Goal: Task Accomplishment & Management: Complete application form

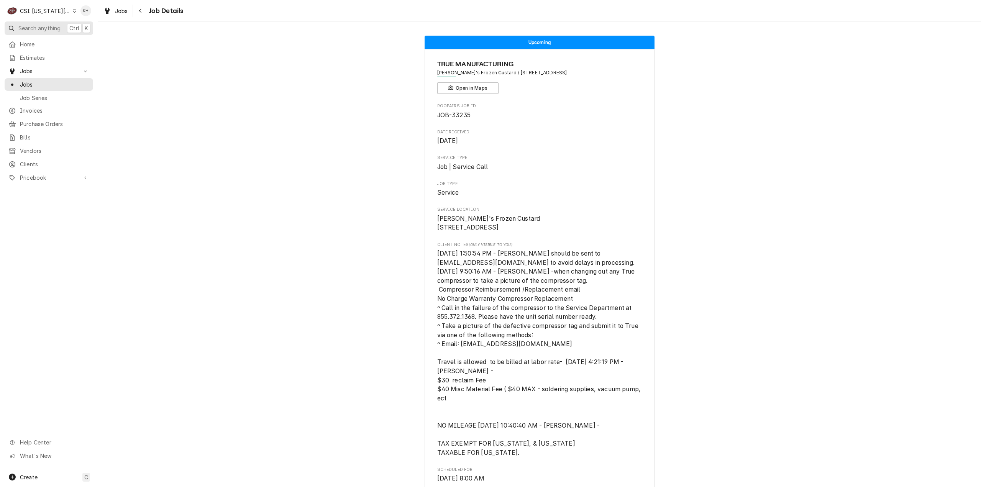
click at [51, 28] on span "Search anything" at bounding box center [39, 28] width 42 height 8
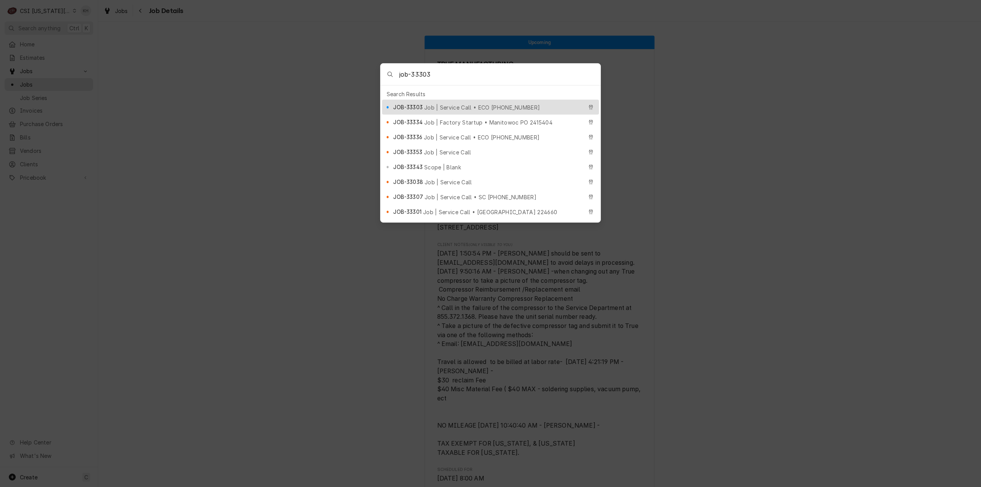
type input "job-33303"
click at [494, 103] on span "Job | Service Call • ECO 3958047" at bounding box center [482, 107] width 116 height 8
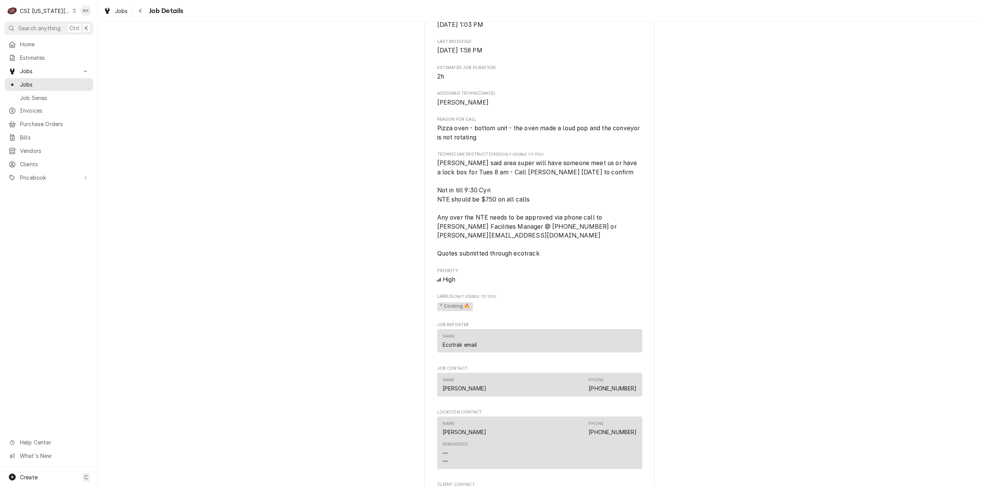
scroll to position [415, 0]
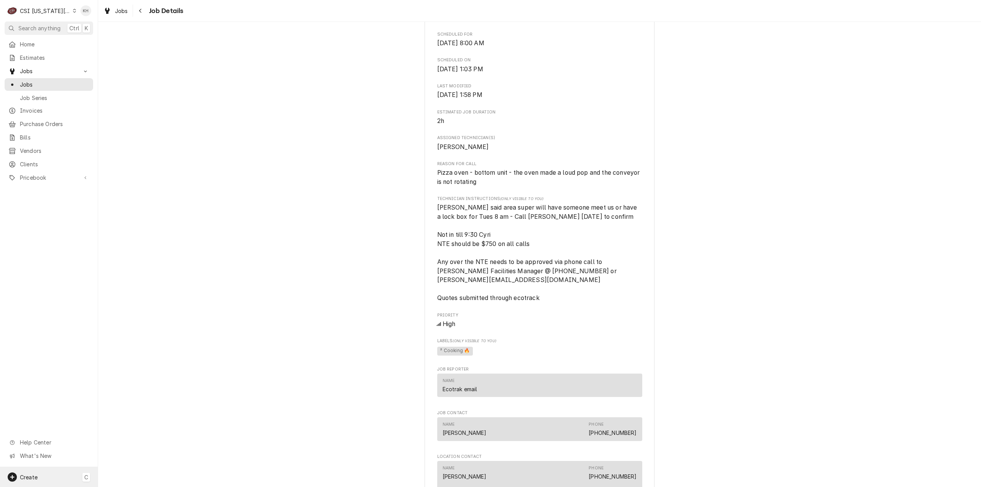
click at [28, 473] on div "Create" at bounding box center [23, 477] width 30 height 9
click at [133, 415] on div "Estimate Job Invoice Purchase Order Bill Client Pricebook Item" at bounding box center [138, 438] width 74 height 98
click at [132, 414] on div "Job" at bounding box center [143, 411] width 51 height 8
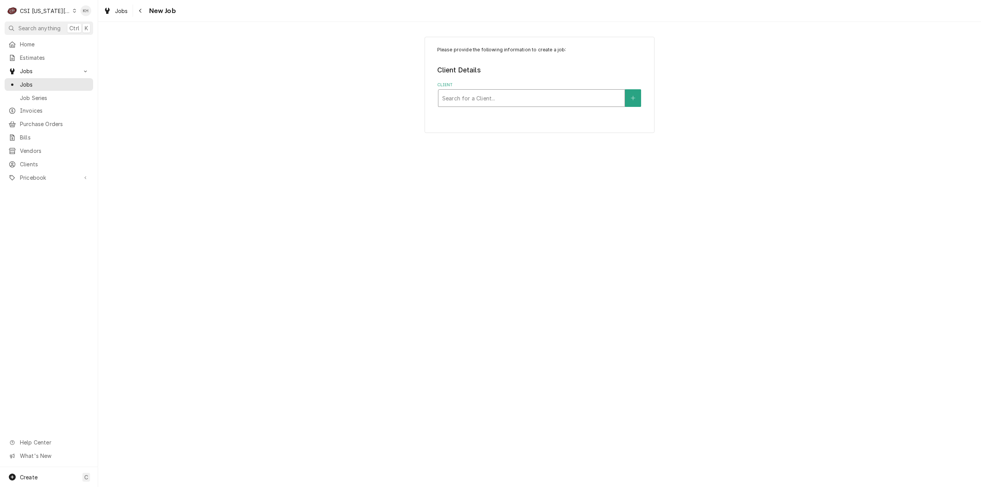
click at [545, 97] on div "Client" at bounding box center [531, 98] width 179 height 14
type input "4040"
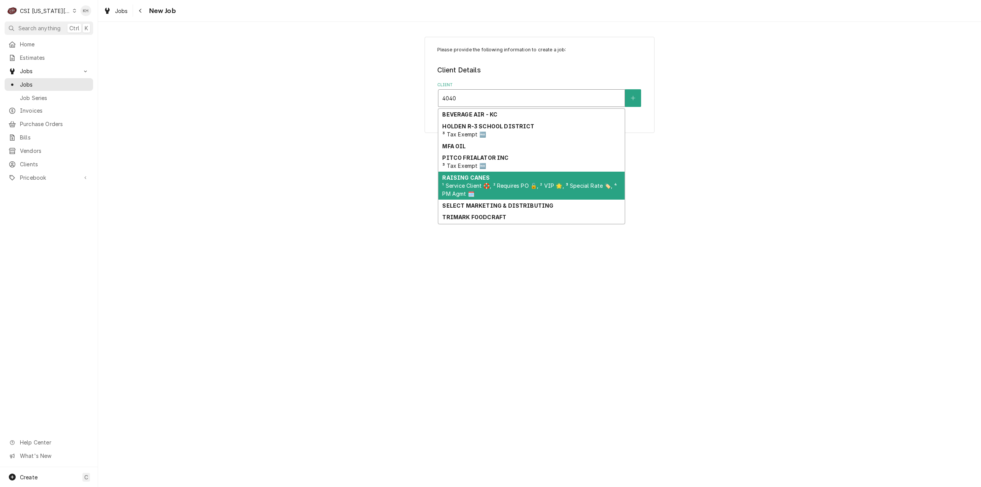
click at [502, 180] on div "RAISING CANES ¹ Service Client 🛟, ² Requires PO 🔓, ² VIP 🌟, ³ Special Rate 🏷️, …" at bounding box center [531, 186] width 186 height 28
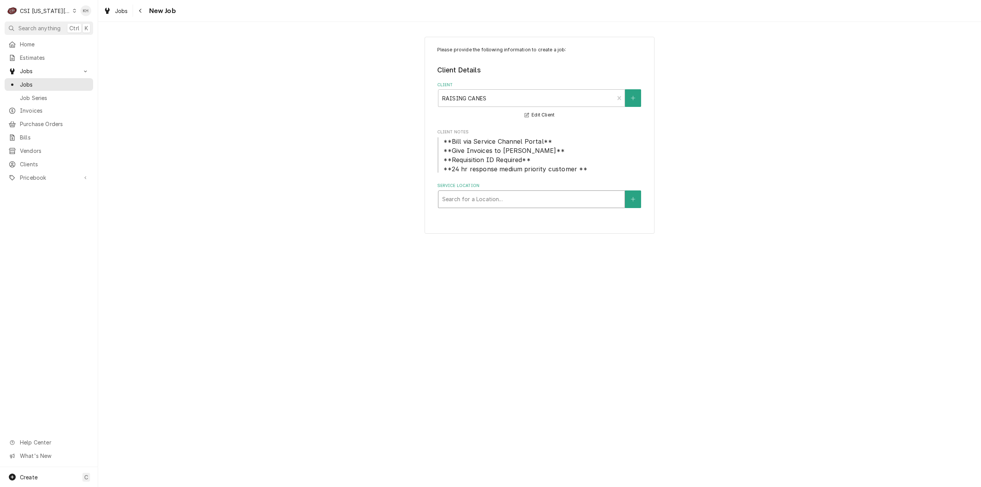
click at [536, 200] on div "Service Location" at bounding box center [531, 199] width 179 height 14
type input "4040"
drag, startPoint x: 533, startPoint y: 206, endPoint x: 530, endPoint y: 217, distance: 11.7
click at [530, 217] on div "Raising Canes #[STREET_ADDRESS][US_STATE]" at bounding box center [531, 216] width 186 height 12
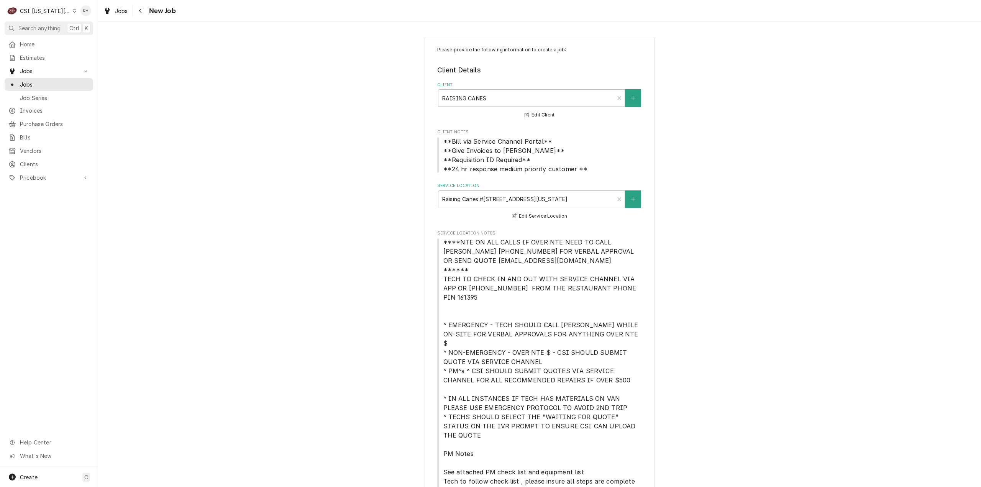
scroll to position [268, 0]
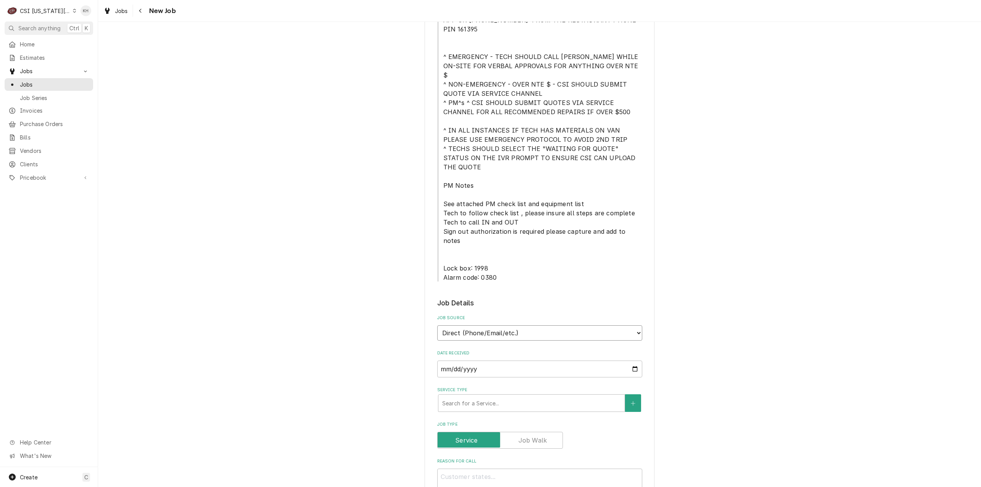
click at [499, 325] on select "Direct (Phone/Email/etc.) Service Channel Corrigo Ecotrak Other" at bounding box center [539, 332] width 205 height 15
select select "1"
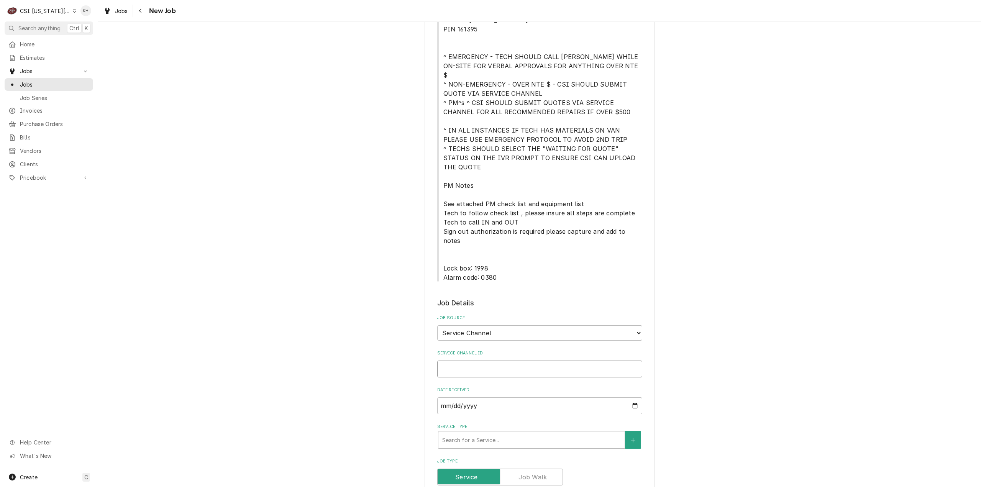
click at [488, 361] on input "Service Channel ID" at bounding box center [539, 369] width 205 height 17
paste input "328607141"
type textarea "x"
type input "328607141"
type textarea "x"
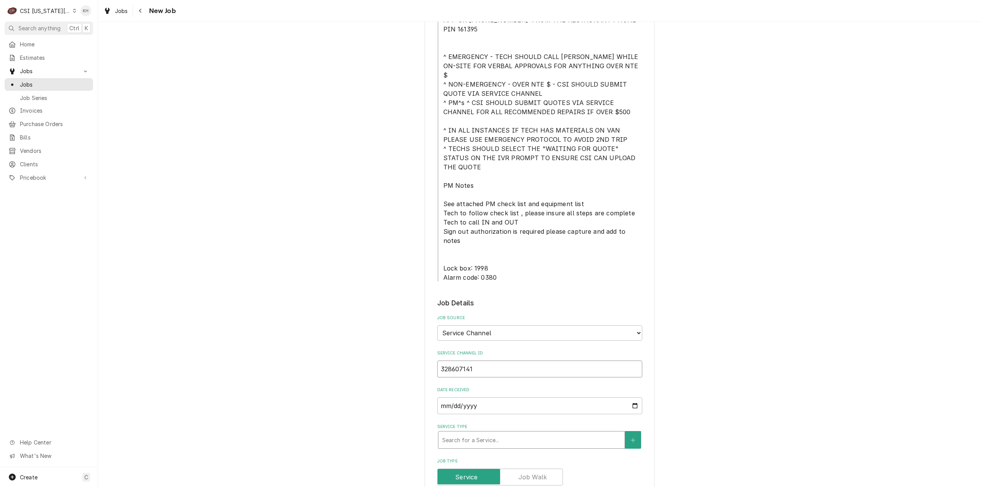
type input "328607141"
click at [495, 433] on div "Service Type" at bounding box center [531, 440] width 179 height 14
type textarea "x"
type input "s"
type textarea "x"
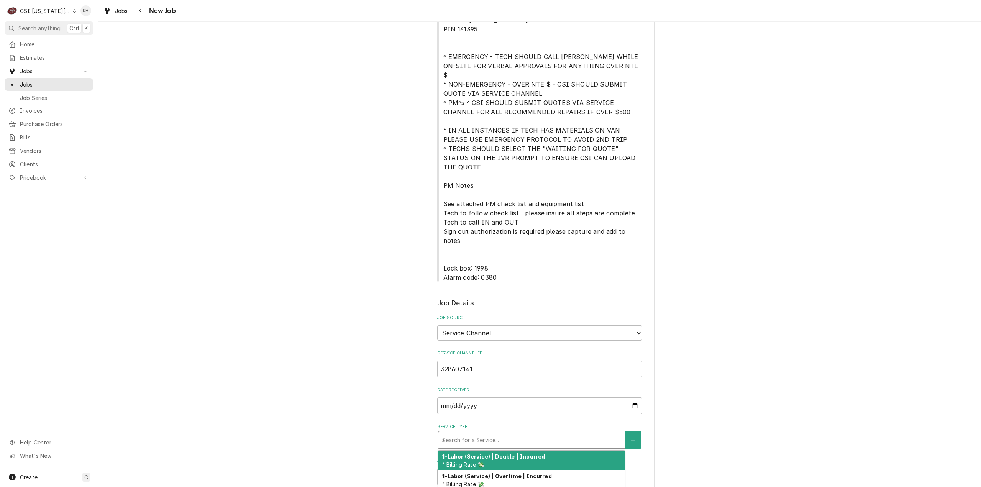
type input "se"
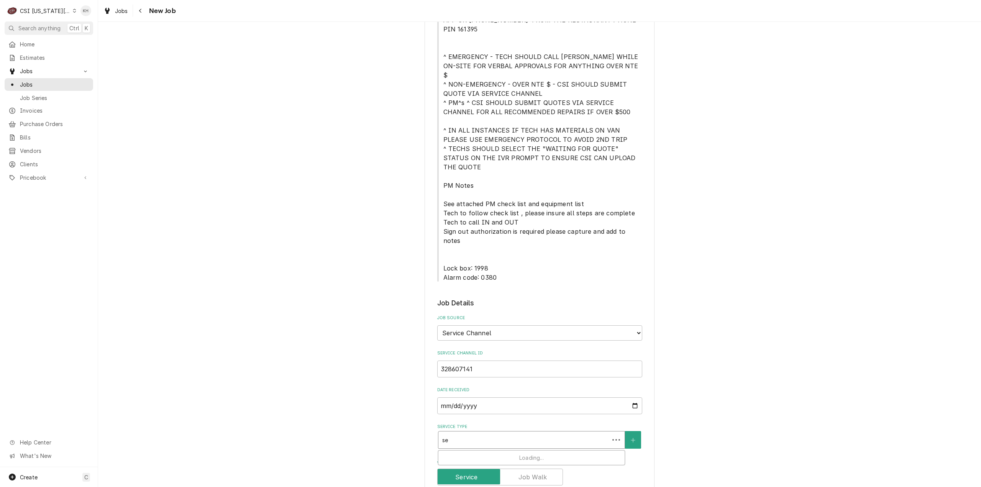
type textarea "x"
type input "ser"
type textarea "x"
type input "serv"
type textarea "x"
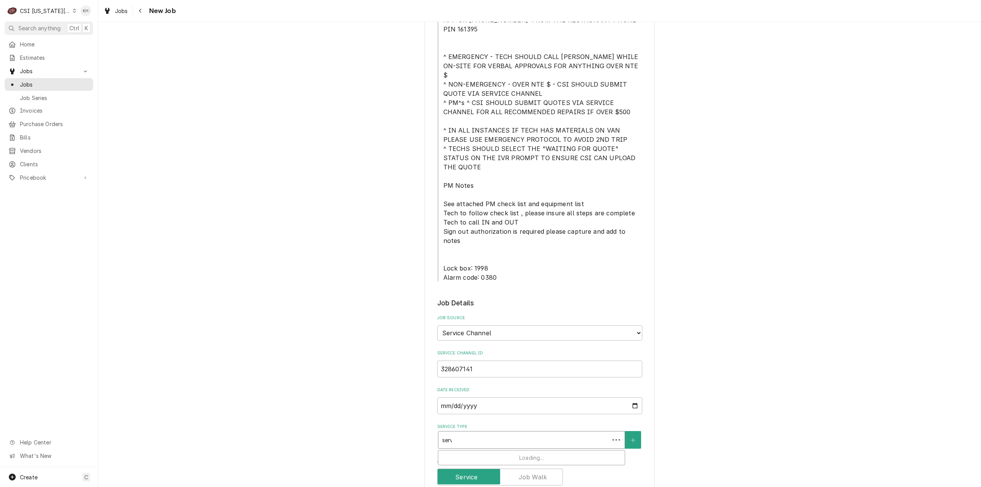
type input "servi"
type textarea "x"
type input "servic"
type textarea "x"
type input "service"
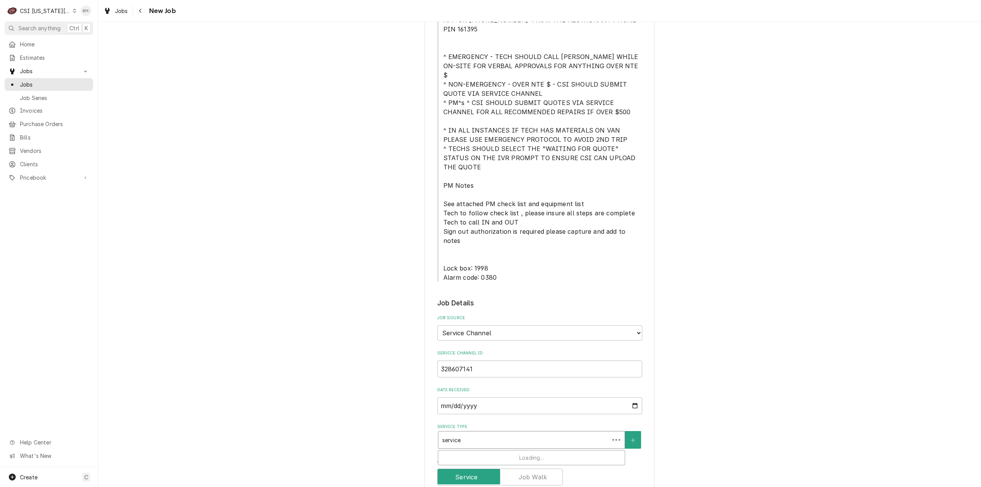
type textarea "x"
type input "service c"
type textarea "x"
type input "service ca"
type textarea "x"
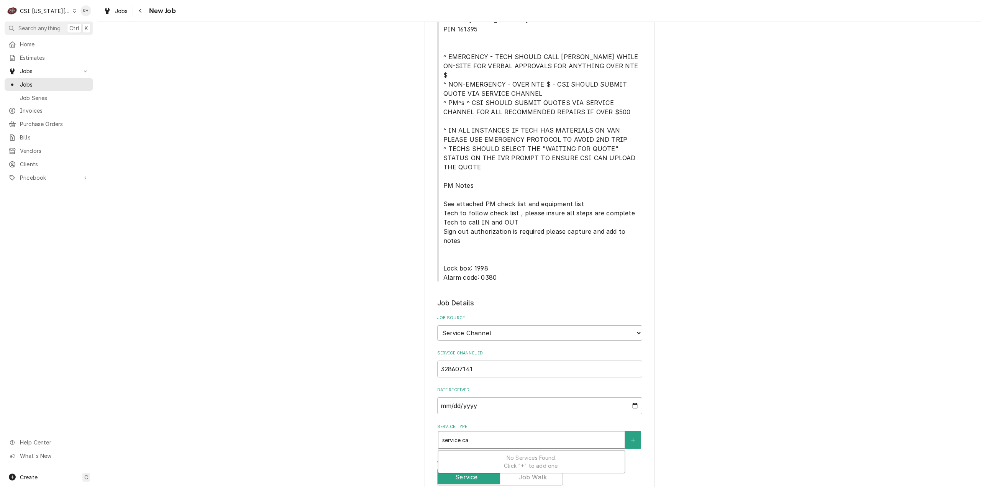
type input "service cal"
type textarea "x"
type input "service call"
click at [499, 451] on div "Job | Service Call ¹ Service Type 🛠️" at bounding box center [531, 461] width 186 height 20
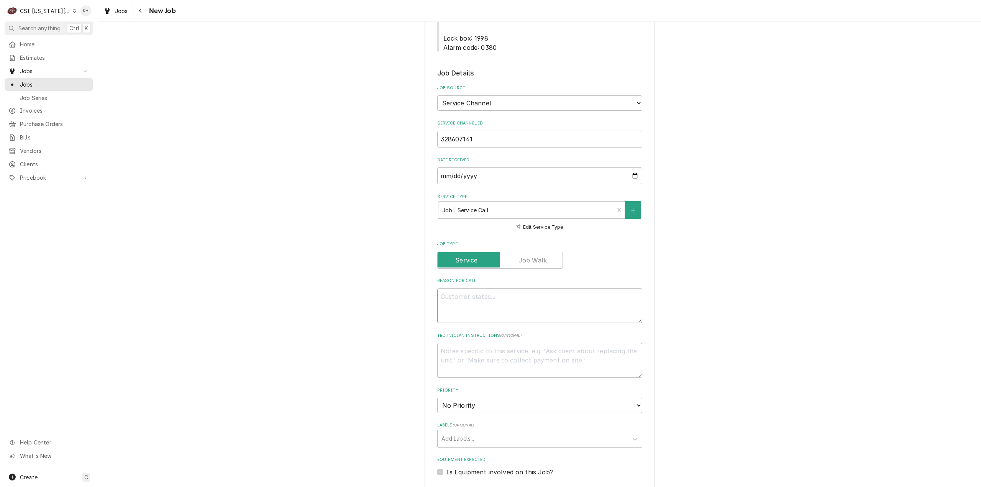
drag, startPoint x: 490, startPoint y: 259, endPoint x: 481, endPoint y: 268, distance: 12.7
click at [489, 289] on textarea "Reason For Call" at bounding box center [539, 306] width 205 height 35
paste textarea "DINING ROOM / Beverage Equipment / Ice Machine / Leaking water / Ice maker abov…"
type textarea "x"
type textarea "DINING ROOM / Beverage Equipment / Ice Machine / Leaking water / Ice maker abov…"
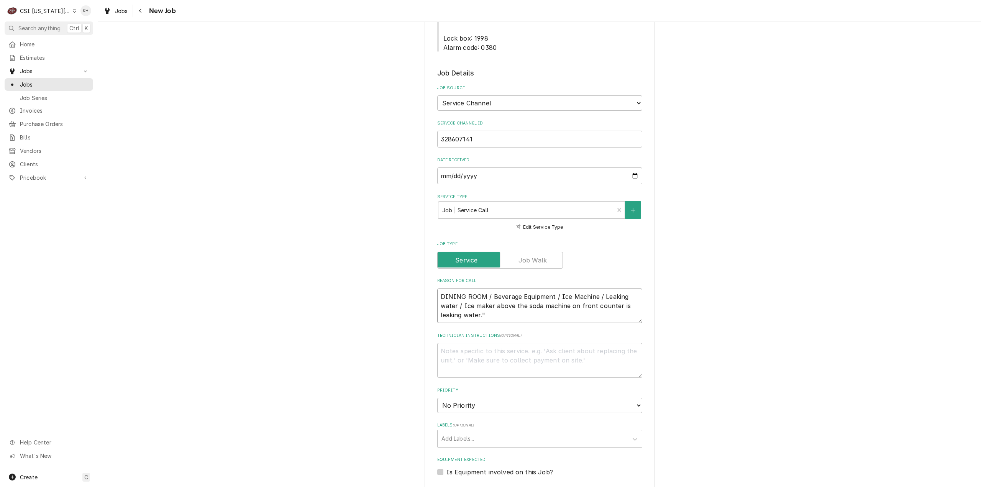
type textarea "x"
type textarea "DINING ROOM / Beverage Equipment / Ice Machine / Leaking water / Ice maker abov…"
type textarea "x"
type textarea "DINING ROOM / Beverage Equipment / Ice Machine / Leaking water / Ice maker abov…"
type textarea "x"
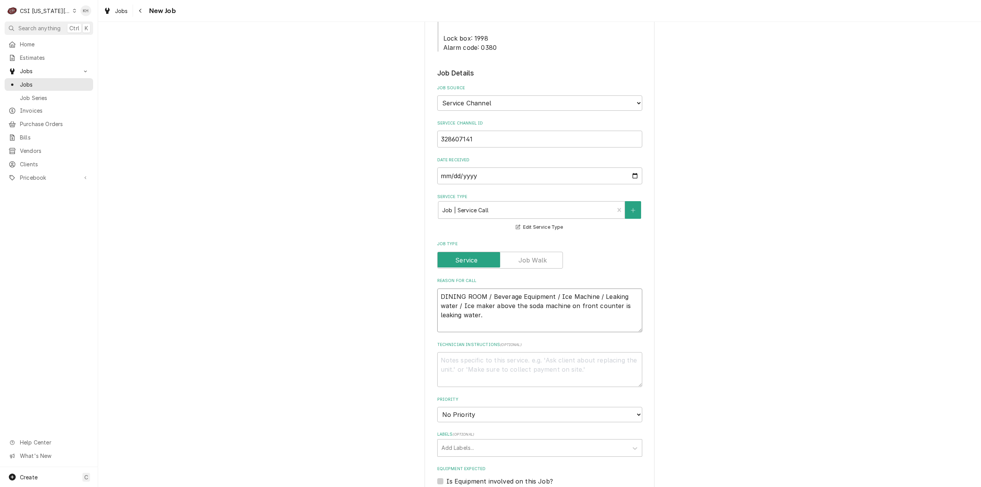
type textarea "DINING ROOM / Beverage Equipment / Ice Machine / Leaking water / Ice maker abov…"
type textarea "x"
type textarea "DINING ROOM / Beverage Equipment / Ice Machine / Leaking water / Ice maker abov…"
type textarea "x"
type textarea "DINING ROOM / Beverage Equipment / Ice Machine / Leaking water / Ice maker abov…"
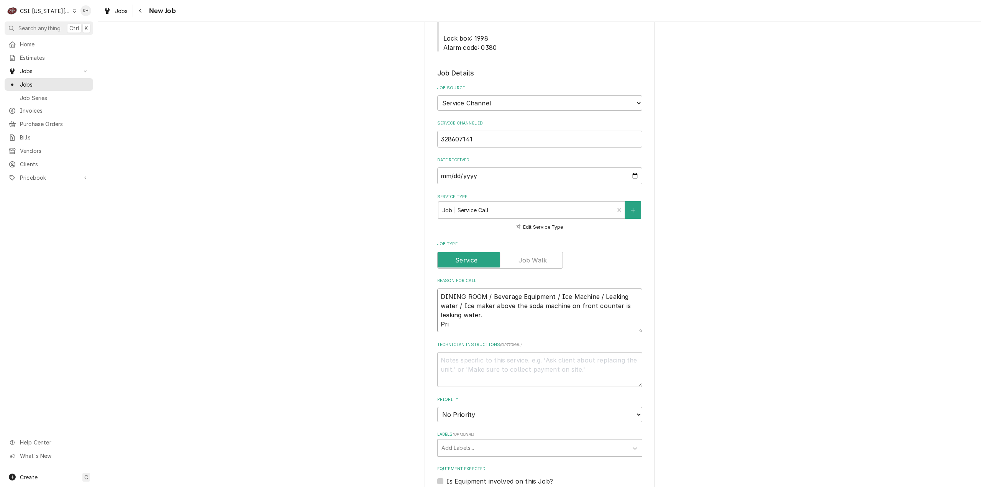
type textarea "x"
type textarea "DINING ROOM / Beverage Equipment / Ice Machine / Leaking water / Ice maker abov…"
type textarea "x"
type textarea "DINING ROOM / Beverage Equipment / Ice Machine / Leaking water / Ice maker abov…"
type textarea "x"
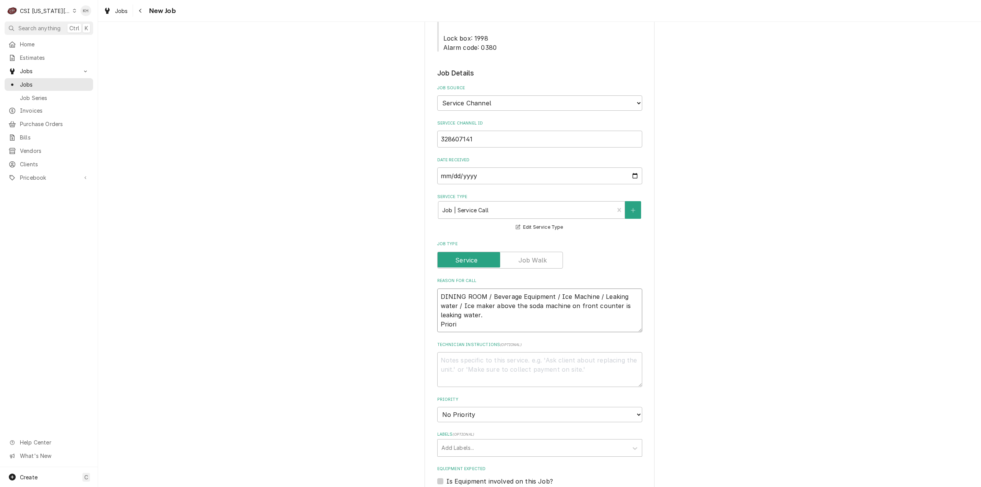
type textarea "DINING ROOM / Beverage Equipment / Ice Machine / Leaking water / Ice maker abov…"
type textarea "x"
type textarea "DINING ROOM / Beverage Equipment / Ice Machine / Leaking water / Ice maker abov…"
type textarea "x"
type textarea "DINING ROOM / Beverage Equipment / Ice Machine / Leaking water / Ice maker abov…"
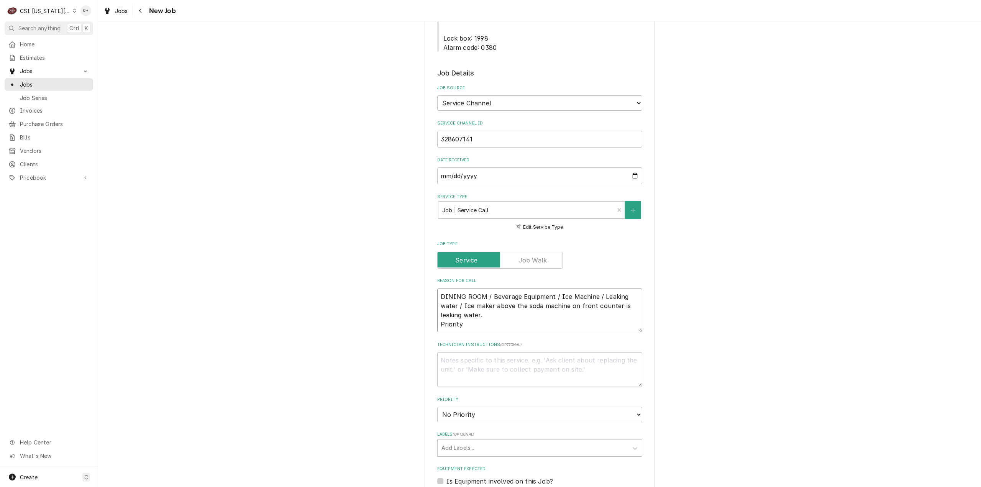
type textarea "x"
type textarea "DINING ROOM / Beverage Equipment / Ice Machine / Leaking water / Ice maker abov…"
drag, startPoint x: 477, startPoint y: 280, endPoint x: 467, endPoint y: 287, distance: 12.1
click at [475, 289] on textarea "DINING ROOM / Beverage Equipment / Ice Machine / Leaking water / Ice maker abov…" at bounding box center [539, 311] width 205 height 44
paste textarea "Urgent - 24 Hours"
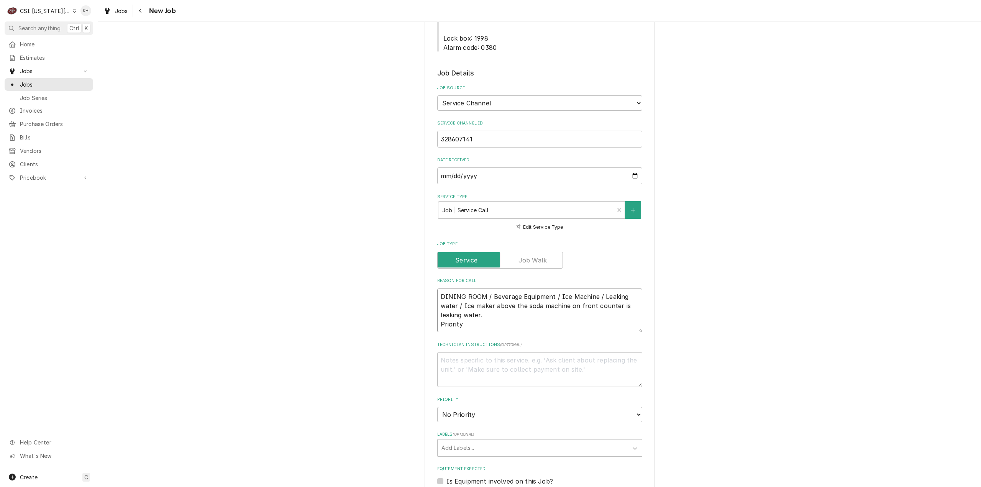
type textarea "x"
type textarea "DINING ROOM / Beverage Equipment / Ice Machine / Leaking water / Ice maker abov…"
type textarea "x"
type textarea "DINING ROOM / Beverage Equipment / Ice Machine / Leaking water / Ice maker abov…"
drag, startPoint x: 497, startPoint y: 315, endPoint x: 501, endPoint y: 318, distance: 5.4
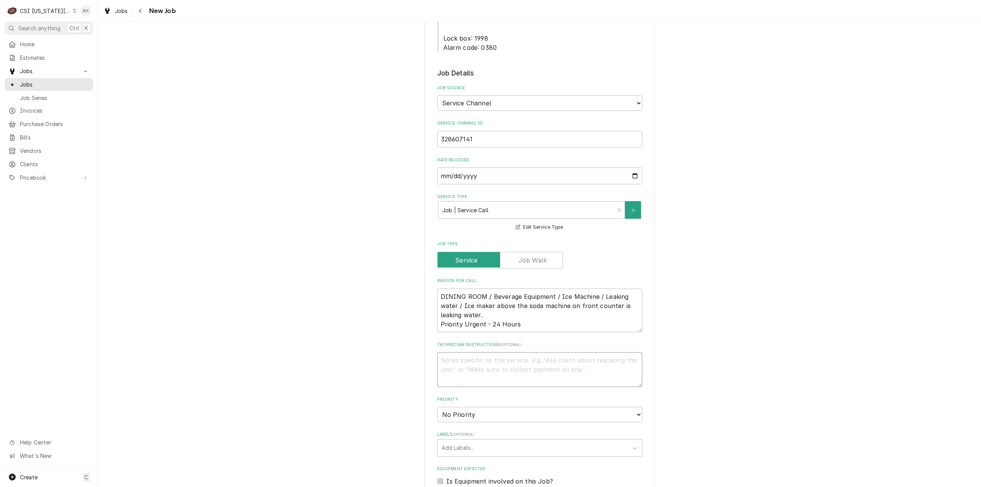
click at [501, 352] on textarea "Technician Instructions ( optional )" at bounding box center [539, 369] width 205 height 35
type textarea "x"
type textarea "N"
type textarea "x"
type textarea "NT"
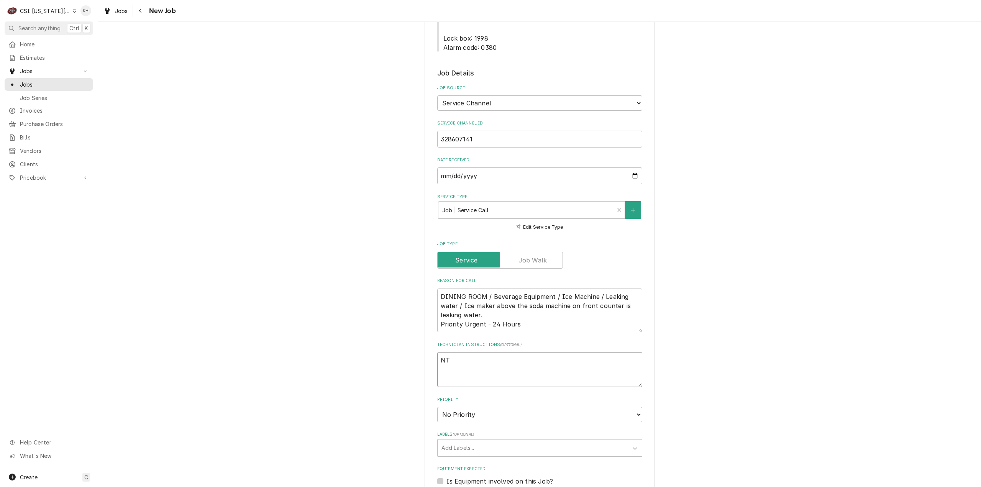
type textarea "x"
type textarea "NTE"
type textarea "x"
type textarea "NTE"
type textarea "x"
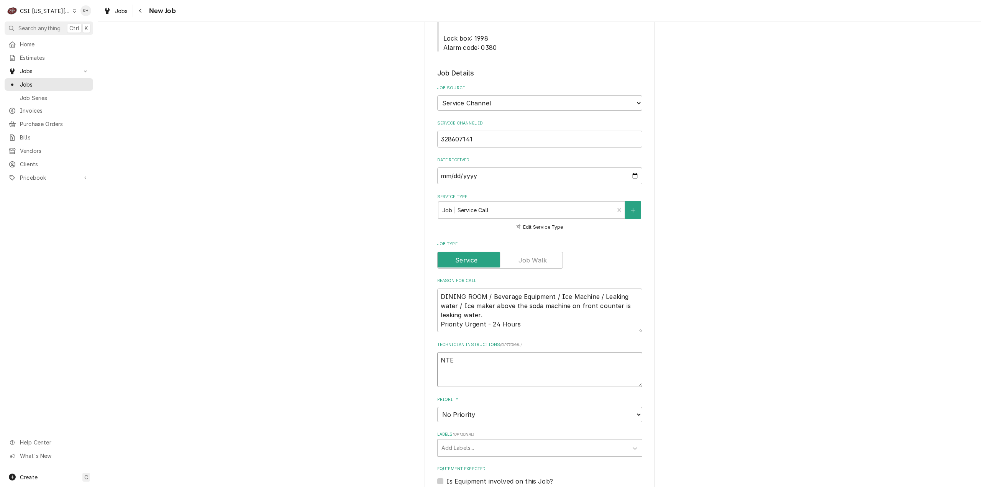
type textarea "NTE $"
type textarea "x"
type textarea "NTE $4"
type textarea "x"
type textarea "NTE $40"
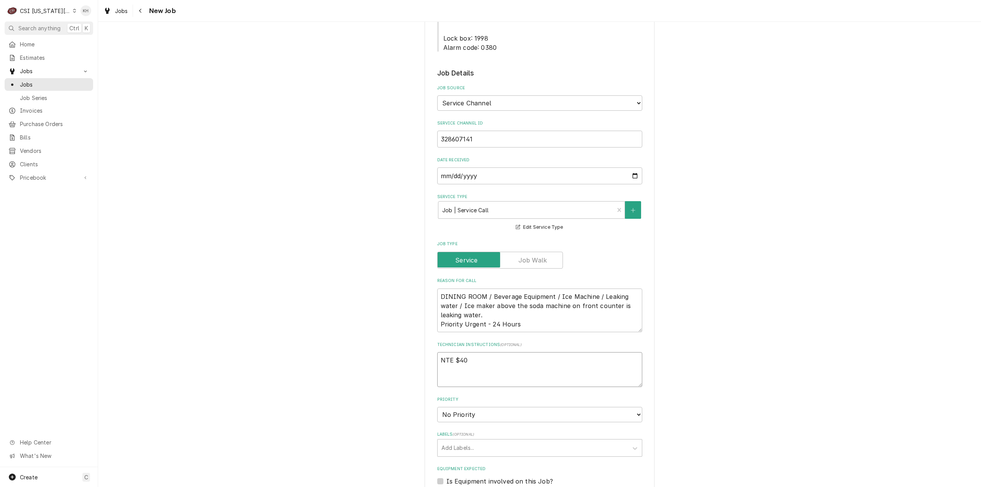
type textarea "x"
type textarea "NTE $400"
type textarea "x"
type textarea "NTE $400."
type textarea "x"
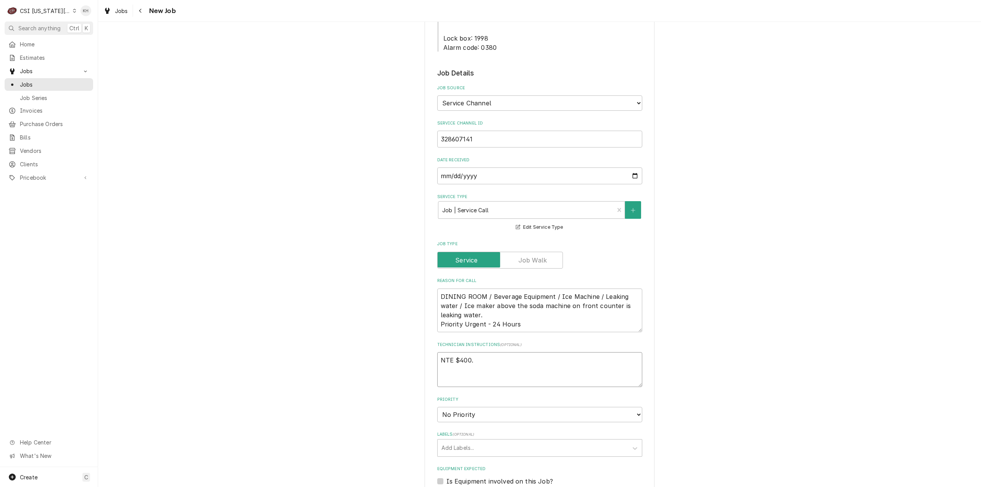
type textarea "NTE $400.0"
type textarea "x"
type textarea "NTE $400.00"
type textarea "x"
type textarea "NTE $400.00"
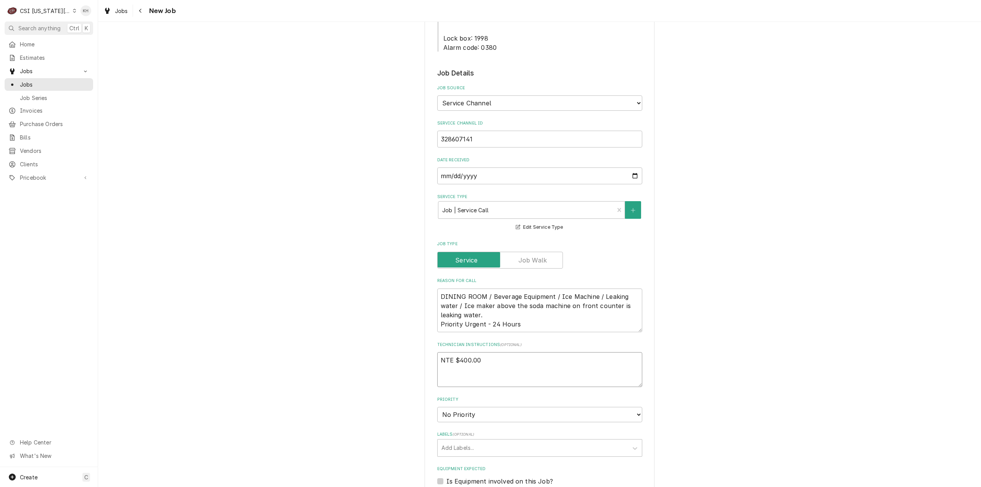
type textarea "x"
type textarea "NTE $400.00"
type textarea "x"
type textarea "NTE $400.00"
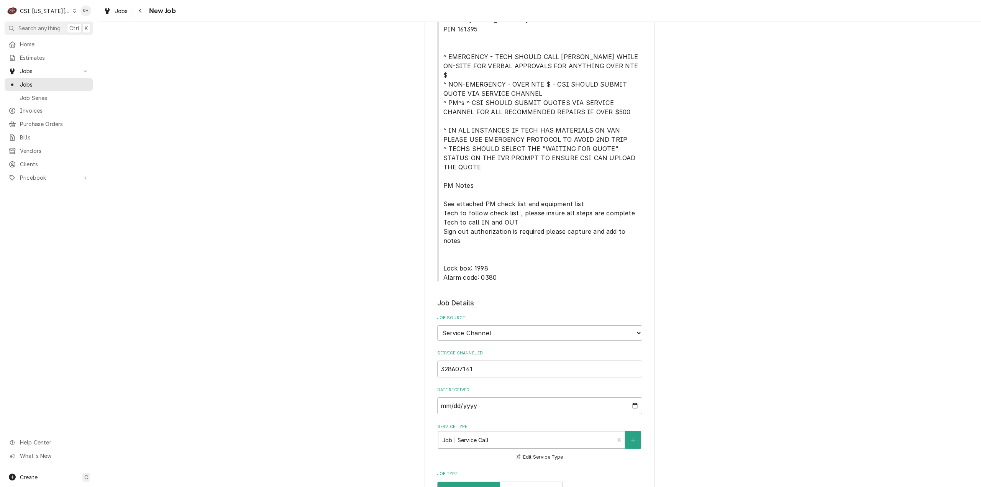
scroll to position [115, 0]
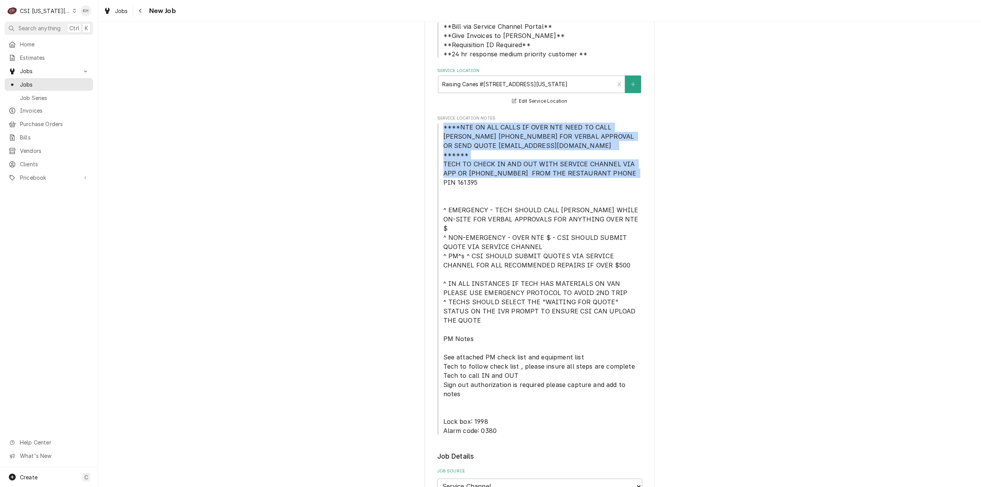
drag, startPoint x: 440, startPoint y: 128, endPoint x: 628, endPoint y: 174, distance: 193.6
click at [628, 174] on span "****NTE ON ALL CALLS IF OVER NTE NEED TO CALL JEFF COSTA 636-399-1299 FOR VERBA…" at bounding box center [539, 279] width 205 height 313
copy span "****NTE ON ALL CALLS IF OVER NTE NEED TO CALL JEFF COSTA 636-399-1299 FOR VERBA…"
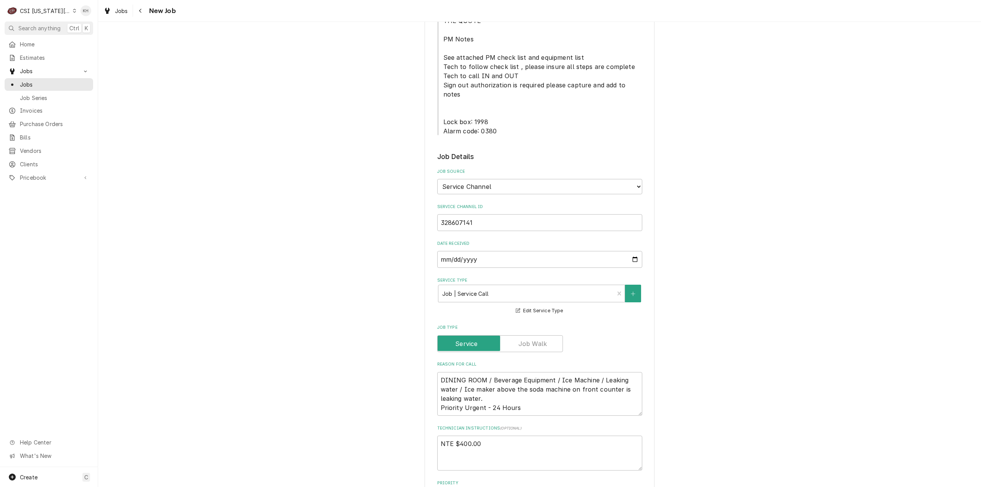
scroll to position [498, 0]
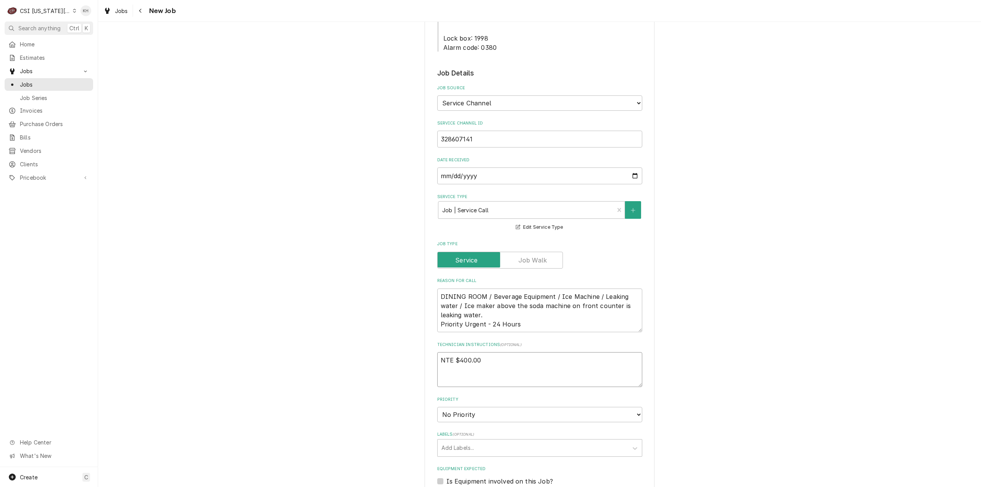
click at [466, 352] on textarea "NTE $400.00" at bounding box center [539, 369] width 205 height 35
paste textarea "****NTE ON ALL CALLS IF OVER NTE NEED TO CALL JEFF COSTA 636-399-1299 FOR VERBA…"
type textarea "x"
type textarea "NTE $400.00 ****NTE ON ALL CALLS IF OVER NTE NEED TO CALL JEFF COSTA 636-399-12…"
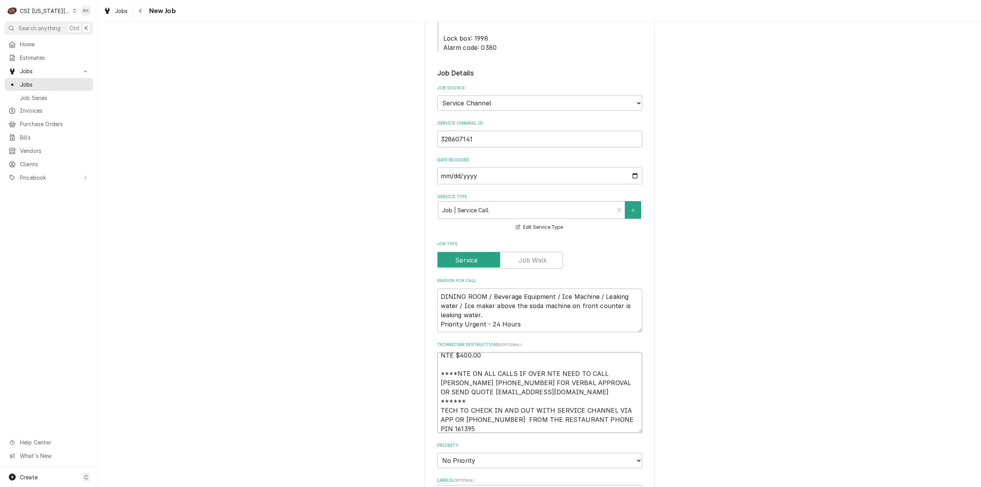
type textarea "x"
type textarea "NTE $400.00 ****NTE ON ALL CALLS IF OVER NTE NEED TO CALL JEFF COSTA 636-399-12…"
type textarea "x"
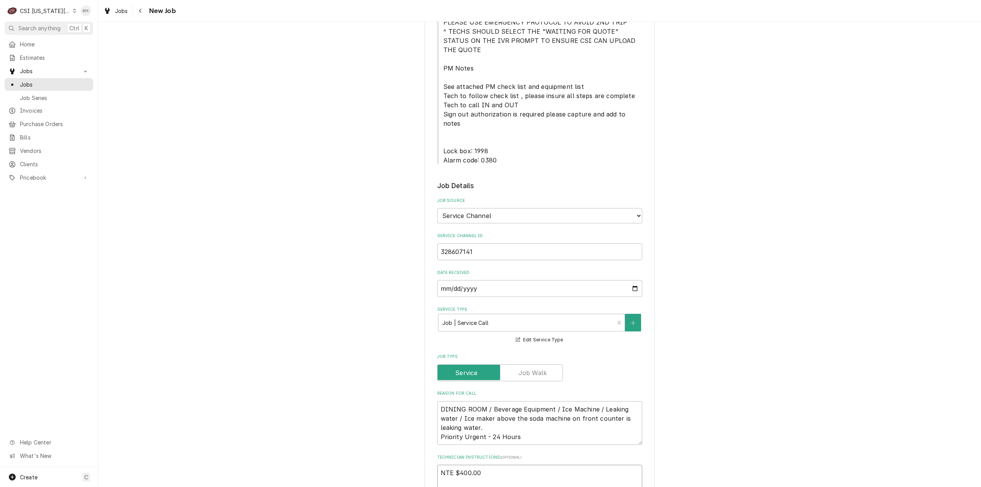
scroll to position [383, 0]
type textarea "NTE $400.00 ****NTE ON ALL CALLS IF OVER NTE NEED TO CALL JEFF COSTA 636-399-12…"
drag, startPoint x: 440, startPoint y: 106, endPoint x: 493, endPoint y: 118, distance: 54.7
click at [493, 118] on span "****NTE ON ALL CALLS IF OVER NTE NEED TO CALL JEFF COSTA 636-399-1299 FOR VERBA…" at bounding box center [539, 10] width 205 height 313
copy span "Lock box: 1998 Alarm code: 0380"
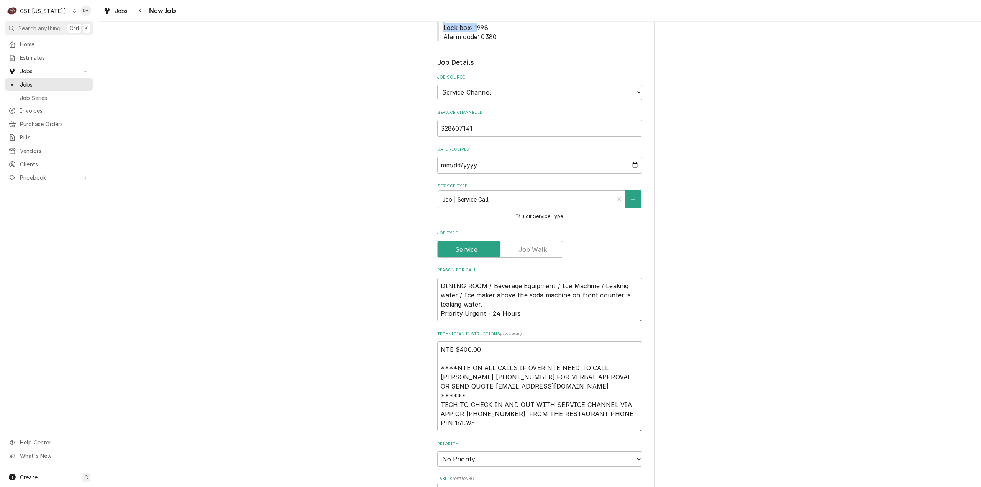
scroll to position [613, 0]
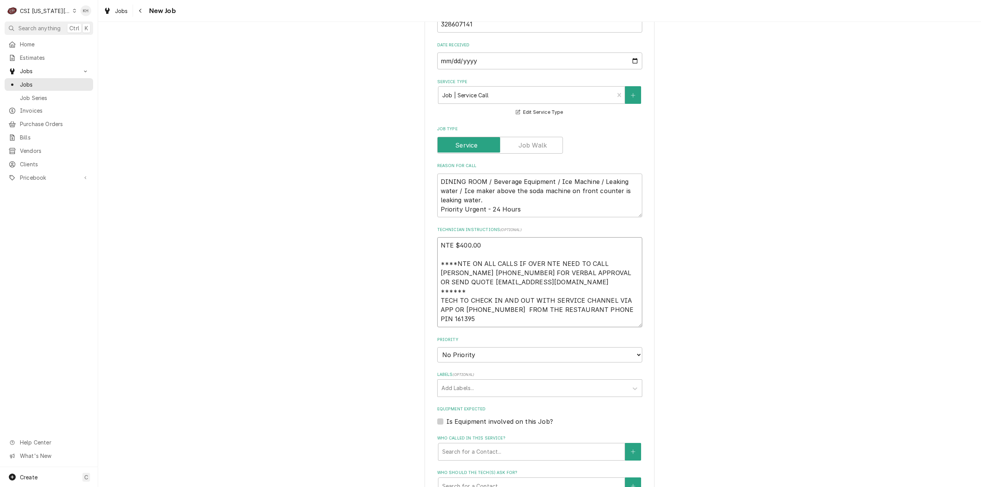
click at [463, 274] on textarea "NTE $400.00 ****NTE ON ALL CALLS IF OVER NTE NEED TO CALL JEFF COSTA 636-399-12…" at bounding box center [539, 282] width 205 height 90
paste textarea "Lock box: 1998 Alarm code: 0380"
type textarea "x"
type textarea "NTE $400.00 ****NTE ON ALL CALLS IF OVER NTE NEED TO CALL JEFF COSTA 636-399-12…"
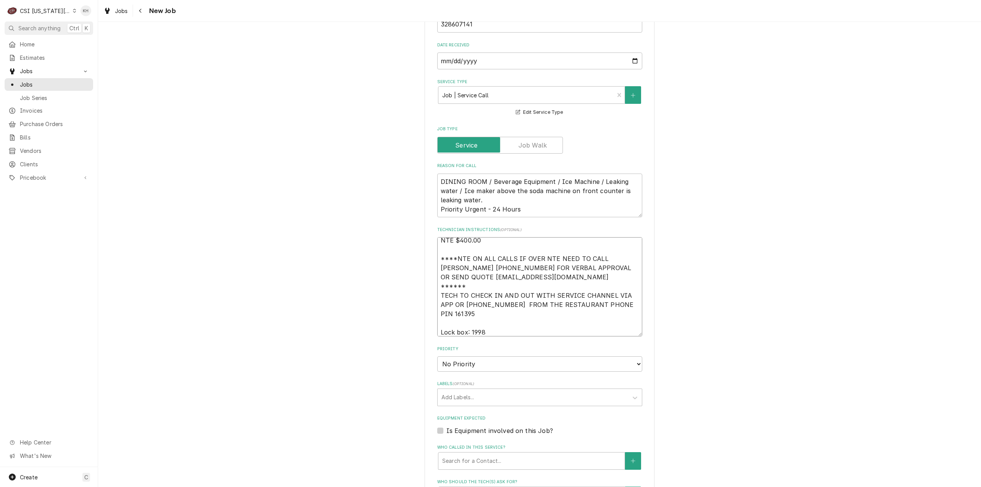
type textarea "x"
type textarea "NTE $400.00 ****NTE ON ALL CALLS IF OVER NTE NEED TO CALL JEFF COSTA 636-399-12…"
type textarea "x"
type textarea "NTE $400.00 ****NTE ON ALL CALLS IF OVER NTE NEED TO CALL JEFF COSTA 636-399-12…"
type textarea "x"
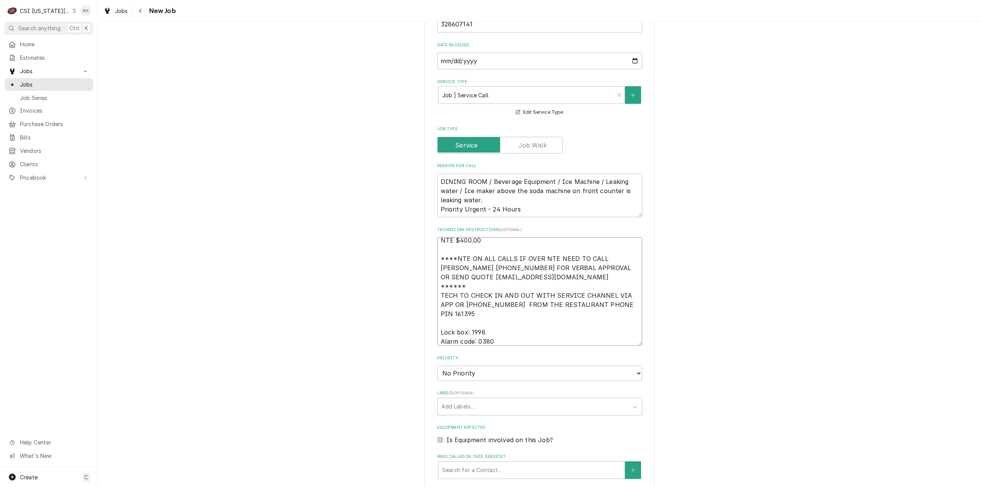
type textarea "NTE $400.00 ****NTE ON ALL CALLS IF OVER NTE NEED TO CALL JEFF COSTA 636-399-12…"
type textarea "x"
type textarea "NTE $400.00 ****NTE ON ALL CALLS IF OVER NTE NEED TO CALL JEFF COSTA 636-399-12…"
type textarea "x"
type textarea "NTE $400.00 ****NTE ON ALL CALLS IF OVER NTE NEED TO CALL JEFF COSTA 636-399-12…"
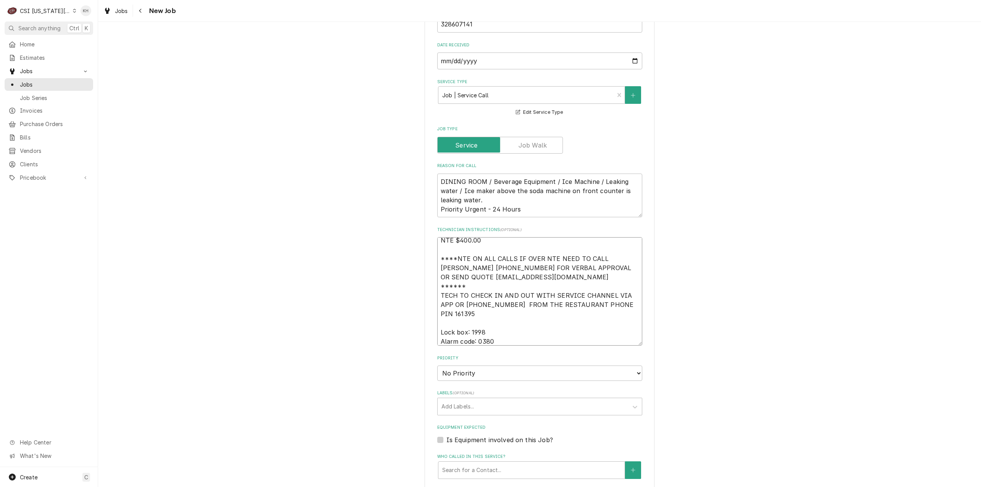
type textarea "x"
type textarea "NTE $400.00 ****NTE ON ALL CALLS IF OVER NTE NEED TO CALL JEFF COSTA 636-399-12…"
click at [494, 295] on textarea "NTE $400.00 ****NTE ON ALL CALLS IF OVER NTE NEED TO CALL JEFF COSTA 636-399-12…" at bounding box center [539, 291] width 205 height 108
paste textarea "816-561-1316"
type textarea "x"
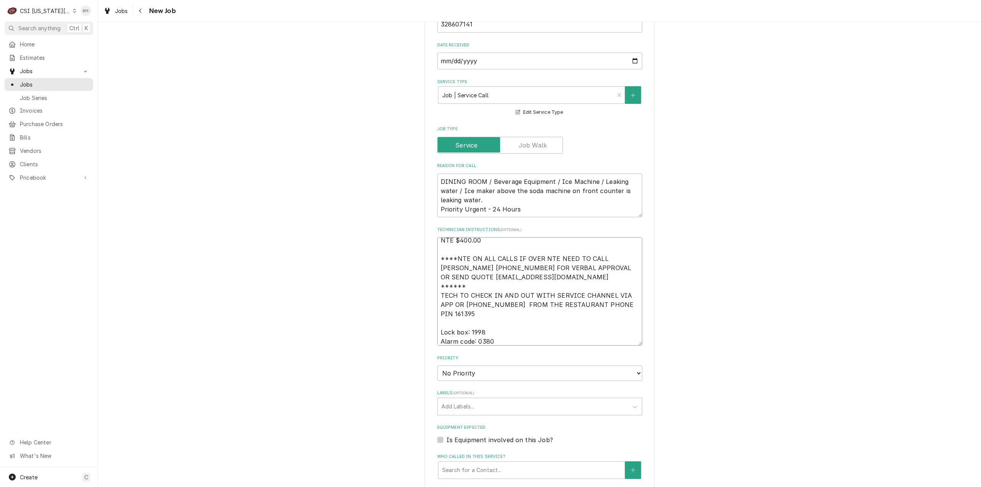
type textarea "NTE $400.00 ****NTE ON ALL CALLS IF OVER NTE NEED TO CALL JEFF COSTA 636-399-12…"
type textarea "x"
type textarea "NTE $400.00 ****NTE ON ALL CALLS IF OVER NTE NEED TO CALL JEFF COSTA 636-399-12…"
click at [481, 366] on select "No Priority Urgent High Medium Low" at bounding box center [539, 373] width 205 height 15
select select "3"
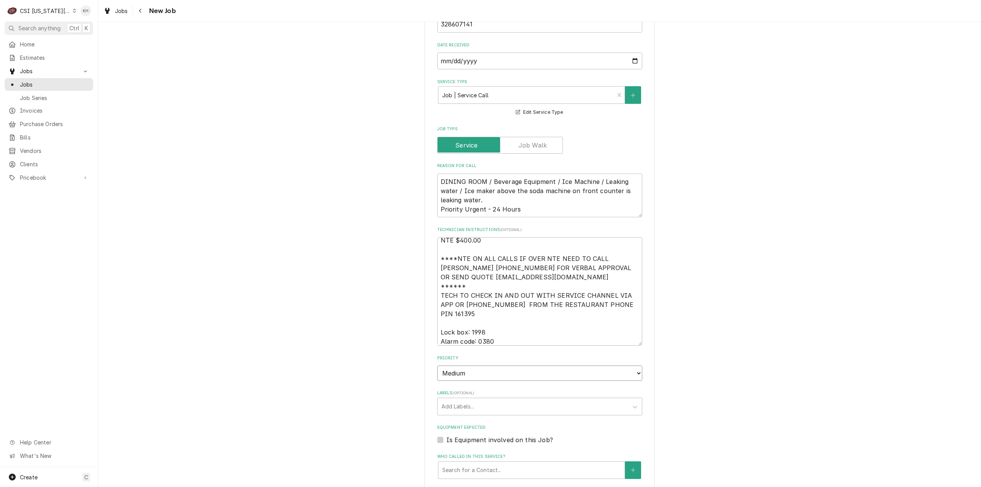
click at [437, 366] on select "No Priority Urgent High Medium Low" at bounding box center [539, 373] width 205 height 15
type textarea "x"
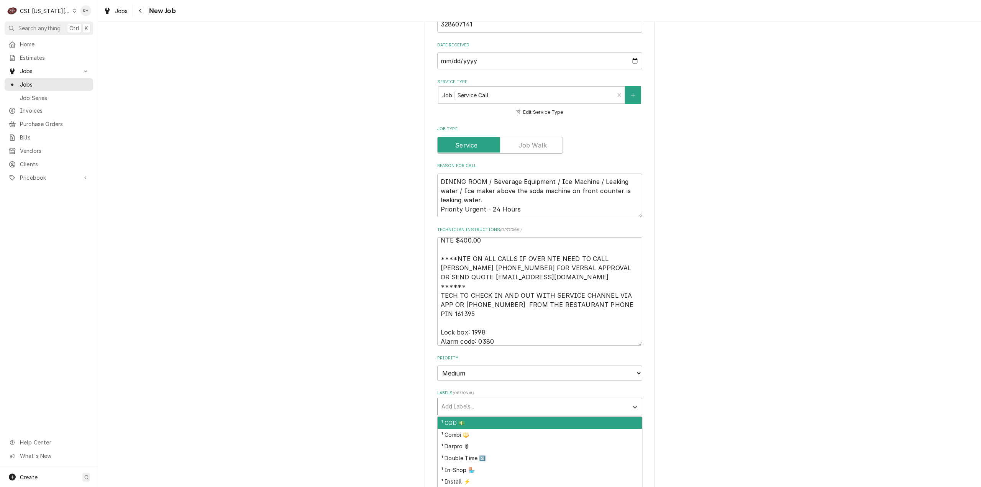
click at [474, 400] on div "Labels" at bounding box center [533, 407] width 183 height 14
type input "b"
type textarea "x"
type input "ice"
type textarea "x"
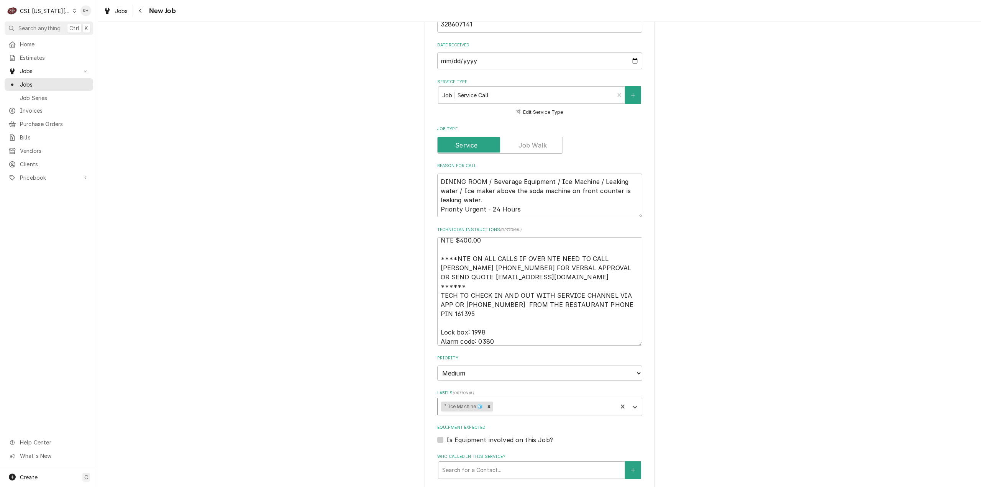
type textarea "x"
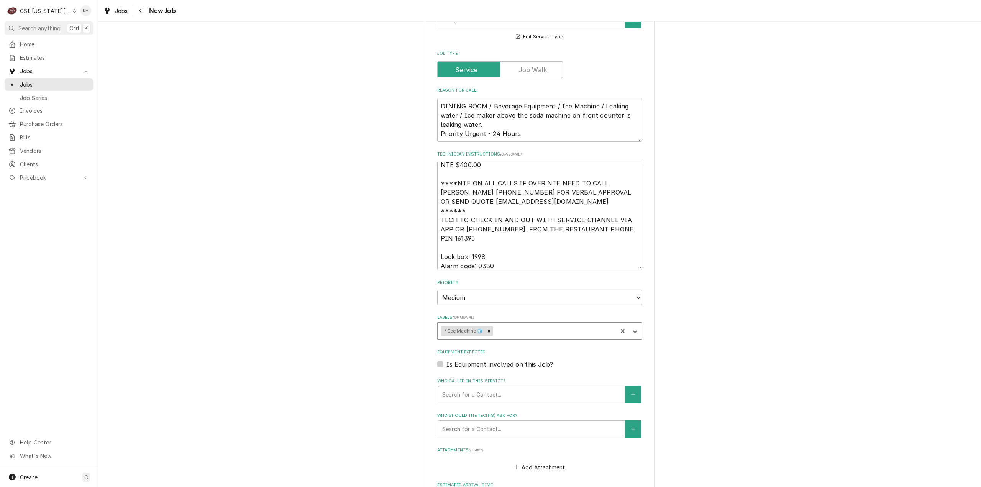
scroll to position [690, 0]
drag, startPoint x: 438, startPoint y: 318, endPoint x: 444, endPoint y: 321, distance: 6.3
click at [447, 359] on label "Is Equipment involved on this Job?" at bounding box center [500, 363] width 107 height 9
click at [447, 359] on input "Equipment Expected" at bounding box center [549, 367] width 205 height 17
checkbox input "true"
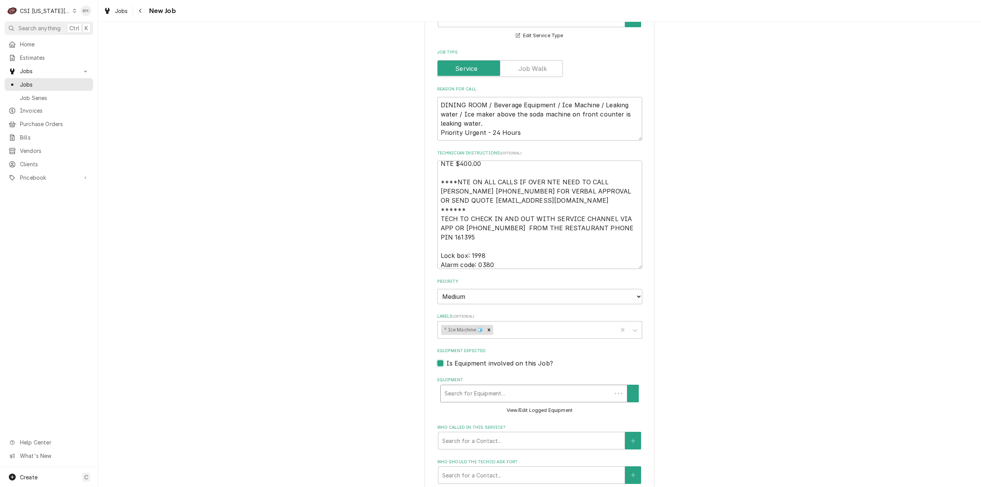
scroll to position [0, 0]
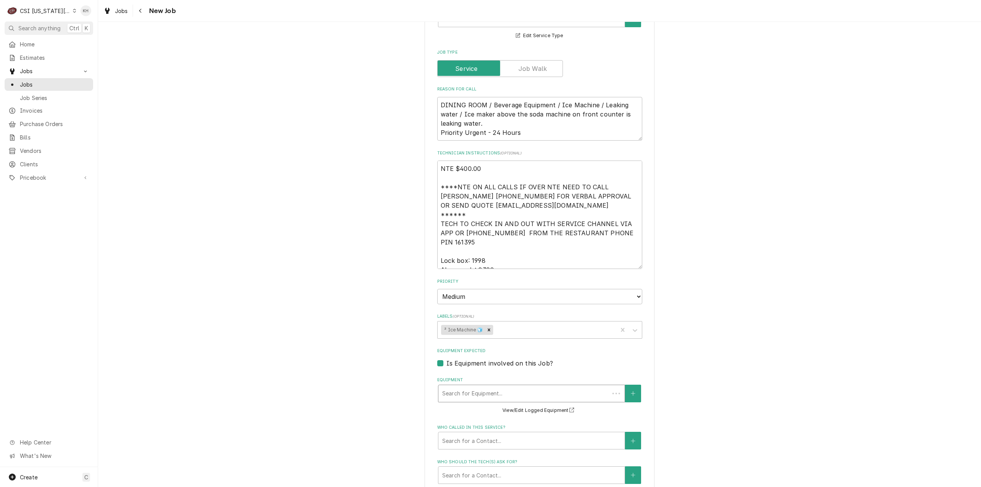
click at [471, 387] on div "Equipment" at bounding box center [523, 394] width 163 height 14
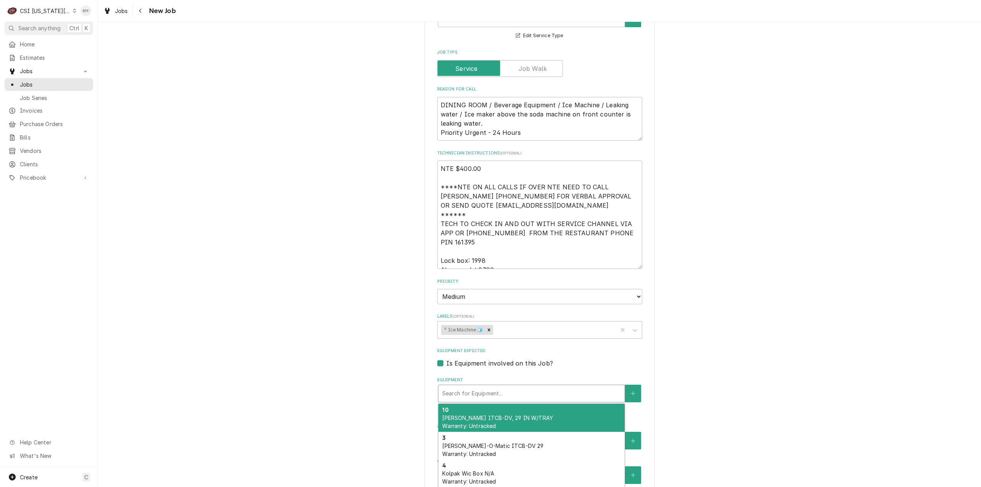
type textarea "x"
type input "ic"
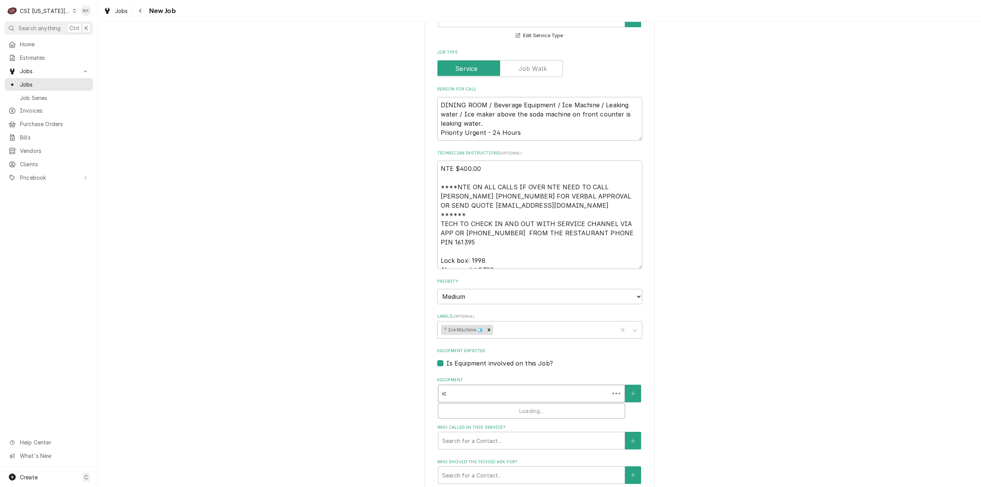
type textarea "x"
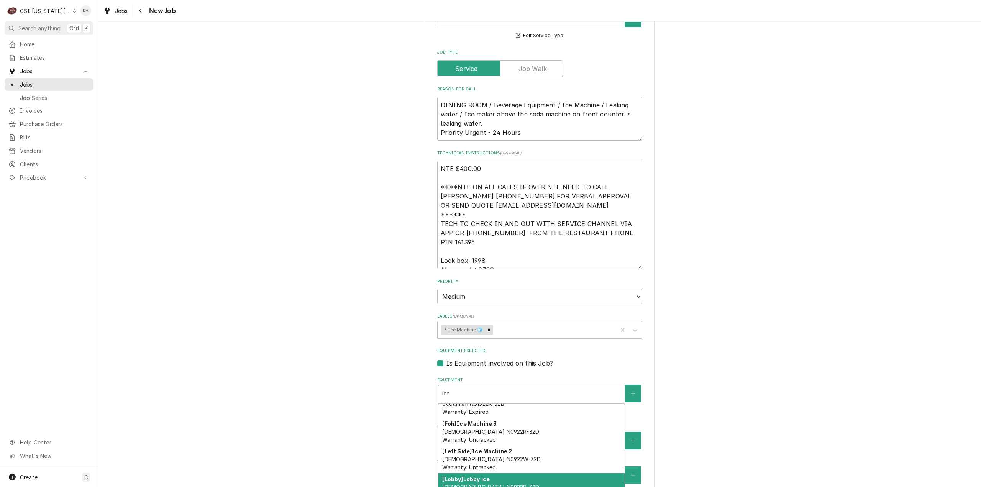
scroll to position [163, 0]
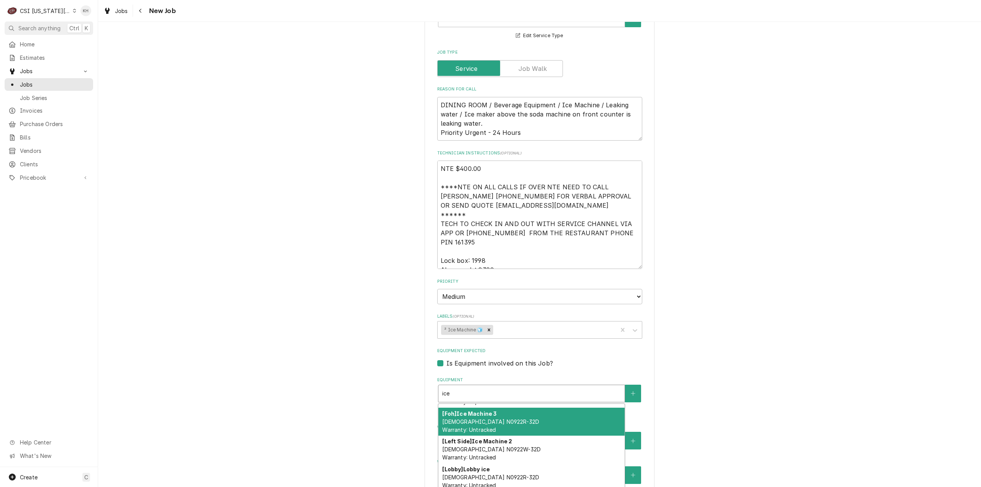
type input "ice"
click at [433, 319] on div "Please provide the following information to create a job: Client Details Client…" at bounding box center [540, 52] width 230 height 1410
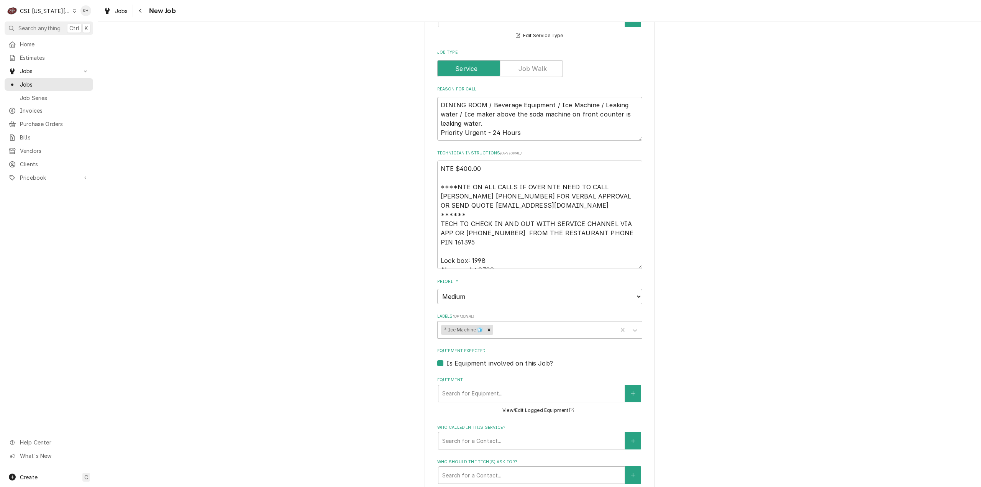
click at [447, 359] on label "Is Equipment involved on this Job?" at bounding box center [500, 363] width 107 height 9
click at [447, 359] on input "Equipment Expected" at bounding box center [549, 367] width 205 height 17
checkbox input "false"
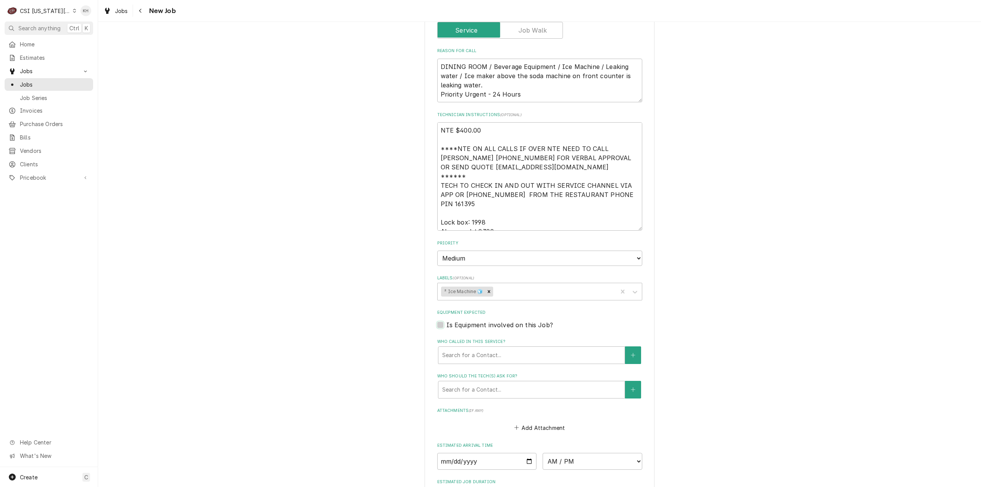
scroll to position [874, 0]
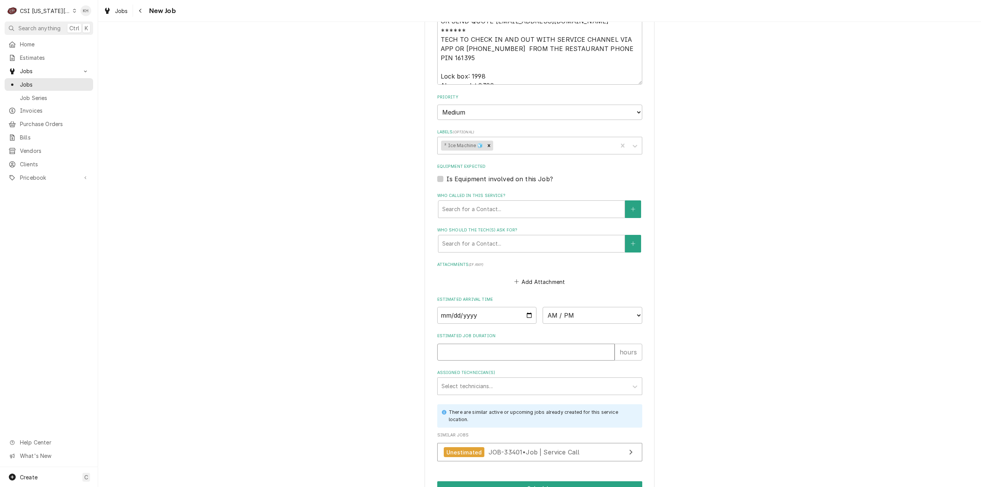
click at [478, 344] on input "Estimated Job Duration" at bounding box center [525, 352] width 177 height 17
type textarea "x"
type input "2"
type textarea "x"
type input "2"
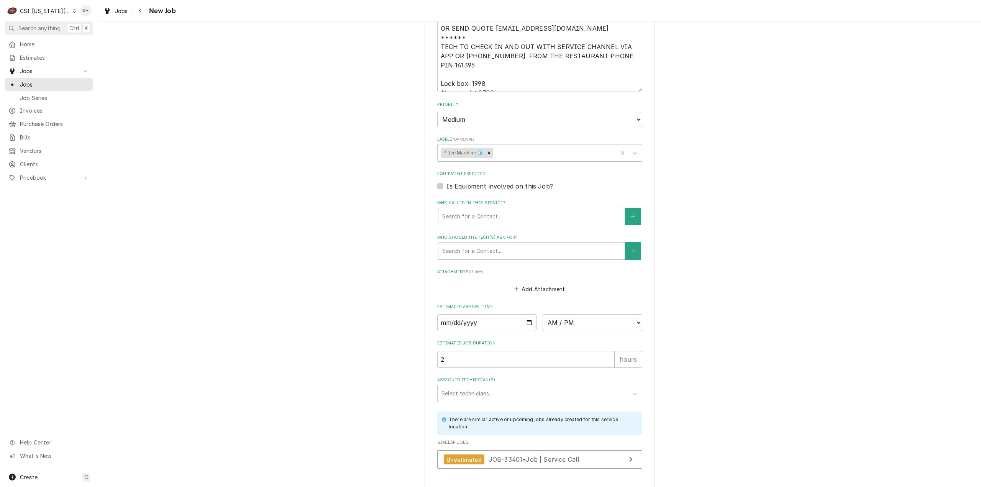
type textarea "x"
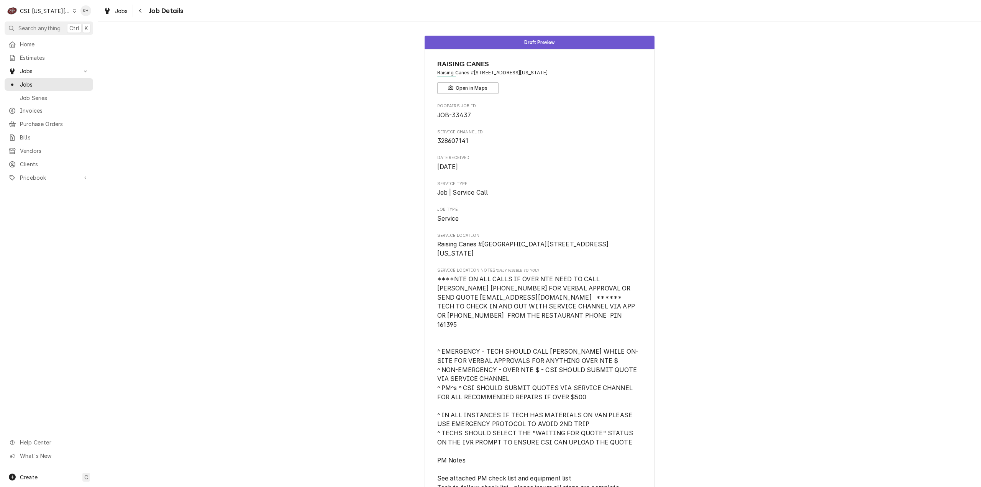
click at [44, 9] on div "CSI [US_STATE][GEOGRAPHIC_DATA]" at bounding box center [45, 11] width 51 height 8
click at [43, 165] on html "C CSI Kansas City KH Search anything Ctrl K Home Estimates Jobs Jobs Job Series…" at bounding box center [490, 243] width 981 height 487
click at [50, 161] on span "Clients" at bounding box center [54, 164] width 69 height 8
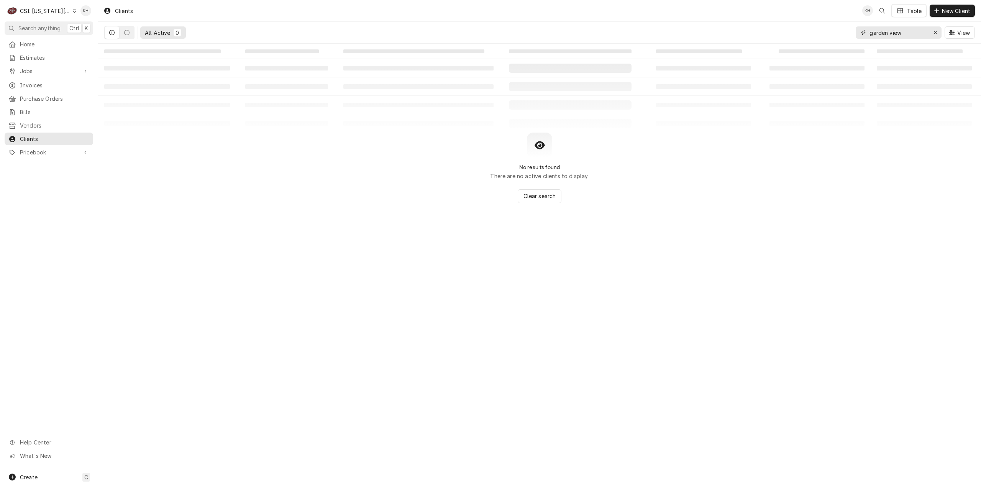
drag, startPoint x: 912, startPoint y: 33, endPoint x: 732, endPoint y: 52, distance: 180.7
click at [732, 52] on div "Clients KH Table New Client All Active 0 garden view View ‌ ‌ ‌ ‌ ‌ ‌ ‌ ‌ ‌ ‌ ‌…" at bounding box center [539, 243] width 883 height 487
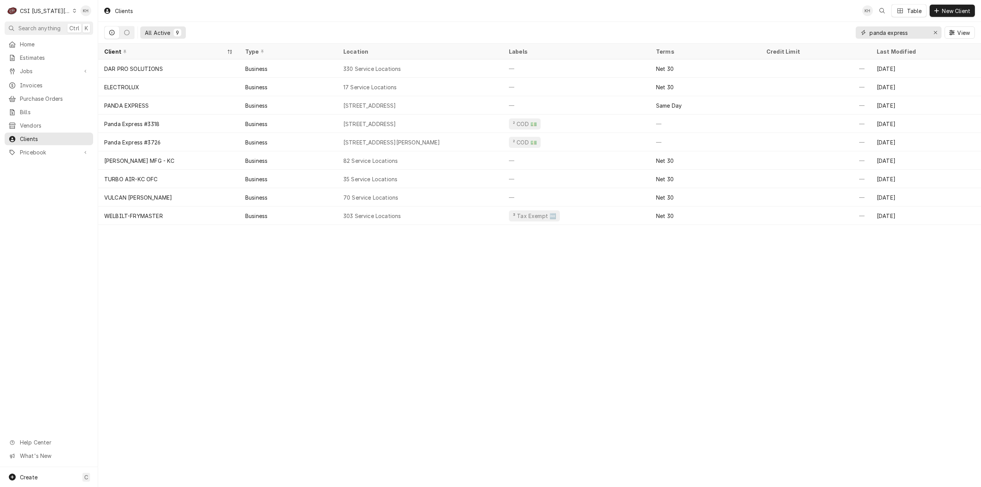
type input "panda express"
click at [37, 7] on div "CSI Kansas City" at bounding box center [45, 11] width 51 height 8
click at [101, 40] on div "CSI St. [PERSON_NAME]" at bounding box center [132, 42] width 112 height 8
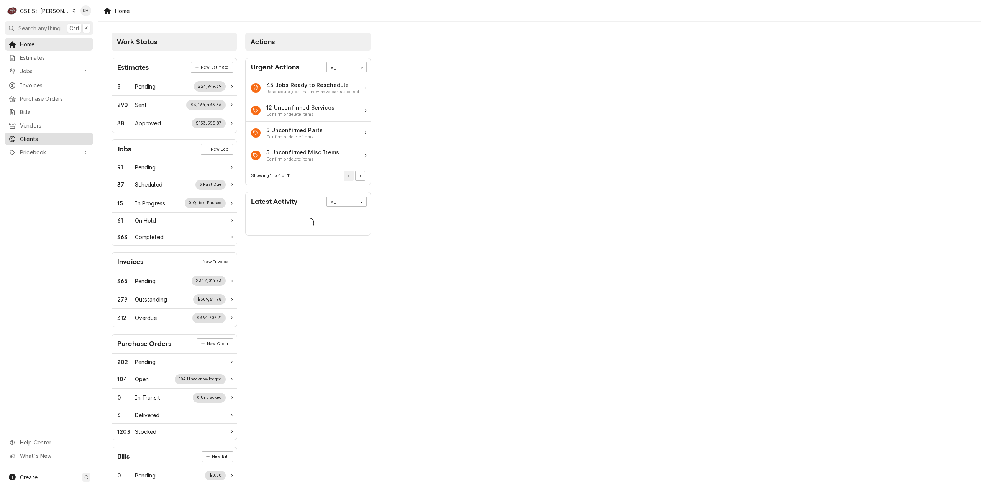
click at [53, 139] on div "Clients" at bounding box center [48, 139] width 85 height 10
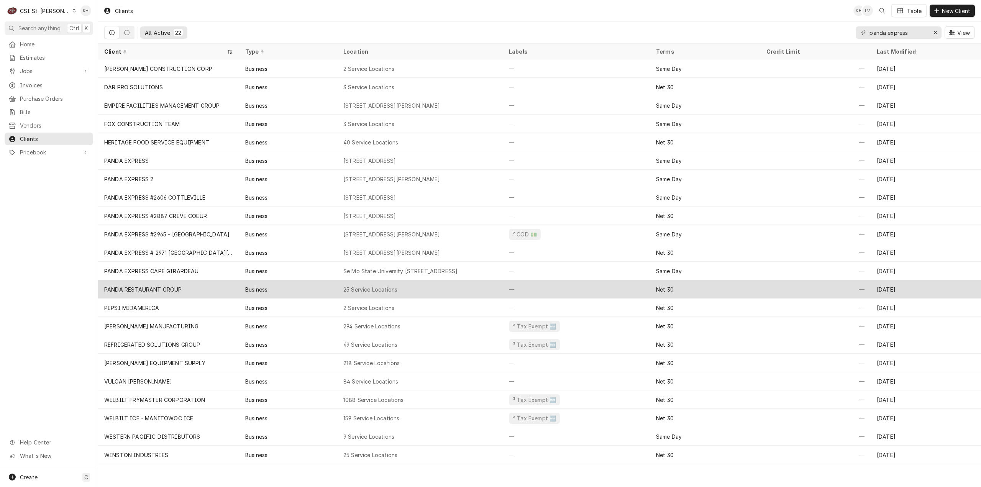
click at [224, 285] on div "PANDA RESTAURANT GROUP" at bounding box center [168, 289] width 141 height 18
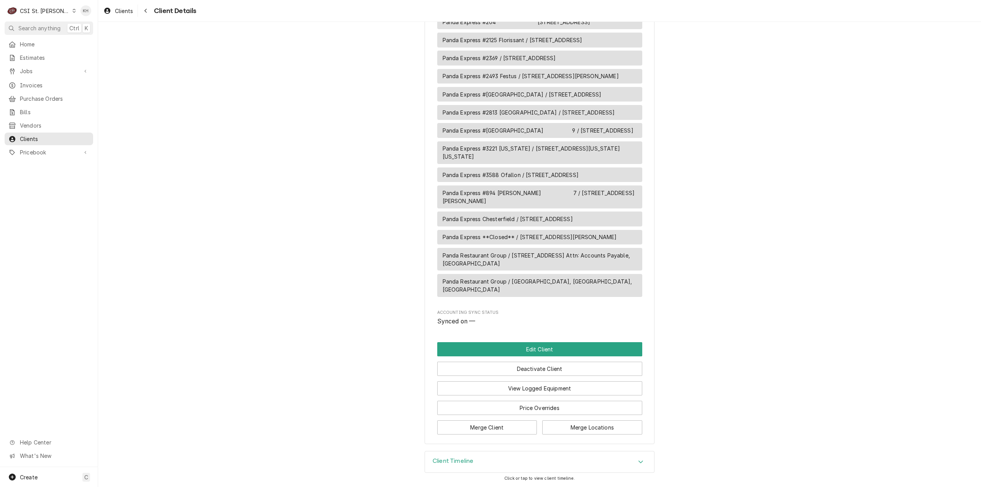
scroll to position [763, 0]
drag, startPoint x: 780, startPoint y: 246, endPoint x: 777, endPoint y: 250, distance: 4.3
click at [34, 10] on div "CSI St. Louis" at bounding box center [45, 11] width 50 height 8
click at [71, 16] on div "CSI [US_STATE][GEOGRAPHIC_DATA]" at bounding box center [117, 15] width 101 height 8
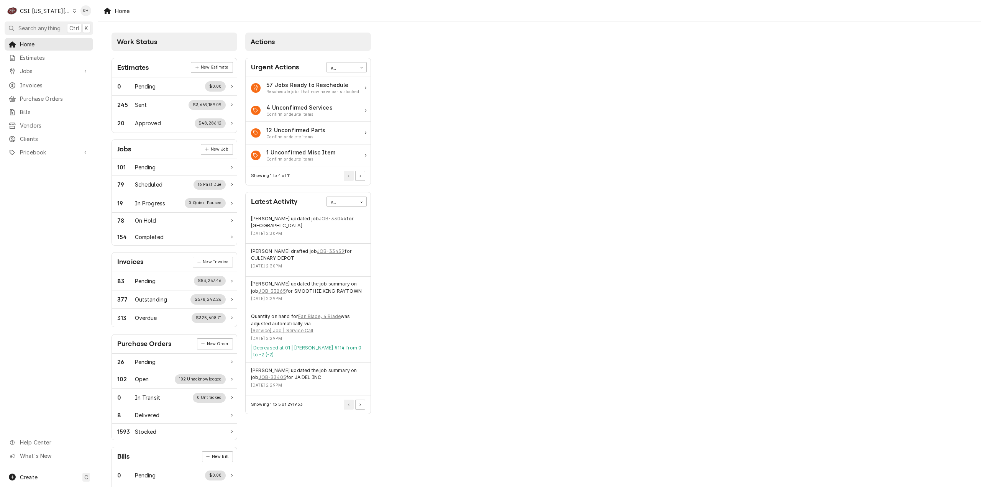
drag, startPoint x: 43, startPoint y: 28, endPoint x: 238, endPoint y: 49, distance: 196.6
click at [43, 28] on span "Search anything" at bounding box center [39, 28] width 42 height 8
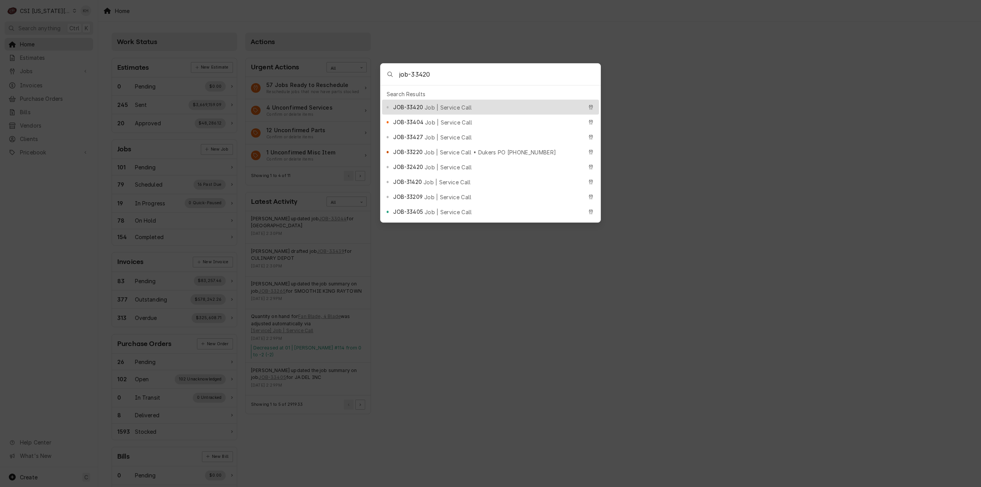
type input "job-33420"
click at [456, 103] on div "JOB-33420 Job | Service Call" at bounding box center [487, 107] width 189 height 9
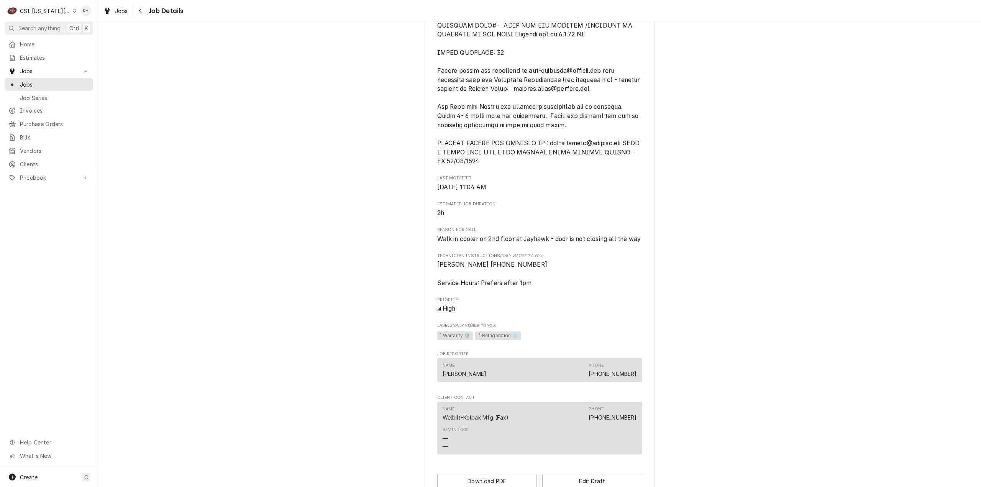
scroll to position [397, 0]
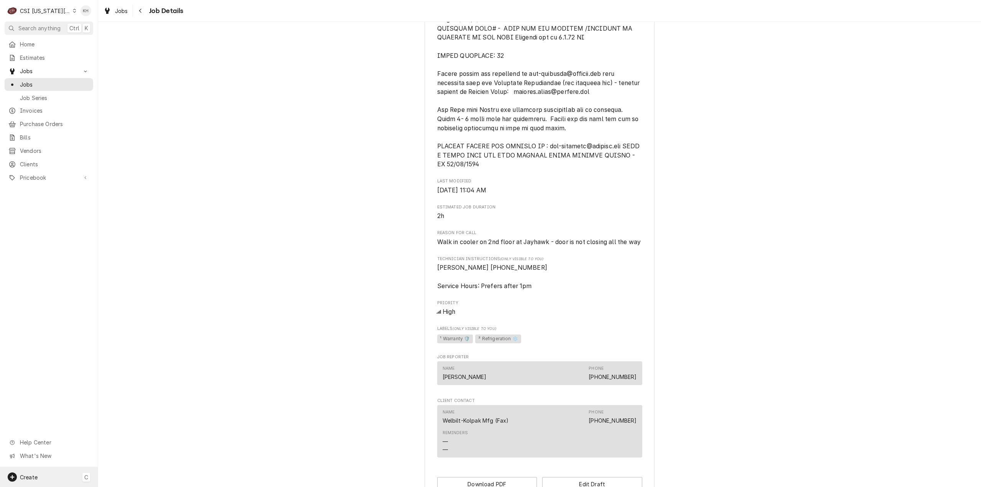
click at [48, 479] on div "Create C" at bounding box center [49, 477] width 98 height 20
click at [132, 407] on div "Job" at bounding box center [143, 411] width 51 height 8
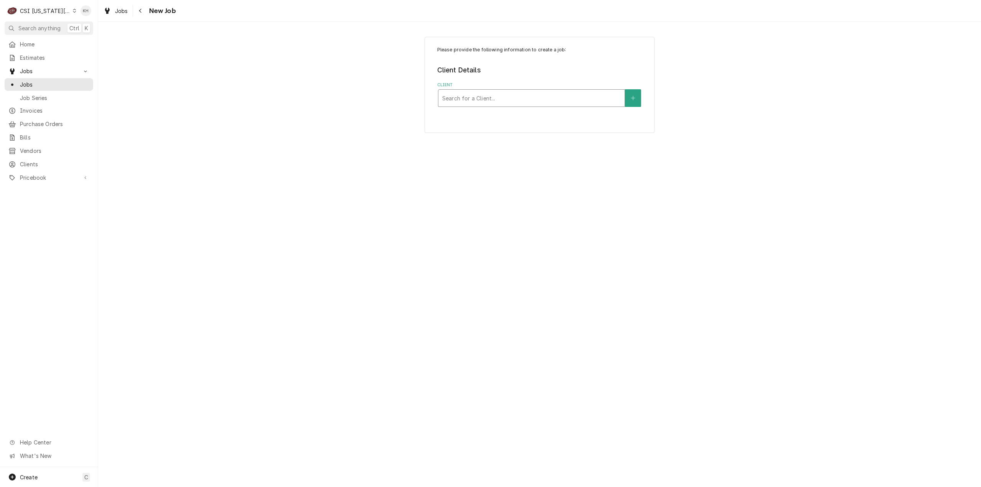
drag, startPoint x: 484, startPoint y: 108, endPoint x: 485, endPoint y: 98, distance: 10.4
click at [485, 98] on div "Please provide the following information to create a job: Client Details Client…" at bounding box center [540, 85] width 230 height 96
click at [485, 98] on div "Client" at bounding box center [531, 98] width 179 height 14
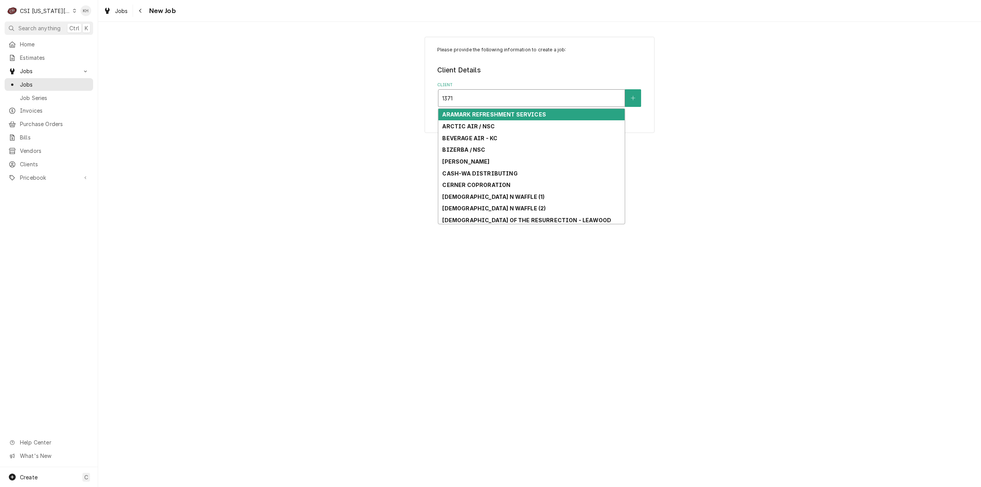
type input "13710"
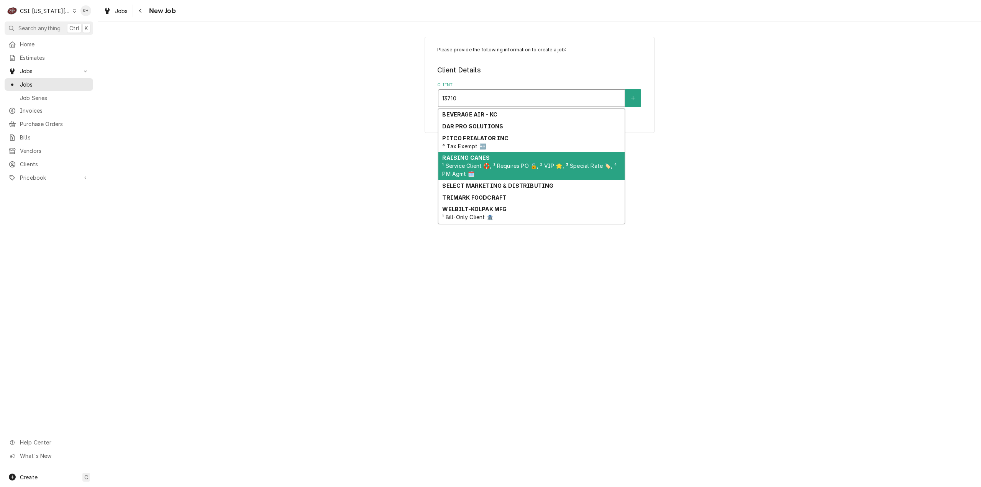
click at [488, 176] on span "¹ Service Client 🛟, ² Requires PO 🔓, ² VIP 🌟, ³ Special Rate 🏷️, ⁴ PM Agmt 🗓️" at bounding box center [529, 170] width 174 height 15
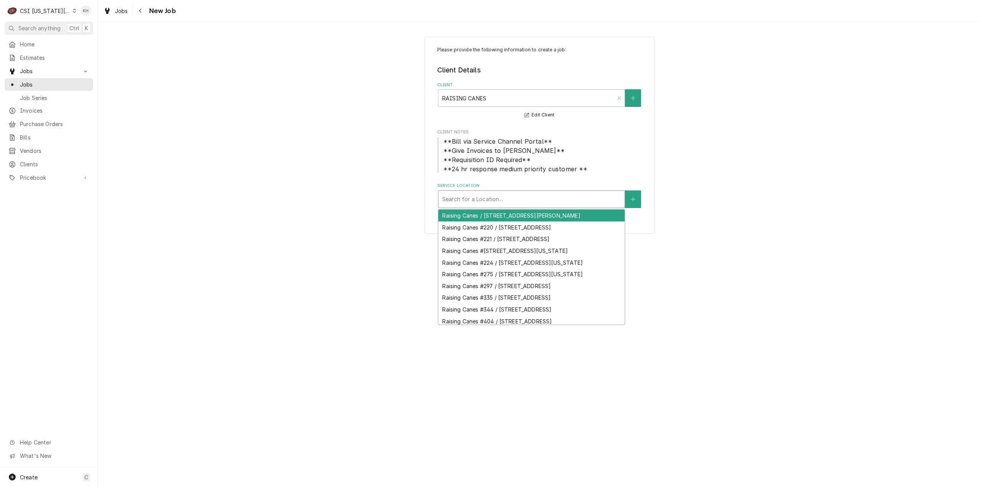
click at [488, 202] on div "Service Location" at bounding box center [531, 199] width 179 height 14
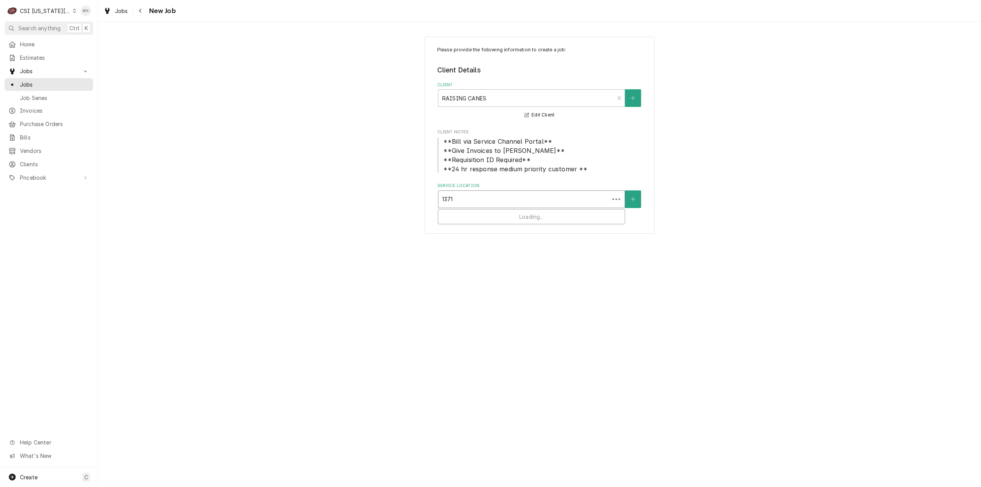
type input "13710"
click at [496, 219] on div "Raising Canes #511 / [STREET_ADDRESS]" at bounding box center [531, 216] width 186 height 12
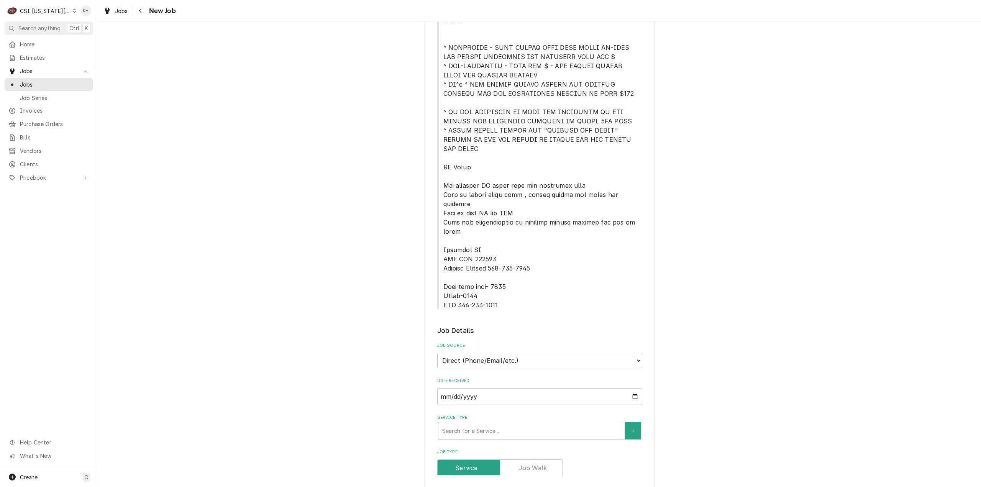
scroll to position [345, 0]
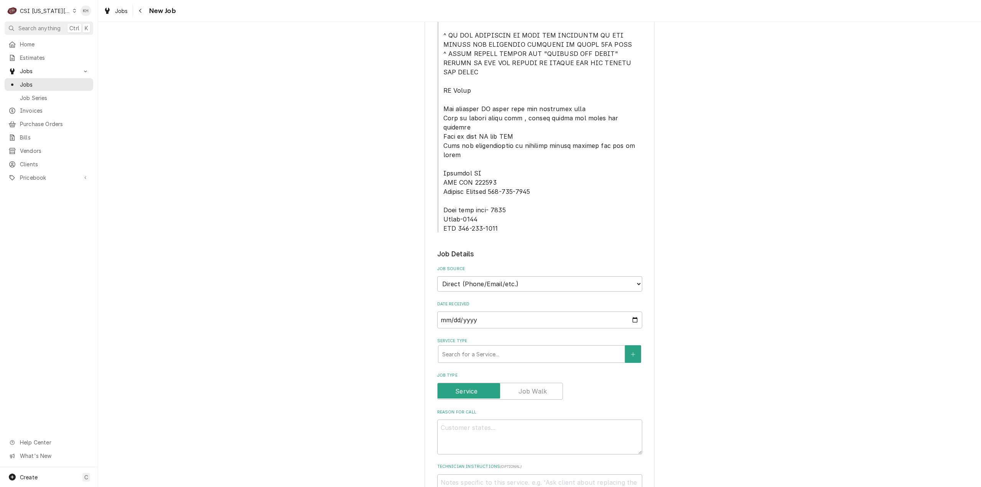
click at [516, 266] on div "Job Source Direct (Phone/Email/etc.) Service Channel Corrigo Ecotrak Other" at bounding box center [539, 279] width 205 height 26
click at [519, 276] on select "Direct (Phone/Email/etc.) Service Channel Corrigo Ecotrak Other" at bounding box center [539, 283] width 205 height 15
select select "1"
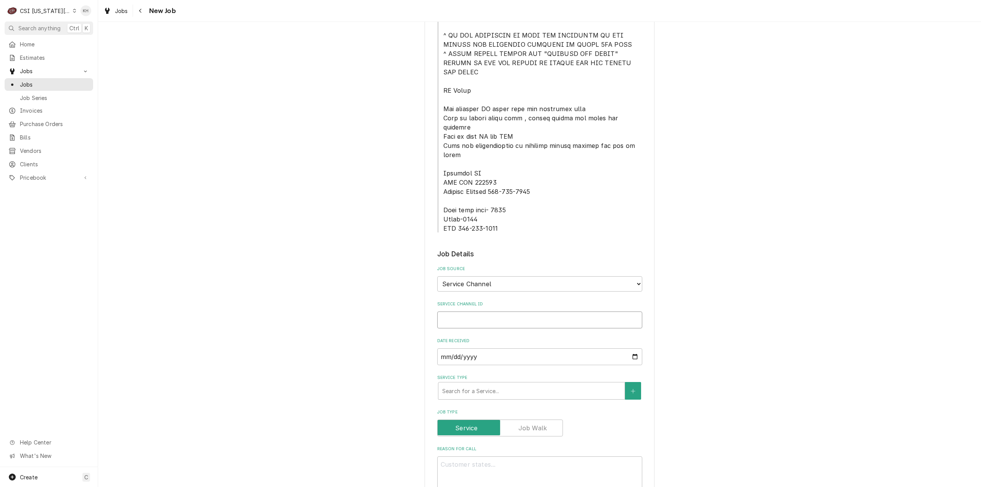
click at [514, 312] on input "Service Channel ID" at bounding box center [539, 320] width 205 height 17
paste input "328611426"
type textarea "x"
type input "328611426"
type textarea "x"
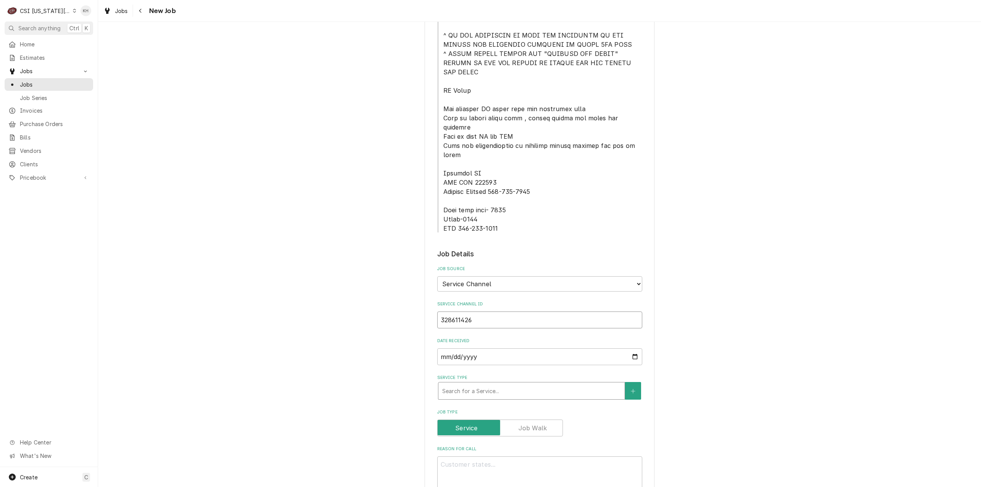
type input "328611426"
click at [514, 384] on div "Service Type" at bounding box center [531, 391] width 179 height 14
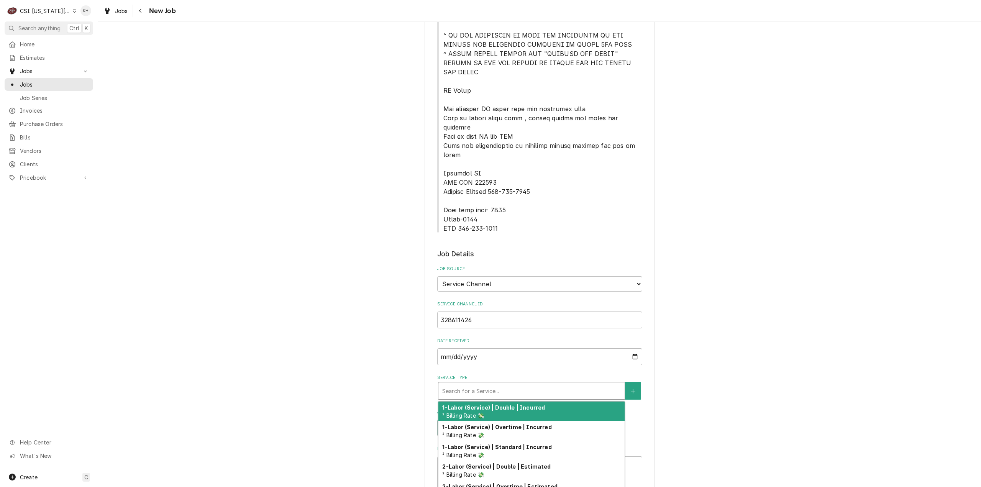
type textarea "x"
type input "s"
type textarea "x"
type input "se"
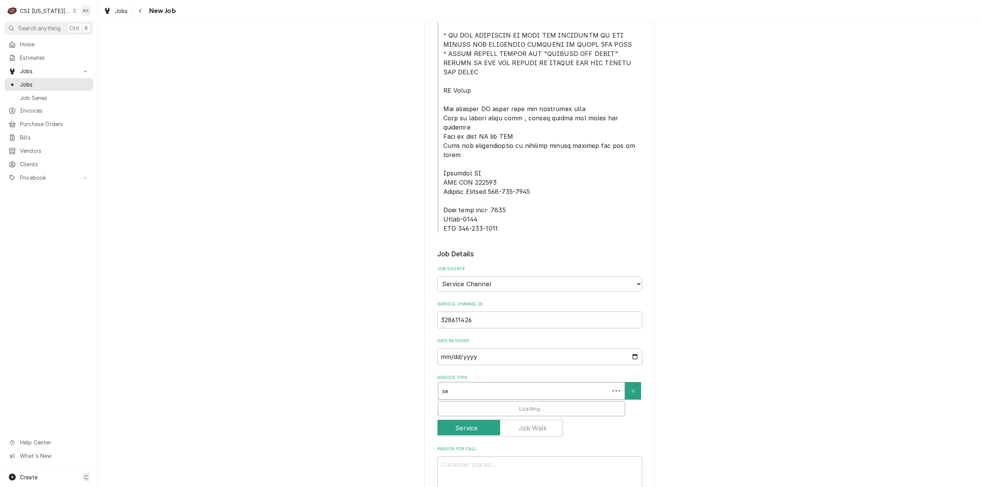
type textarea "x"
type input "ser"
type textarea "x"
type input "serv"
type textarea "x"
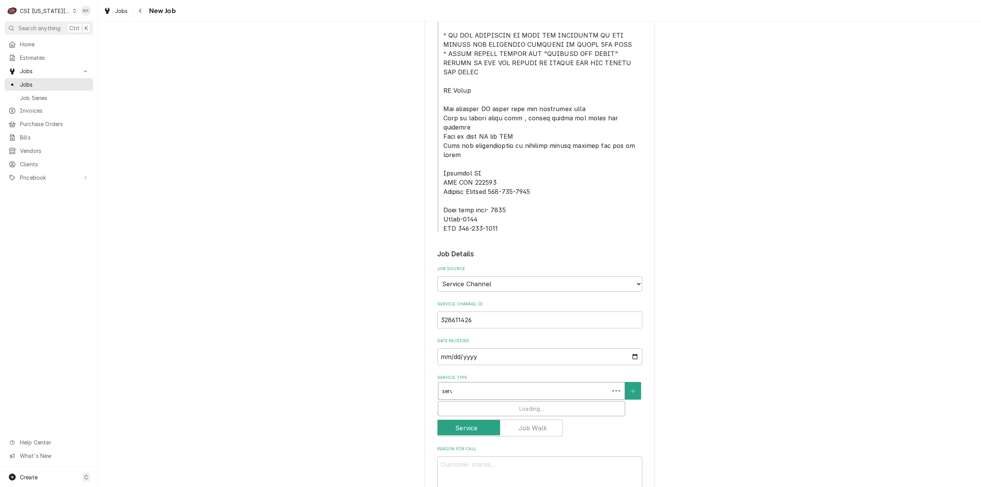
type input "servi"
type textarea "x"
type input "servic"
type textarea "x"
type input "service"
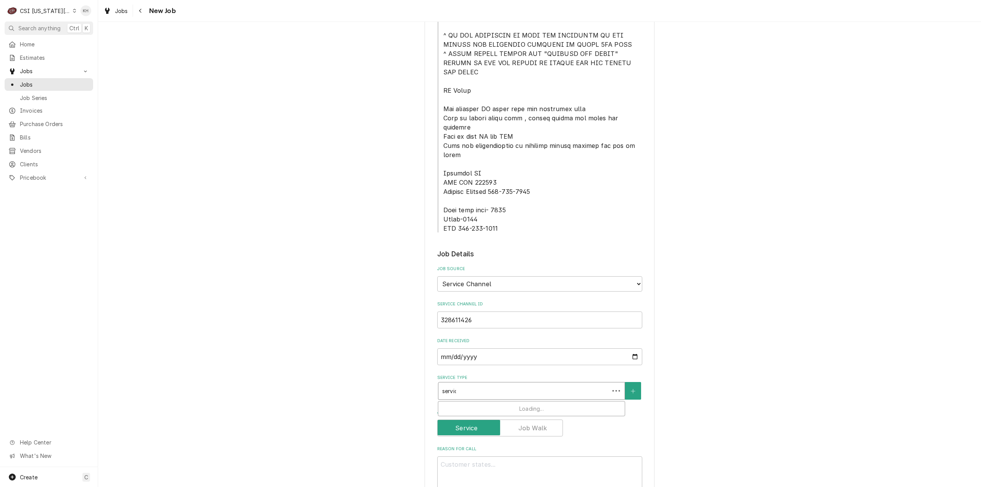
type textarea "x"
type input "service"
type textarea "x"
type input "service c"
type textarea "x"
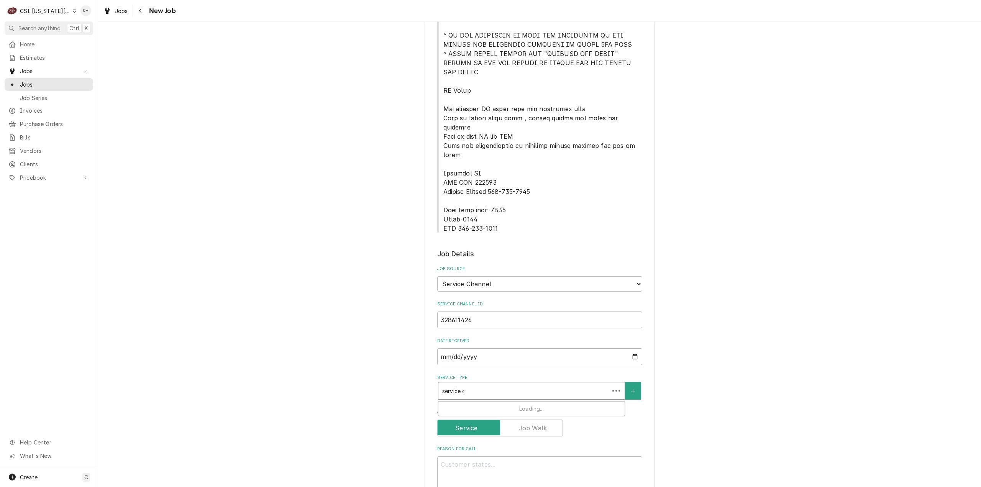
type input "service ca"
type textarea "x"
type input "service cal"
type textarea "x"
type input "service call"
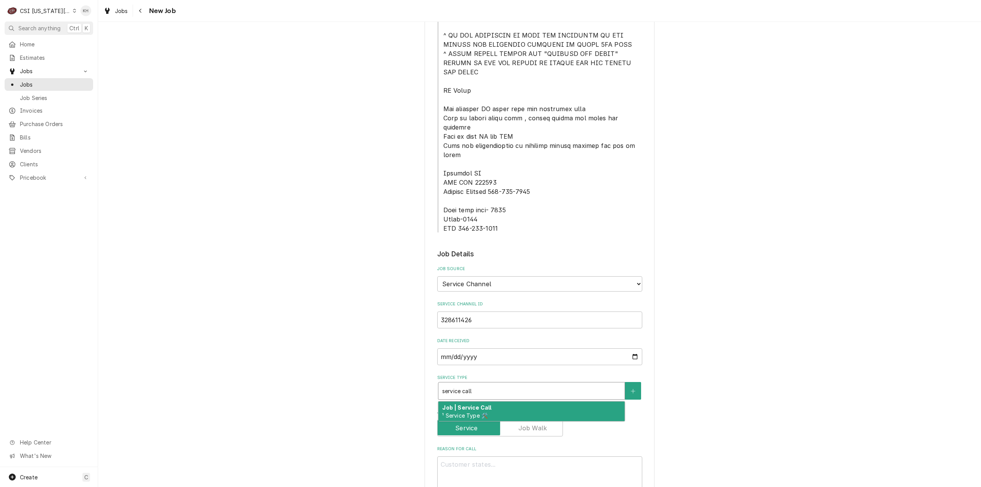
drag, startPoint x: 484, startPoint y: 374, endPoint x: 208, endPoint y: 343, distance: 277.7
click at [483, 402] on div "Job | Service Call ¹ Service Type 🛠️" at bounding box center [531, 412] width 186 height 20
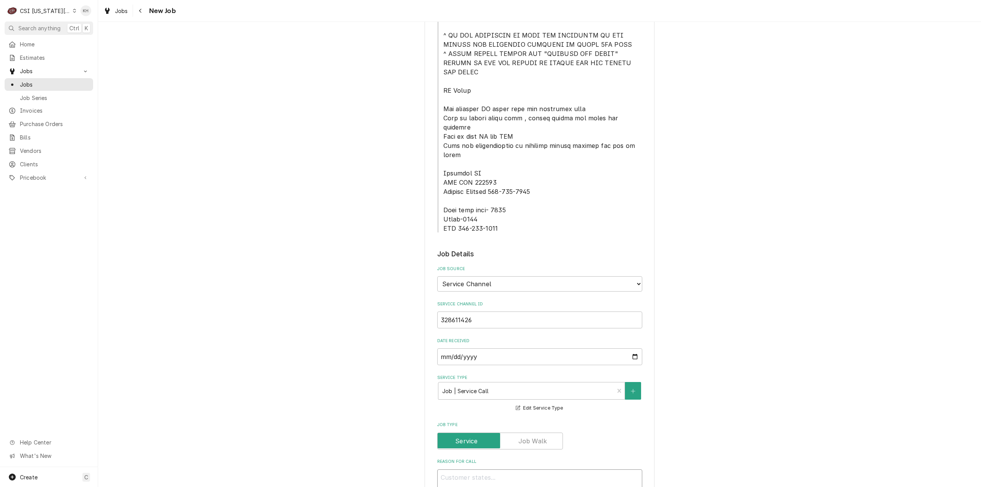
click at [522, 470] on textarea "Reason For Call" at bounding box center [539, 487] width 205 height 35
paste textarea "Problem Description "KITCHEN / Hot Side / Fryer #1 (Start from Left) "Equip:" K…"
type textarea "x"
type textarea "Problem Description "KITCHEN / Hot Side / Fryer #1 (Start from Left) "Equip:" K…"
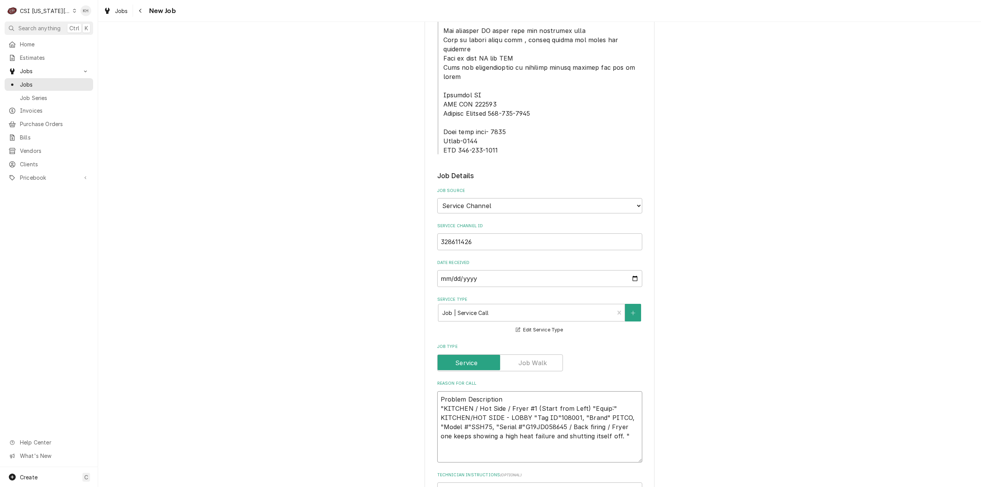
scroll to position [434, 0]
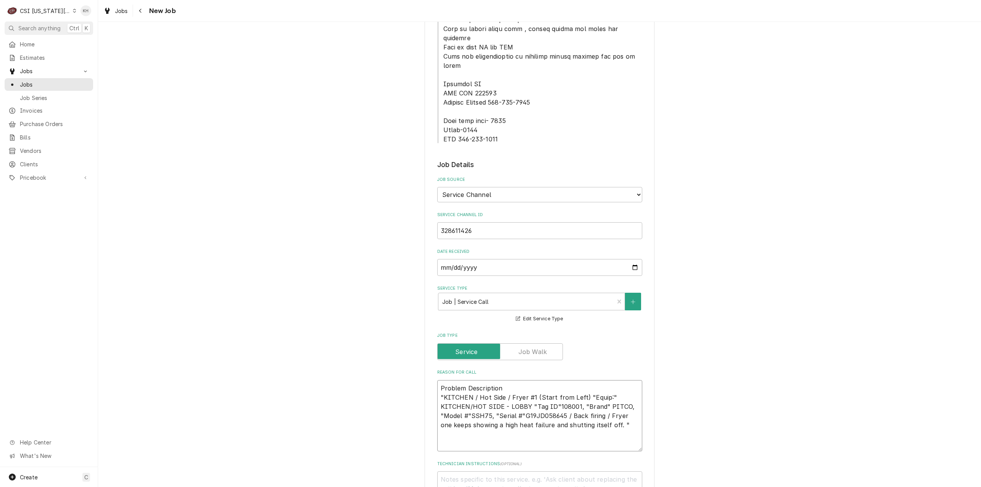
type textarea "x"
type textarea "Problem Description "KITCHEN / Hot Side / Fryer #1 (Start from Left) "Equip:" K…"
click at [607, 386] on textarea "Problem Description "KITCHEN / Hot Side / Fryer #1 (Start from Left) "Equip:" K…" at bounding box center [539, 411] width 205 height 62
type textarea "x"
type textarea "Problem Description "KITCHEN / Hot Side / Fryer #1 (Start from Left) "Equip:" K…"
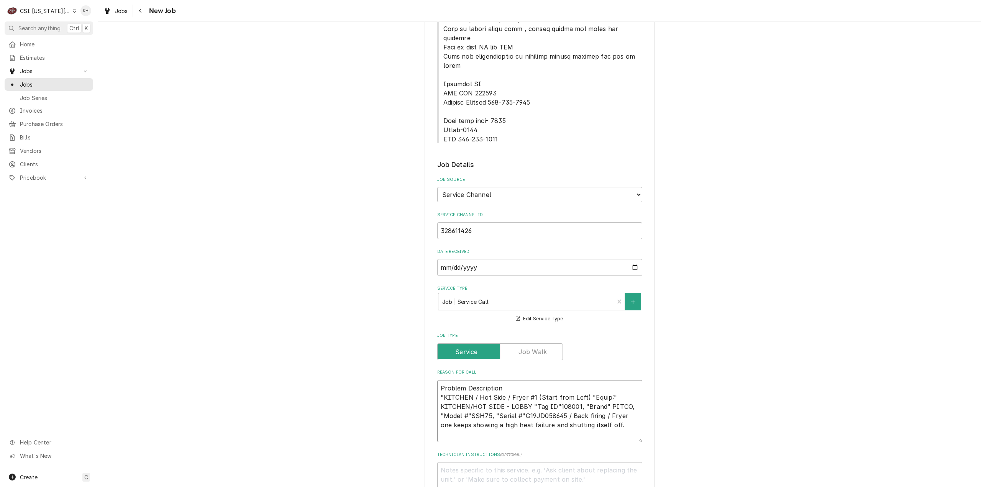
type textarea "x"
type textarea "KITCHEN / Hot Side / Fryer #1 (Start from Left) "Equip:" KITCHEN/HOT SIDE - LOB…"
drag, startPoint x: 440, startPoint y: 359, endPoint x: 423, endPoint y: 344, distance: 22.8
click at [540, 385] on textarea "KITCHEN / Hot Side / Fryer #1 (Start from Left) "Equip:" KITCHEN/HOT SIDE - LOB…" at bounding box center [539, 406] width 205 height 53
type textarea "x"
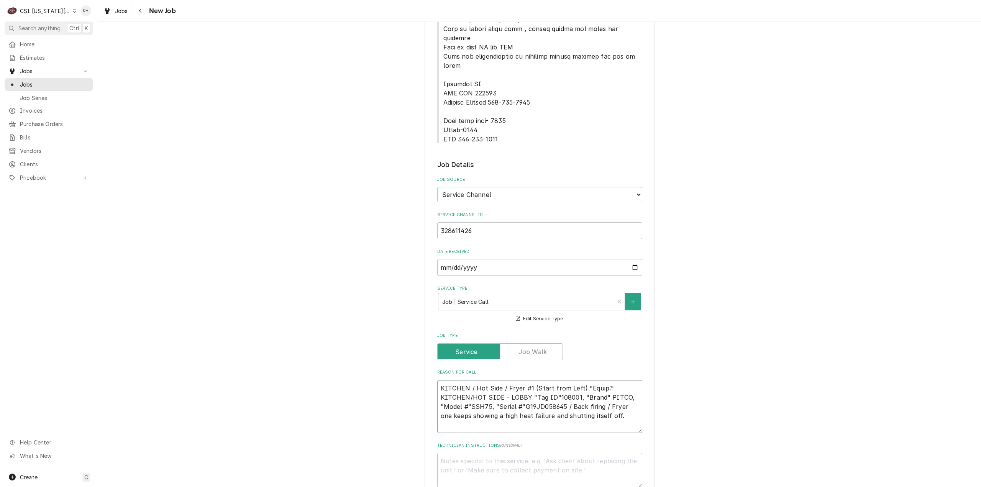
type textarea "KITCHEN / Hot Side / Fryer #1 (Start from Left) "Equip:" KITCHEN/HOT SIDE - LOB…"
type textarea "x"
type textarea "KITCHEN / Hot Side / Fryer #1 (Start from Left) "Equip:" KITCHEN/HOT SIDE - LOB…"
click at [538, 386] on textarea "KITCHEN / Hot Side / Fryer #1 (Start from Left) "Equip:" KITCHEN/HOT SIDE - LOB…" at bounding box center [539, 406] width 205 height 53
type textarea "x"
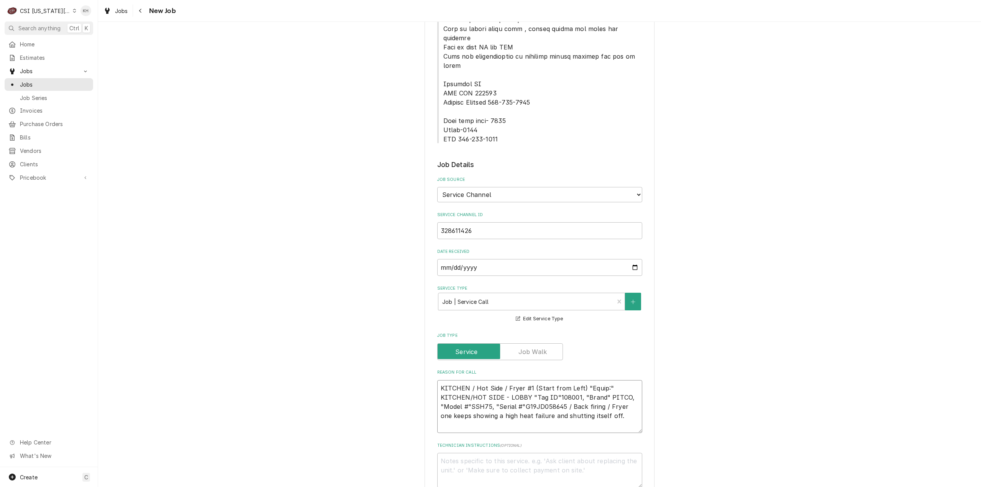
type textarea "KITCHEN / Hot Side / Fryer #1 (Start from Left) "Equip:" KITCHEN/HOT SIDE - LOB…"
type textarea "x"
type textarea "KITCHEN / Hot Side / Fryer #1 (Start from Left) "Equip:" KITCHEN/HOT SIDE - LOB…"
type textarea "x"
type textarea "KITCHEN / Hot Side / Fryer #1 (Start from Left) "Equip:" KITCHEN/HOT SIDE - LOB…"
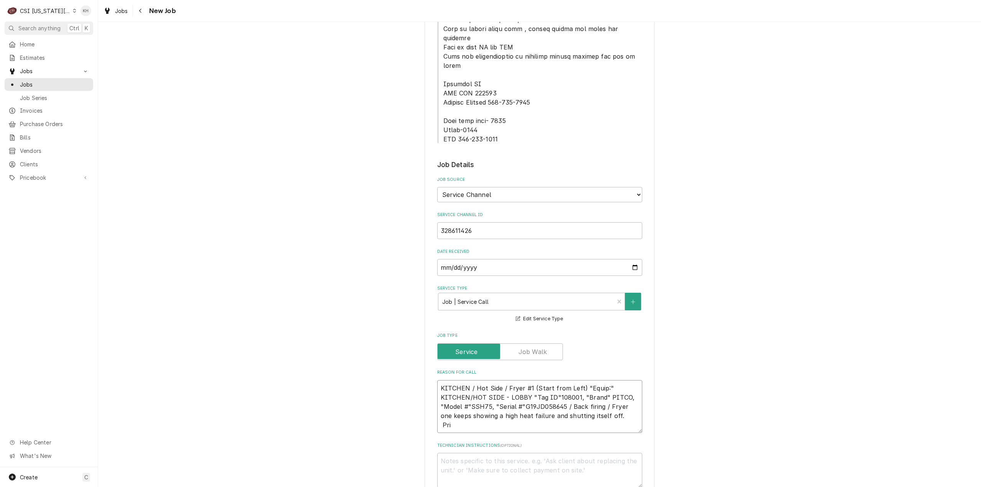
type textarea "x"
type textarea "KITCHEN / Hot Side / Fryer #1 (Start from Left) "Equip:" KITCHEN/HOT SIDE - LOB…"
type textarea "x"
type textarea "KITCHEN / Hot Side / Fryer #1 (Start from Left) "Equip:" KITCHEN/HOT SIDE - LOB…"
type textarea "x"
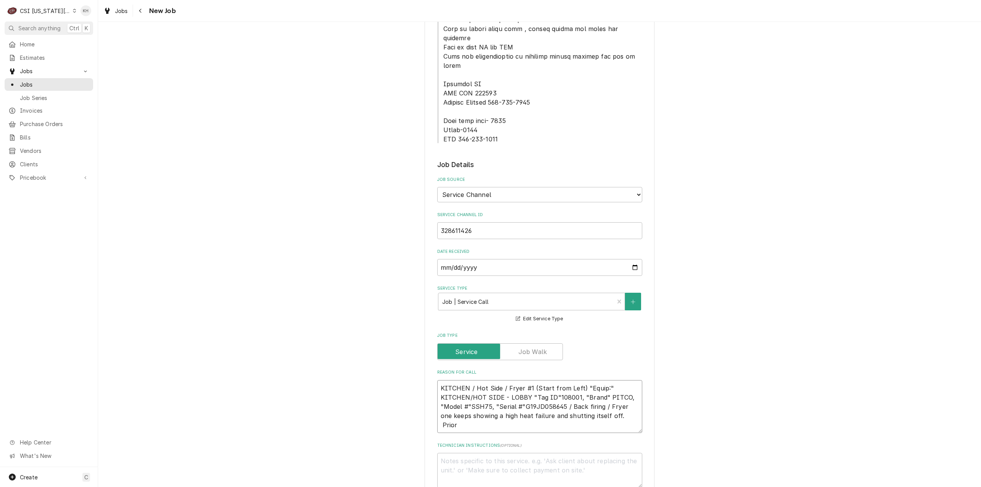
type textarea "KITCHEN / Hot Side / Fryer #1 (Start from Left) "Equip:" KITCHEN/HOT SIDE - LOB…"
type textarea "x"
type textarea "KITCHEN / Hot Side / Fryer #1 (Start from Left) "Equip:" KITCHEN/HOT SIDE - LOB…"
type textarea "x"
type textarea "KITCHEN / Hot Side / Fryer #1 (Start from Left) "Equip:" KITCHEN/HOT SIDE - LOB…"
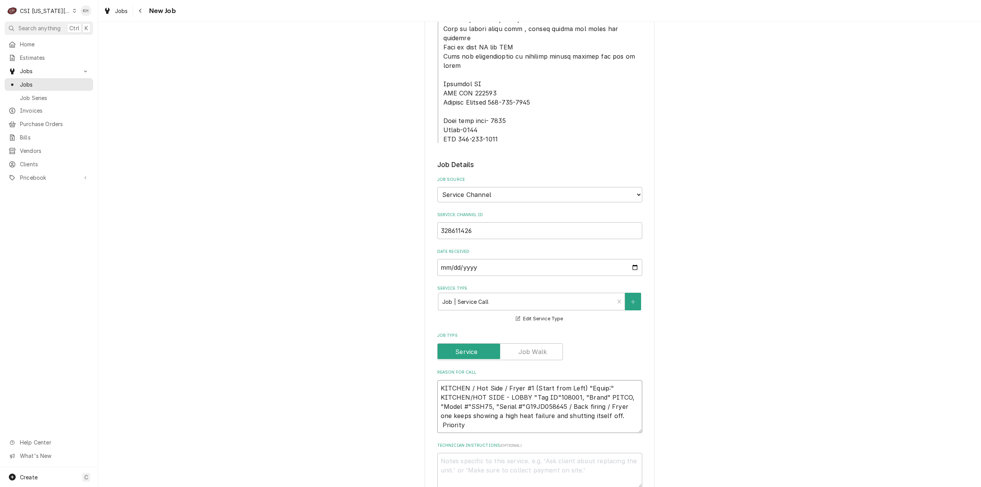
type textarea "x"
type textarea "KITCHEN / Hot Side / Fryer #1 (Start from Left) "Equip:" KITCHEN/HOT SIDE - LOB…"
type textarea "x"
type textarea "KITCHEN / Hot Side / Fryer #1 (Start from Left) "Equip:" KITCHEN/HOT SIDE - LOB…"
click at [530, 385] on textarea "KITCHEN / Hot Side / Fryer #1 (Start from Left) "Equip:" KITCHEN/HOT SIDE - LOB…" at bounding box center [539, 406] width 205 height 53
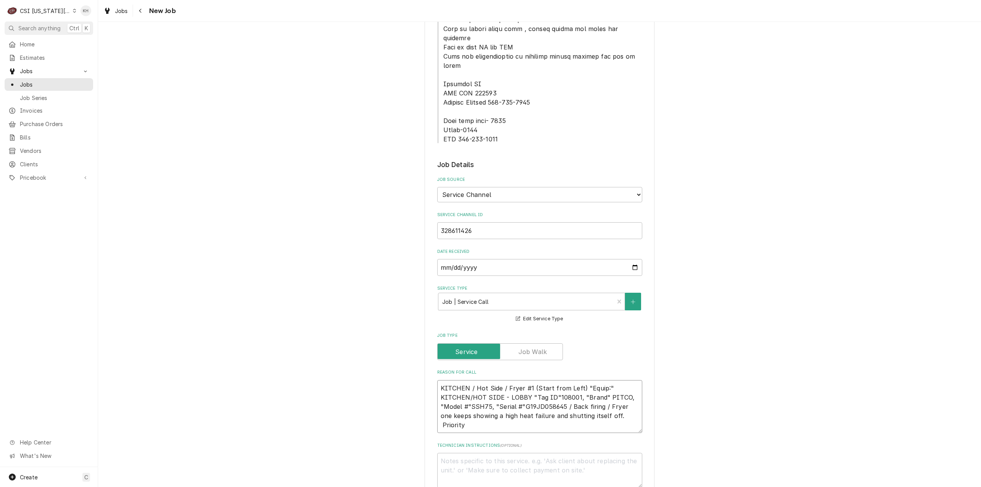
paste textarea "Urgent - 24 Hours"
type textarea "x"
type textarea "KITCHEN / Hot Side / Fryer #1 (Start from Left) "Equip:" KITCHEN/HOT SIDE - LOB…"
click at [493, 453] on textarea "Technician Instructions ( optional )" at bounding box center [539, 470] width 205 height 35
type textarea "x"
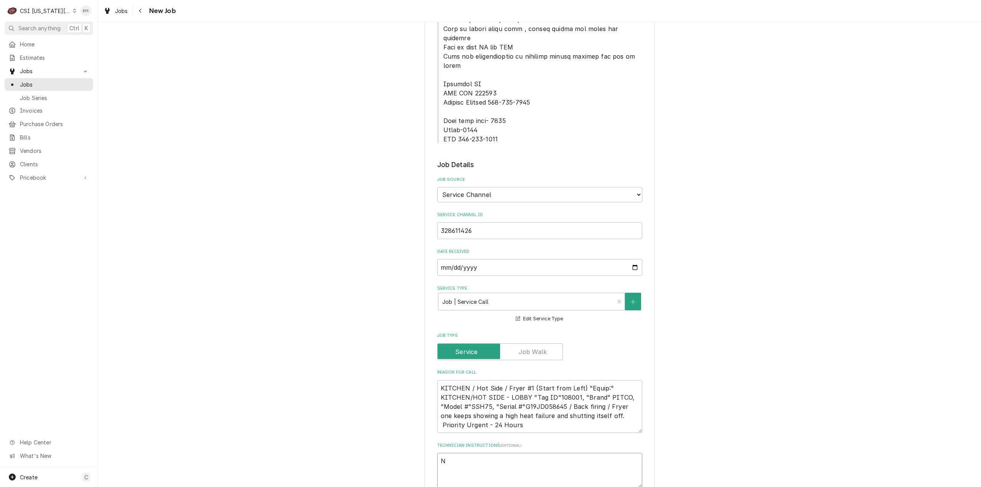
type textarea "NT"
type textarea "x"
type textarea "NTE"
type textarea "x"
type textarea "NTE"
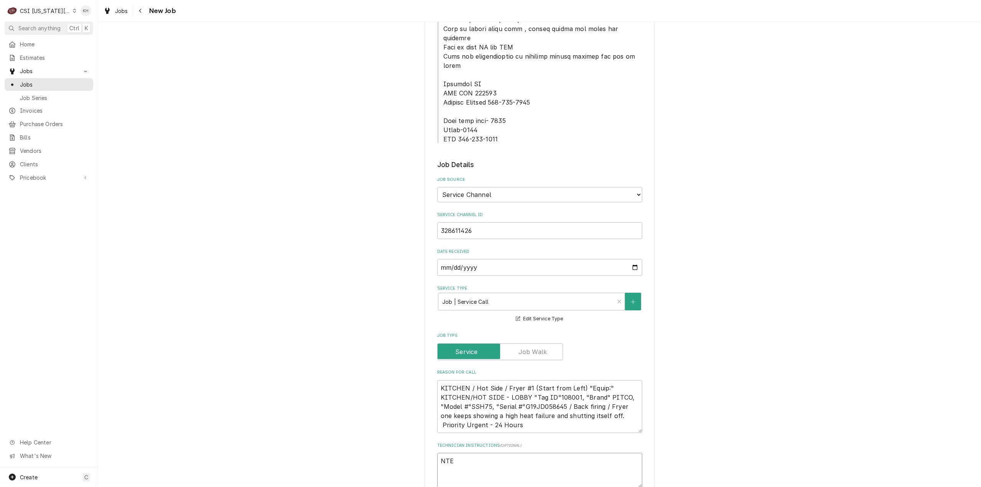
type textarea "x"
type textarea "NTE $"
type textarea "x"
type textarea "NTE $45"
type textarea "x"
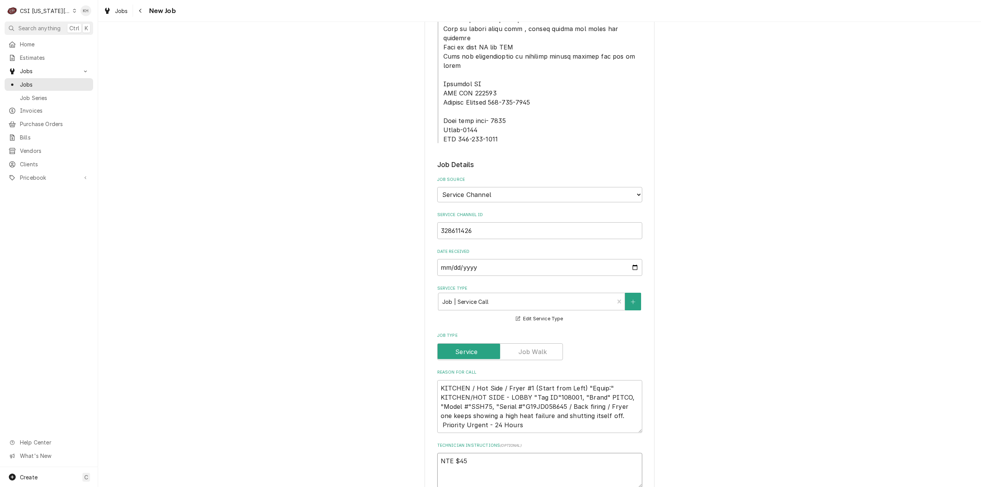
type textarea "NTE $450"
type textarea "x"
type textarea "NTE $450."
type textarea "x"
type textarea "NTE $450.0"
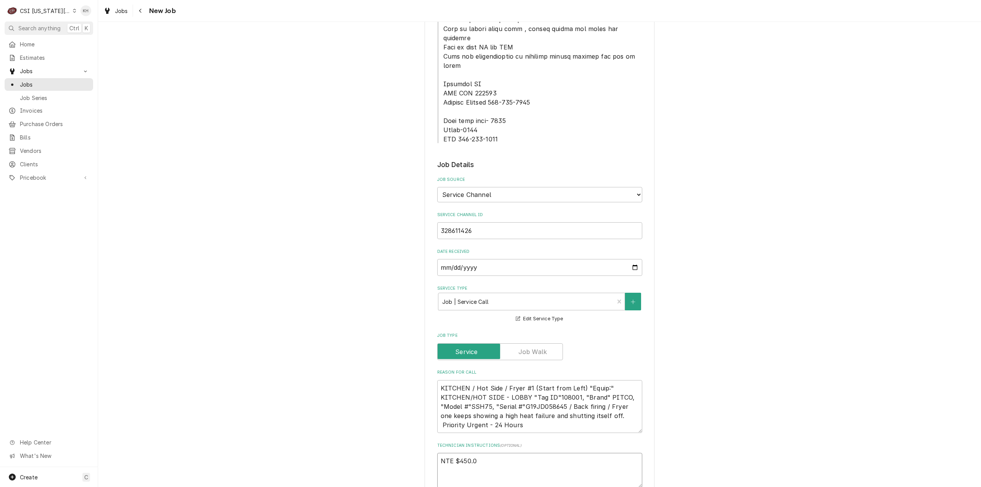
type textarea "x"
type textarea "NTE $450.00"
type textarea "x"
type textarea "NTE $450.00"
type textarea "x"
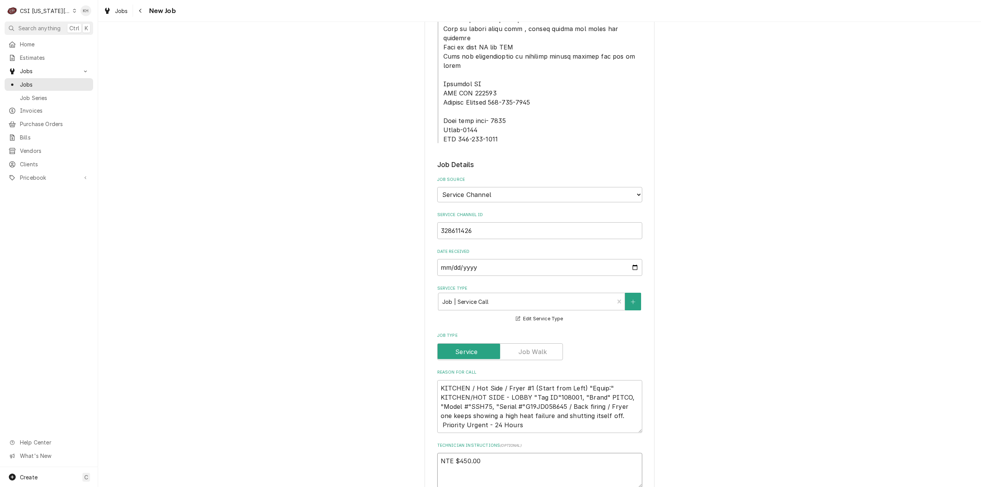
type textarea "NTE $450.00"
type textarea "x"
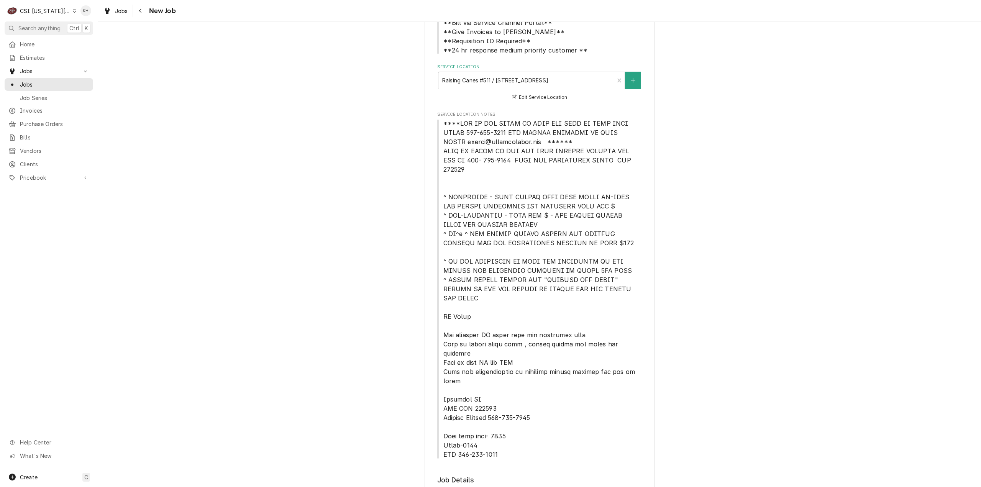
scroll to position [89, 0]
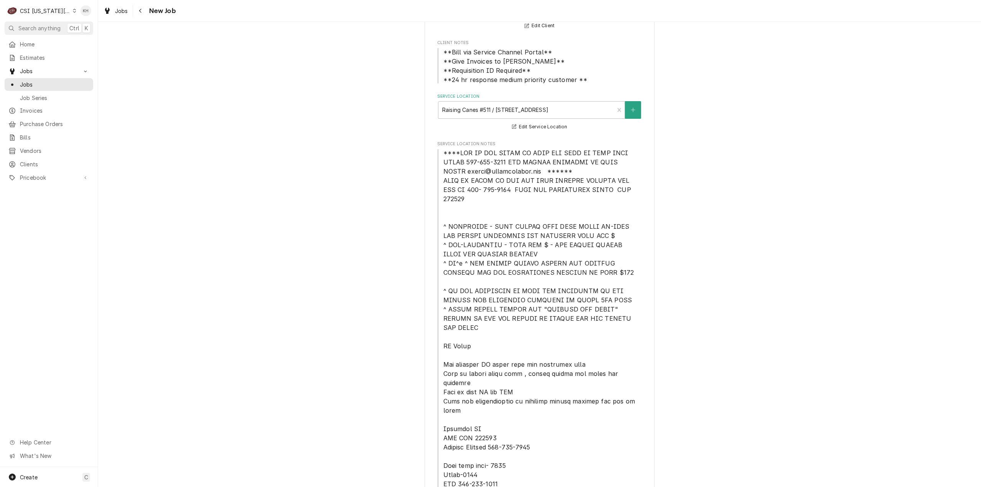
type textarea "NTE $450.00"
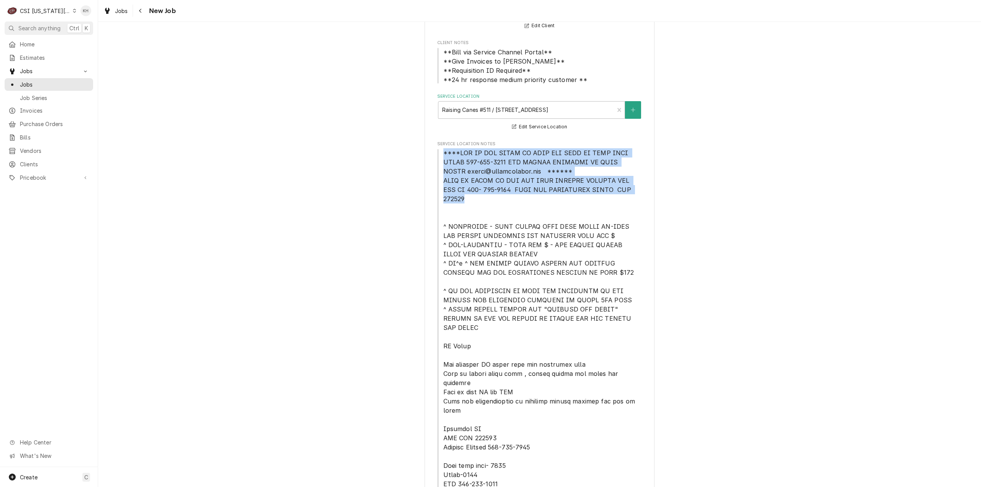
drag, startPoint x: 441, startPoint y: 154, endPoint x: 635, endPoint y: 193, distance: 198.4
click at [635, 193] on span "Service Location Notes" at bounding box center [539, 318] width 205 height 340
copy span "****NTE ON ALL CALLS IF OVER NTE NEED TO CALL JEFF COSTA 636-399-1299 FOR VERBA…"
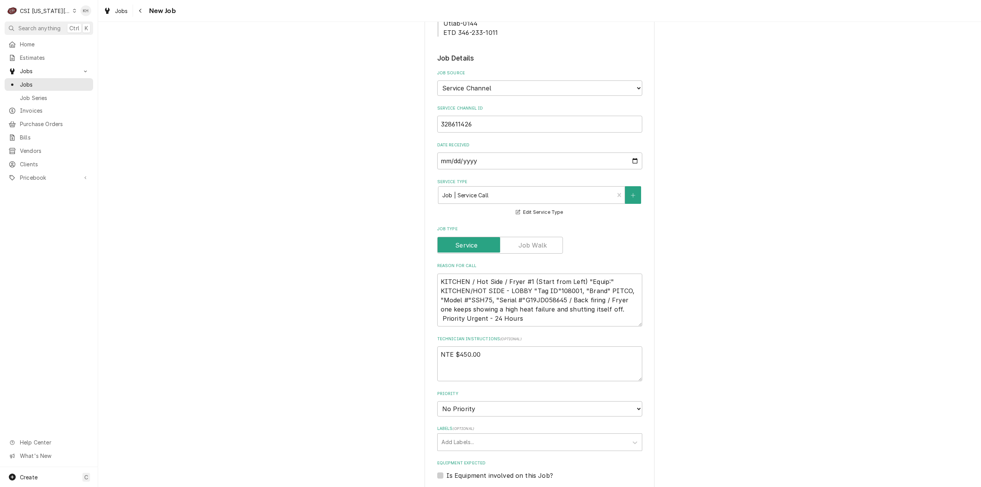
scroll to position [664, 0]
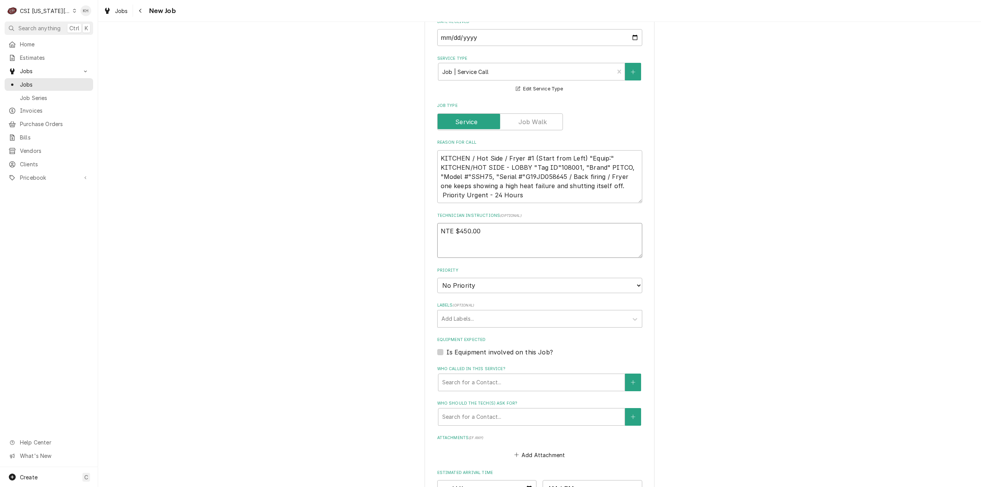
click at [461, 223] on textarea "NTE $450.00" at bounding box center [539, 240] width 205 height 35
paste textarea "****NTE ON ALL CALLS IF OVER NTE NEED TO CALL JEFF COSTA 636-399-1299 FOR VERBA…"
type textarea "x"
type textarea "NTE $450.00 ****NTE ON ALL CALLS IF OVER NTE NEED TO CALL JEFF COSTA 636-399-12…"
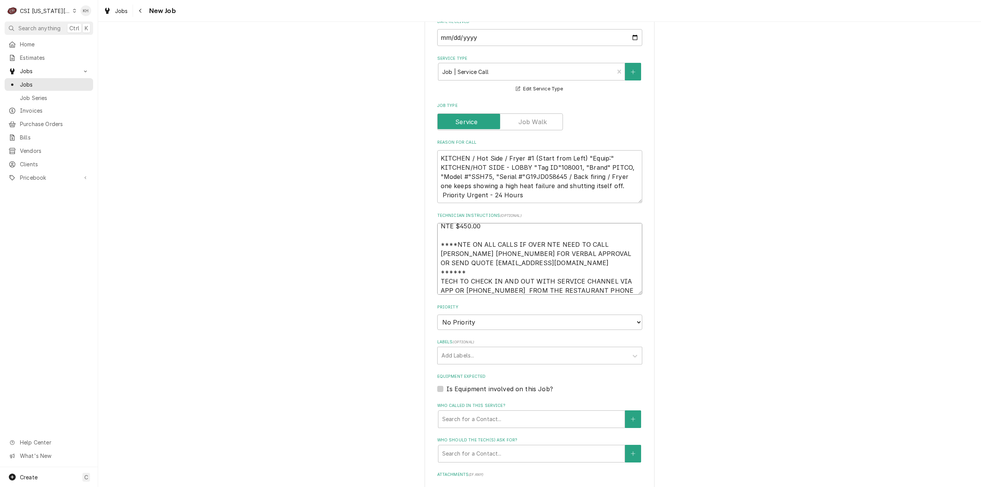
type textarea "x"
type textarea "NTE $450.00 ****NTE ON ALL CALLS IF OVER NTE NEED TO CALL JEFF COSTA 636-399-12…"
type textarea "x"
type textarea "NTE $450.00 ****NTE ON ALL CALLS IF OVER NTE NEED TO CALL JEFF COSTA 636-399-12…"
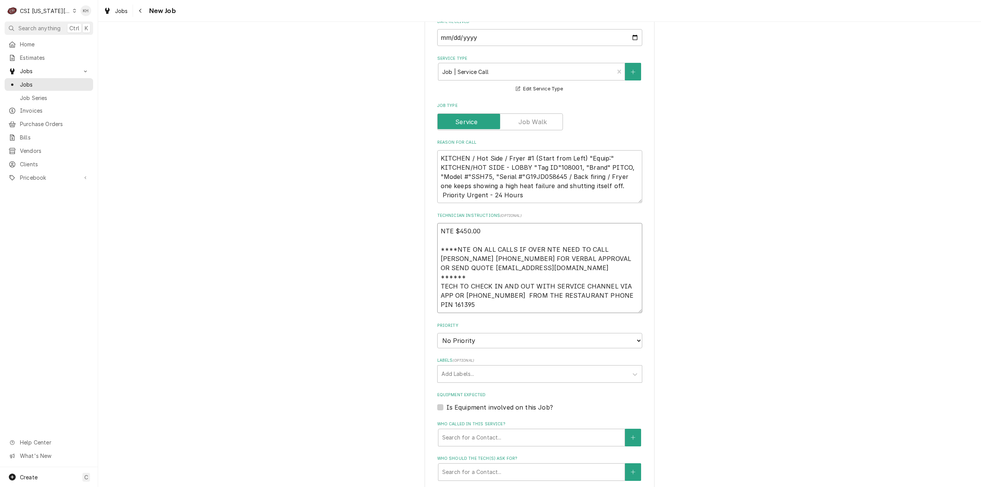
type textarea "x"
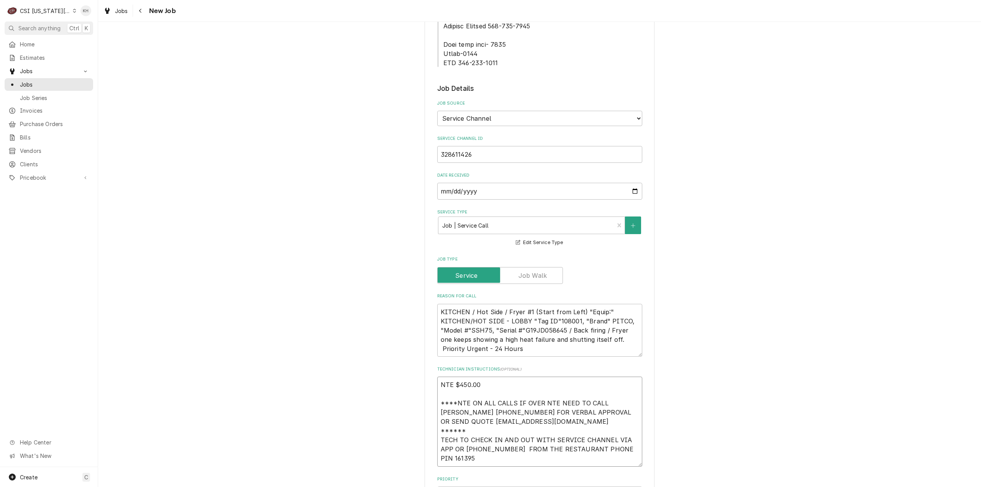
scroll to position [434, 0]
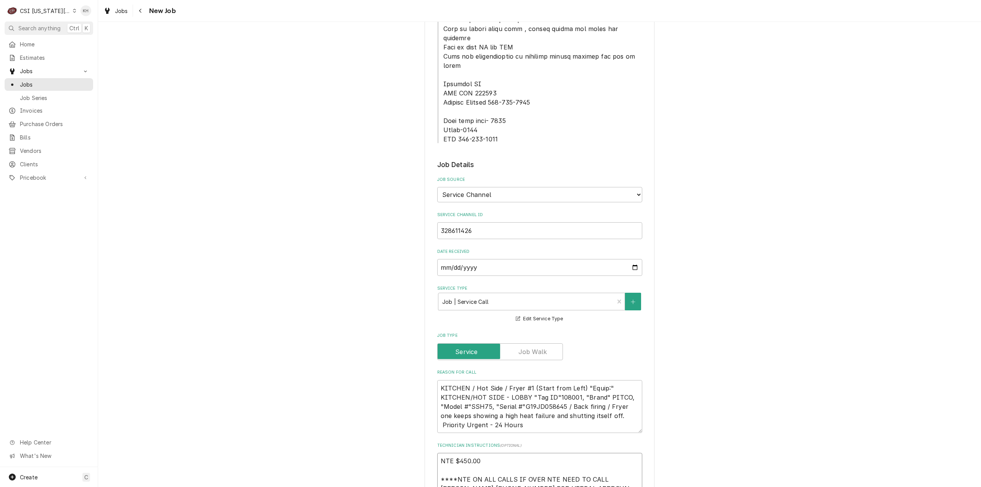
type textarea "NTE $450.00 ****NTE ON ALL CALLS IF OVER NTE NEED TO CALL JEFF COSTA 636-399-12…"
drag, startPoint x: 442, startPoint y: 83, endPoint x: 472, endPoint y: 101, distance: 34.9
click at [502, 109] on div "Please provide the following information to create a job: Client Details Client…" at bounding box center [539, 301] width 205 height 1379
drag, startPoint x: 440, startPoint y: 82, endPoint x: 502, endPoint y: 107, distance: 67.4
click at [502, 107] on div "Please provide the following information to create a job: Client Details Client…" at bounding box center [539, 301] width 205 height 1379
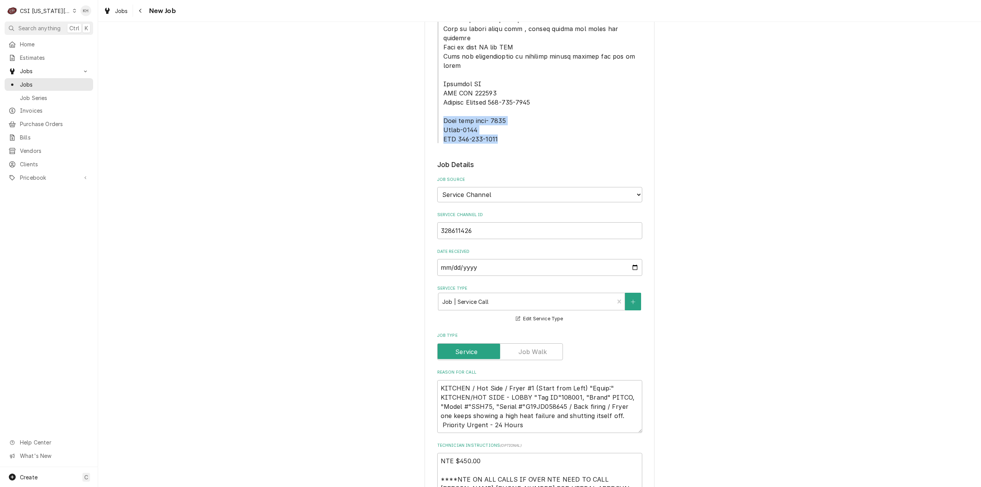
copy span "Back door code- 2007 Alarm-1119 MOD 913-254-7212"
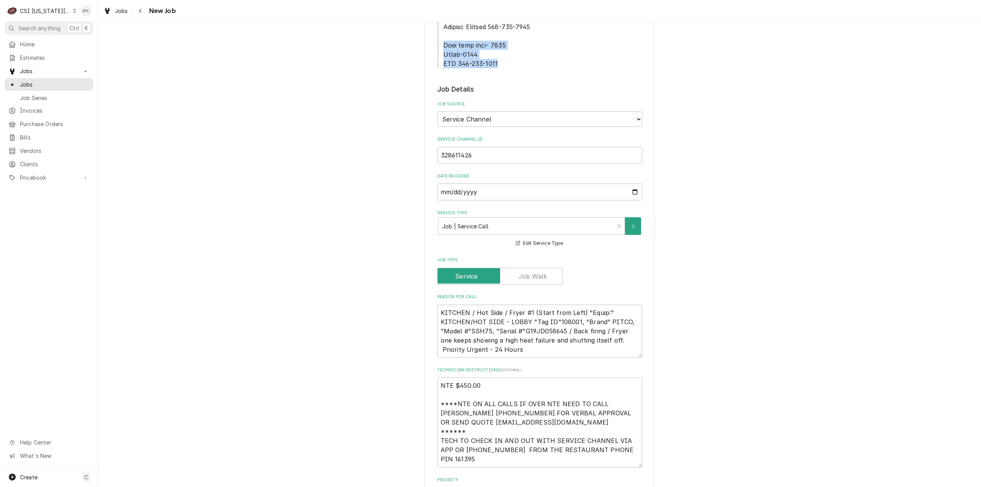
scroll to position [626, 0]
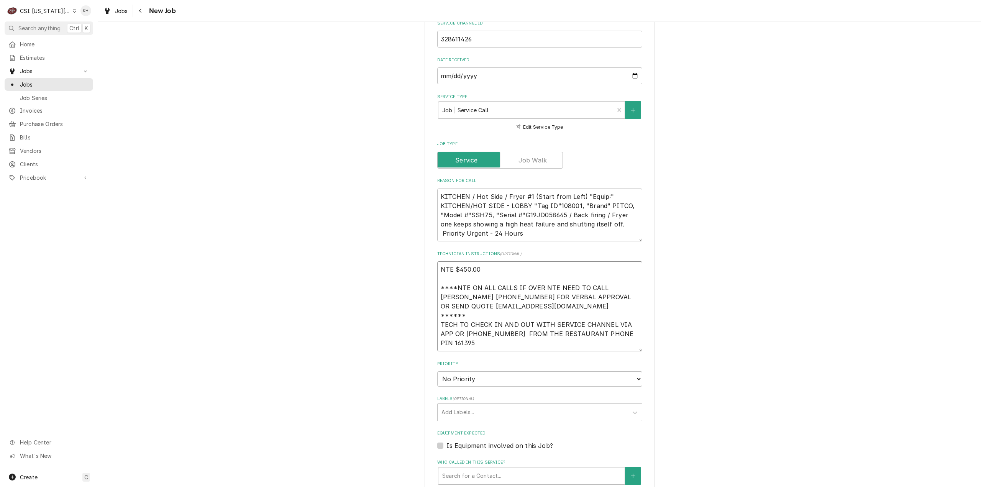
drag, startPoint x: 460, startPoint y: 308, endPoint x: 453, endPoint y: 313, distance: 8.0
click at [459, 308] on textarea "NTE $450.00 ****NTE ON ALL CALLS IF OVER NTE NEED TO CALL JEFF COSTA 636-399-12…" at bounding box center [539, 306] width 205 height 90
paste textarea "Back door code- 2007 Alarm-1119 MOD 913-254-7212"
type textarea "x"
type textarea "NTE $450.00 ****NTE ON ALL CALLS IF OVER NTE NEED TO CALL JEFF COSTA 636-399-12…"
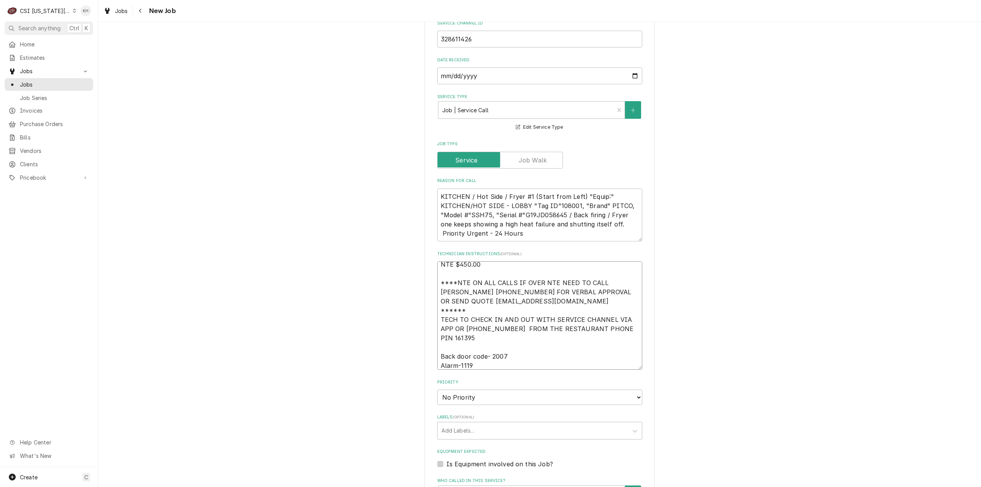
type textarea "x"
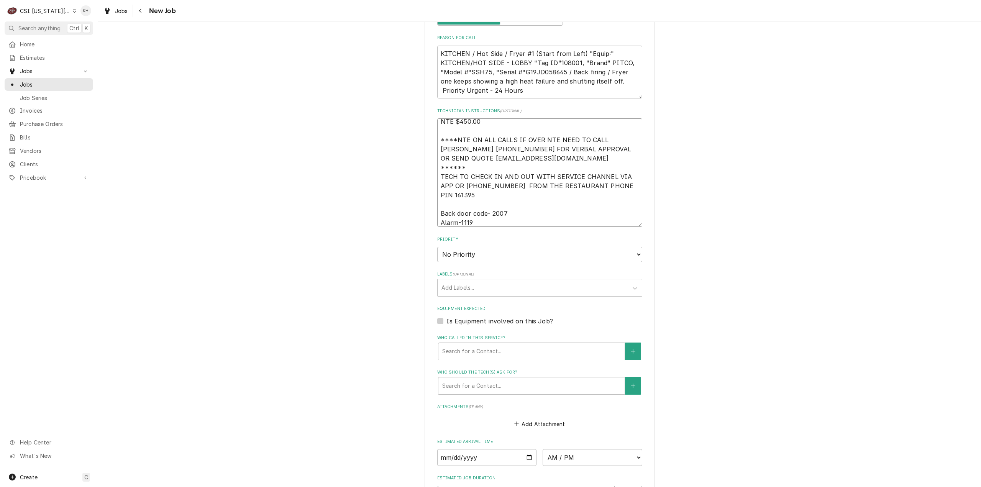
scroll to position [779, 0]
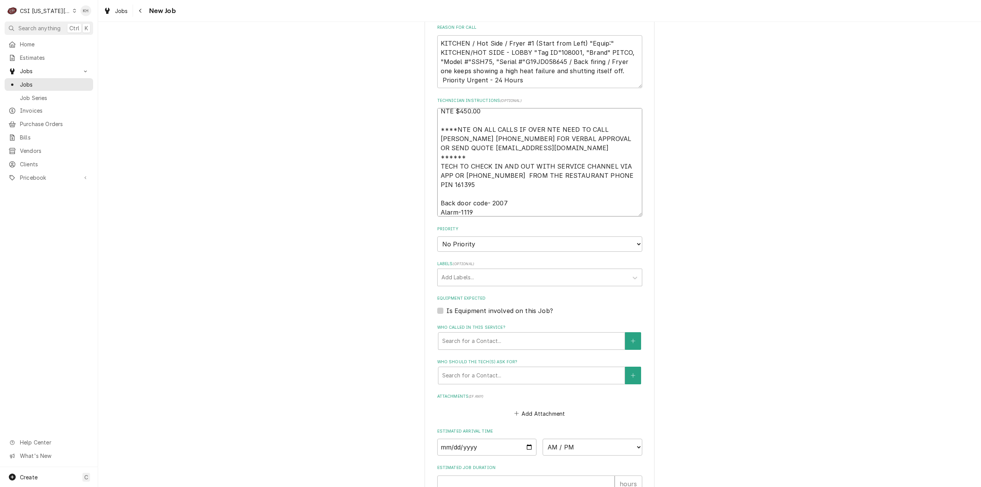
type textarea "NTE $450.00 ****NTE ON ALL CALLS IF OVER NTE NEED TO CALL JEFF COSTA 636-399-12…"
drag, startPoint x: 486, startPoint y: 205, endPoint x: 481, endPoint y: 213, distance: 9.5
click at [486, 236] on select "No Priority Urgent High Medium Low" at bounding box center [539, 243] width 205 height 15
select select "3"
click at [437, 236] on select "No Priority Urgent High Medium Low" at bounding box center [539, 243] width 205 height 15
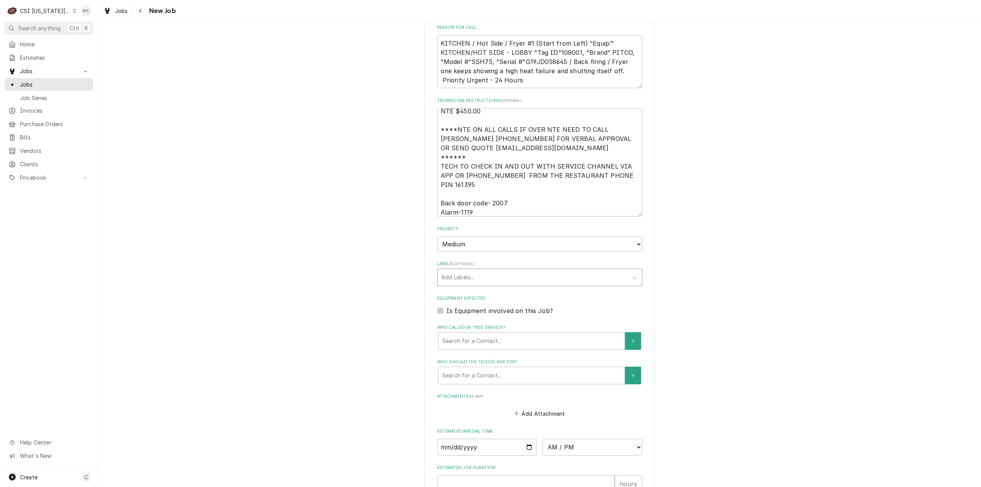
click at [470, 271] on div "Labels" at bounding box center [533, 278] width 183 height 14
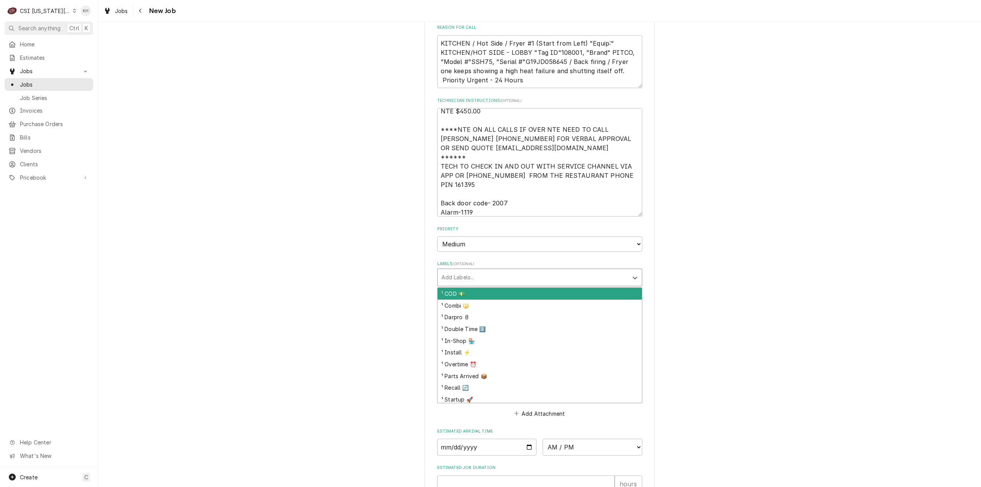
type textarea "x"
type input "cook"
type textarea "x"
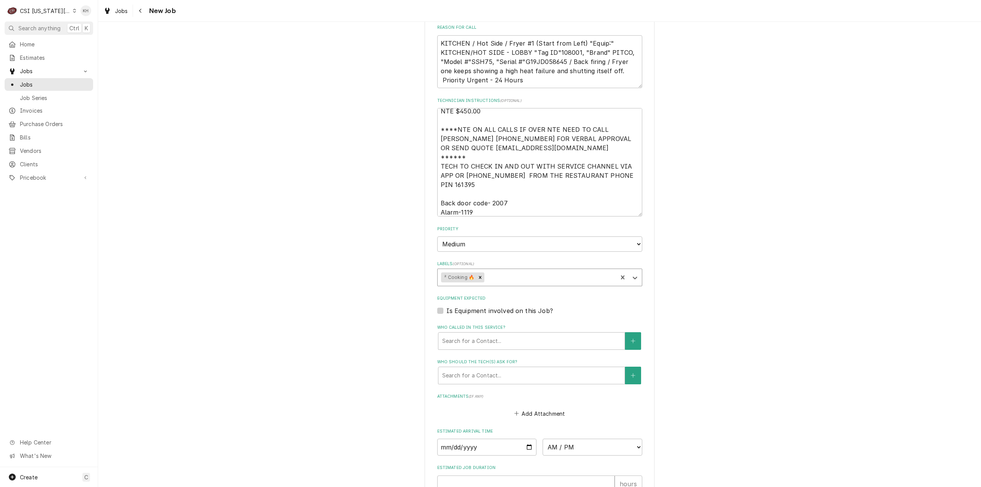
type textarea "x"
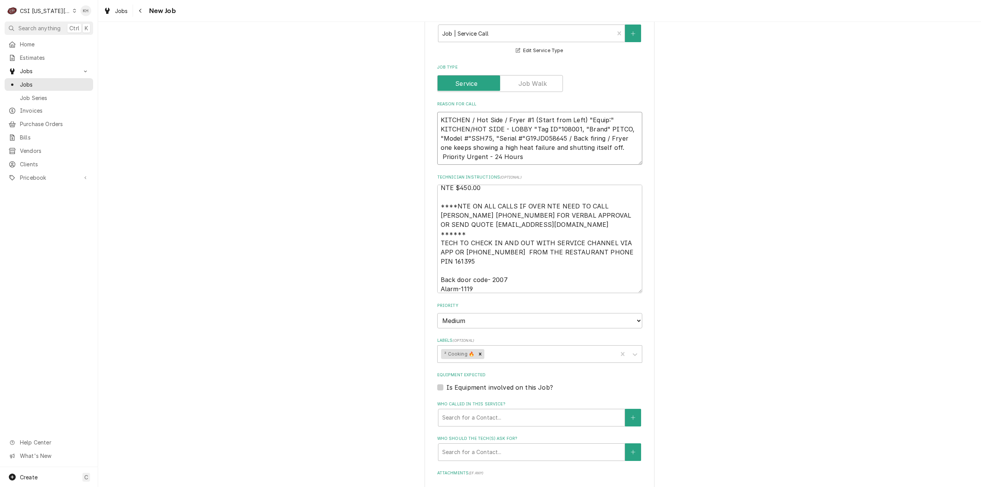
click at [542, 112] on textarea "KITCHEN / Hot Side / Fryer #1 (Start from Left) "Equip:" KITCHEN/HOT SIDE - LOB…" at bounding box center [539, 138] width 205 height 53
click at [447, 383] on label "Is Equipment involved on this Job?" at bounding box center [500, 387] width 107 height 9
click at [447, 383] on input "Equipment Expected" at bounding box center [549, 391] width 205 height 17
checkbox input "true"
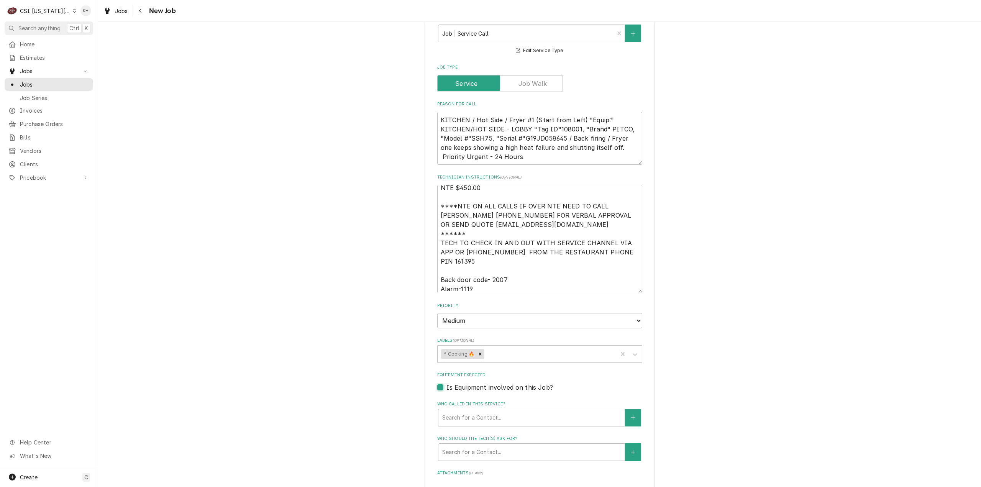
scroll to position [0, 0]
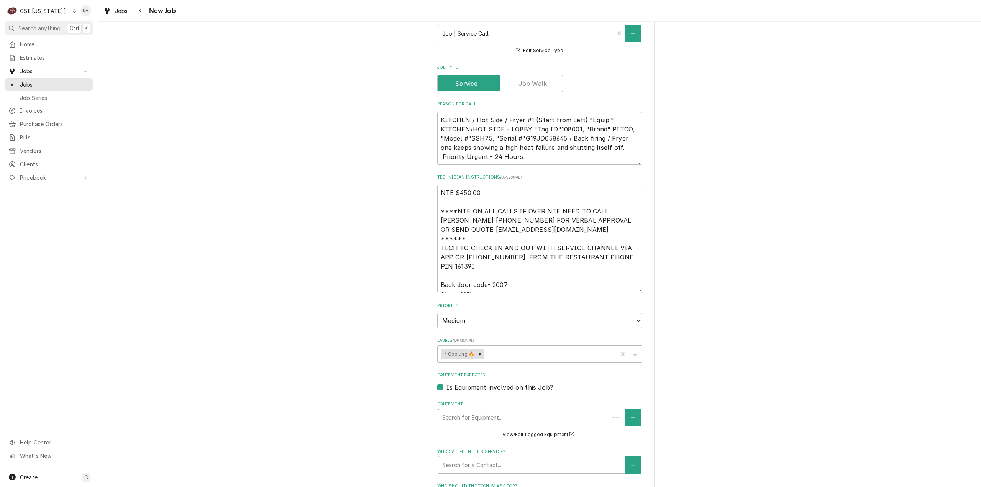
click at [477, 411] on div "Equipment" at bounding box center [523, 418] width 163 height 14
paste input "G19JD058645"
type textarea "x"
type input "G19JD058645"
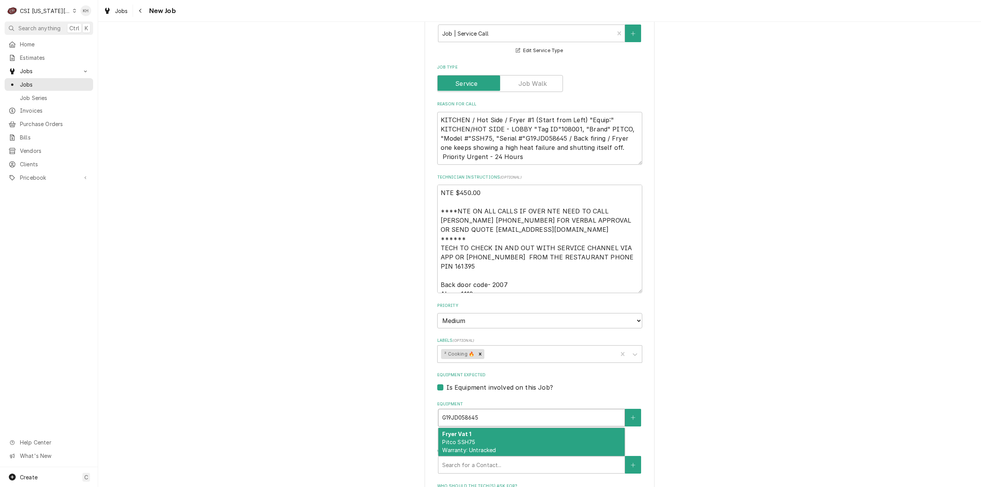
click at [494, 428] on div "Fryer Vat 1 Pitco SSH75 Warranty: Untracked" at bounding box center [531, 442] width 186 height 28
type textarea "x"
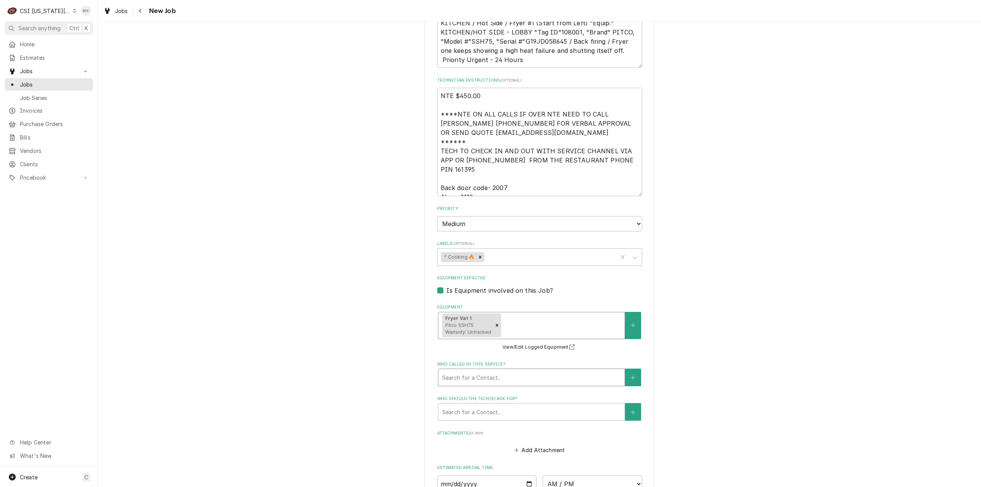
scroll to position [818, 0]
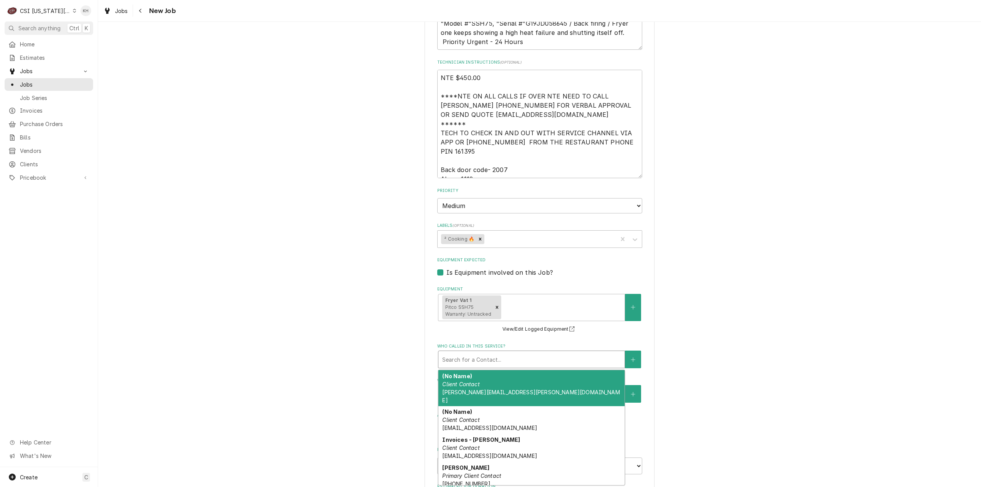
click at [501, 353] on div "Who called in this service?" at bounding box center [531, 360] width 179 height 14
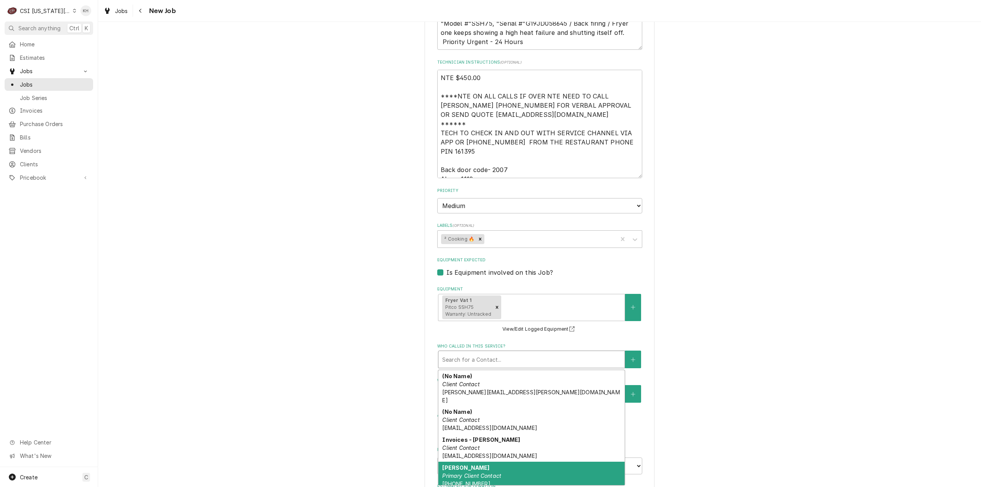
click at [480, 473] on em "Primary Client Contact" at bounding box center [471, 476] width 59 height 7
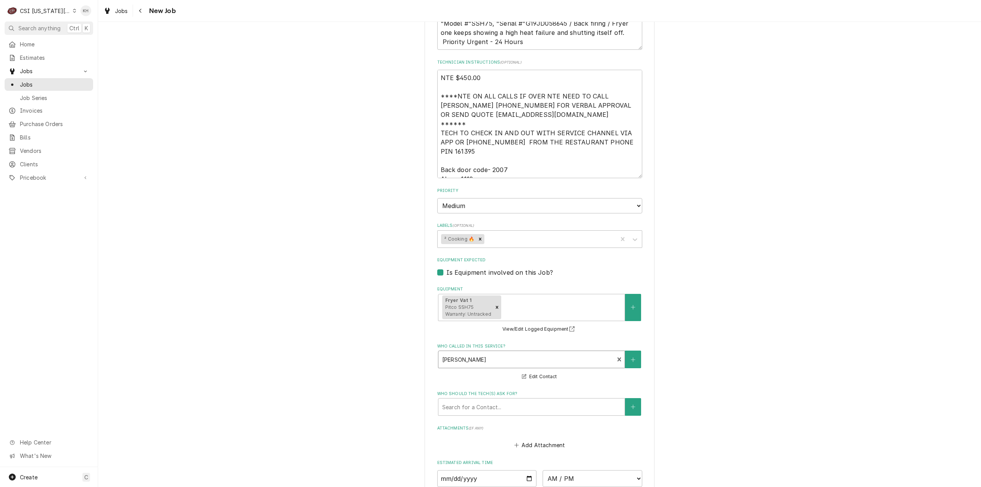
scroll to position [971, 0]
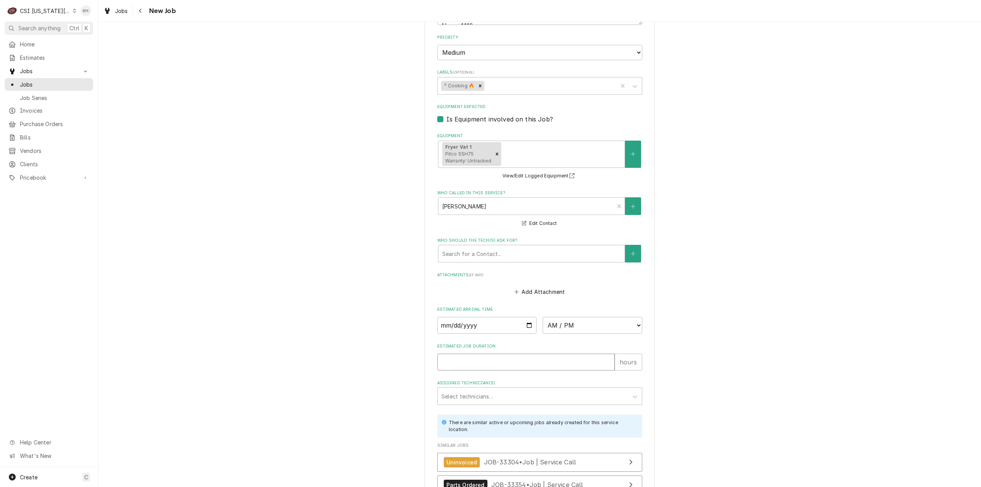
click at [473, 354] on input "Estimated Job Duration" at bounding box center [525, 362] width 177 height 17
type textarea "x"
type input "2"
type textarea "x"
type input "2"
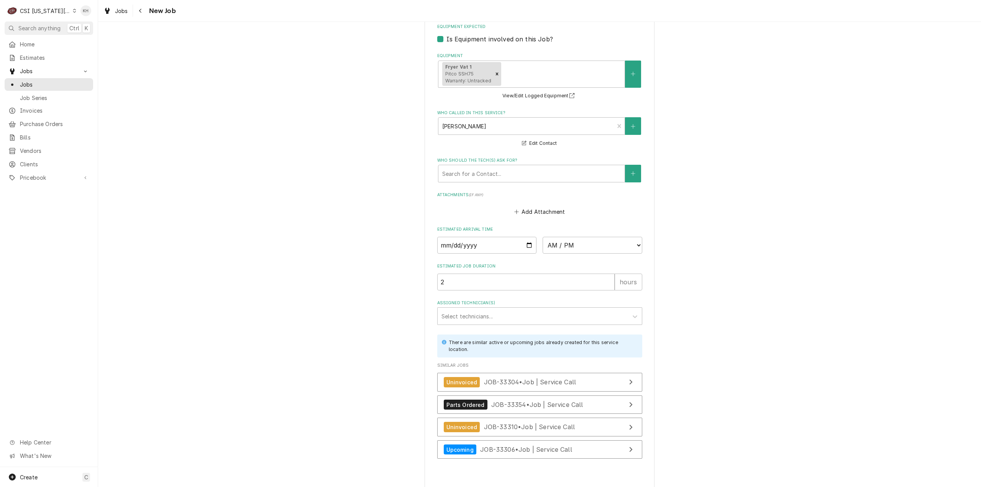
type textarea "x"
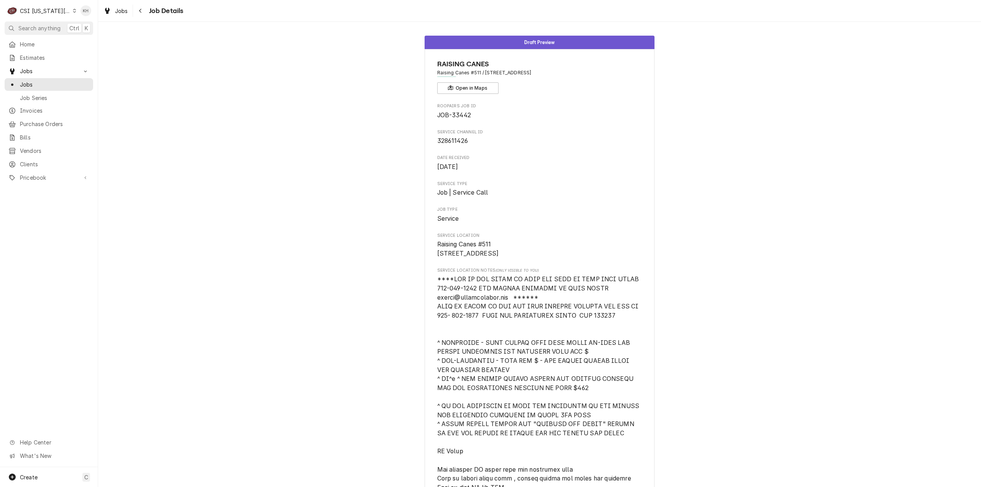
click at [33, 9] on div "CSI [US_STATE][GEOGRAPHIC_DATA]" at bounding box center [45, 11] width 51 height 8
click at [85, 43] on div "CSI St. [PERSON_NAME]" at bounding box center [132, 42] width 112 height 8
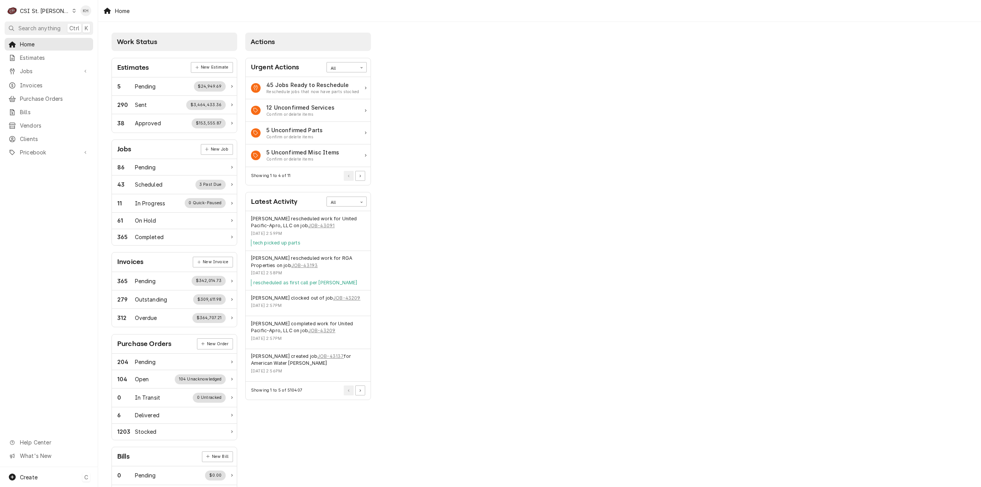
click at [33, 475] on span "Create" at bounding box center [29, 477] width 18 height 7
click at [125, 415] on link "Job" at bounding box center [137, 411] width 69 height 13
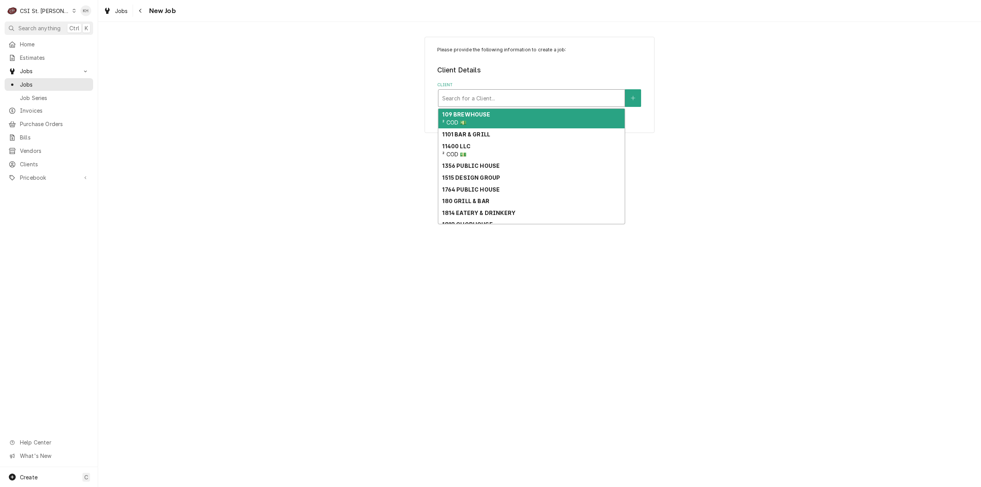
click at [527, 99] on div "Client" at bounding box center [531, 98] width 179 height 14
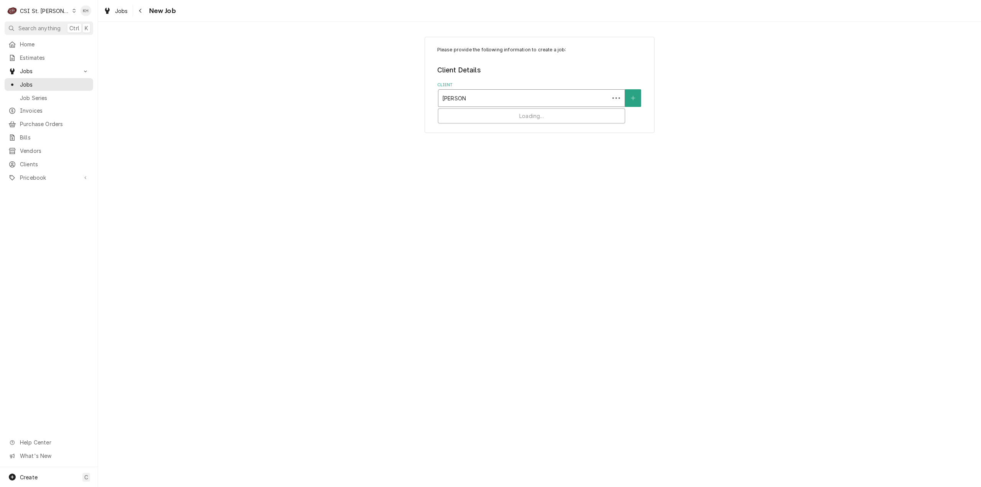
type input "[PERSON_NAME]"
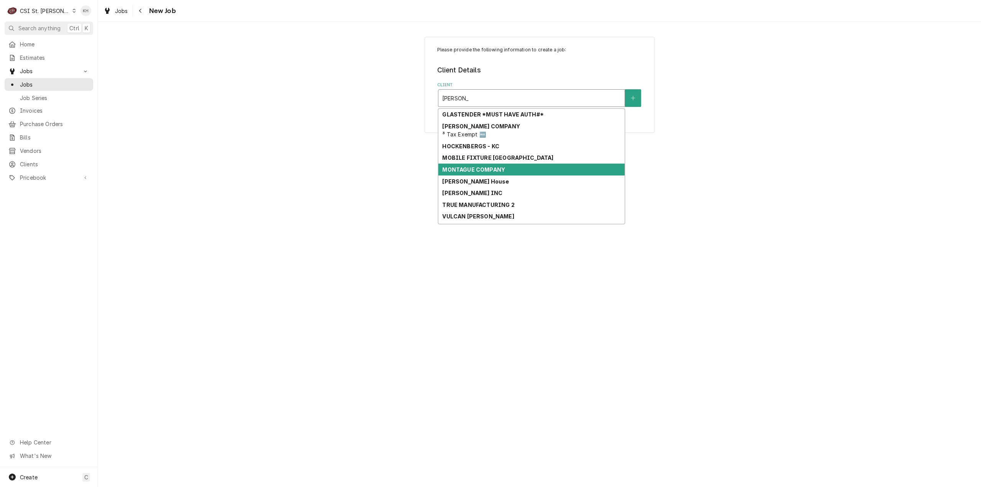
click at [523, 176] on div "[PERSON_NAME] House" at bounding box center [531, 182] width 186 height 12
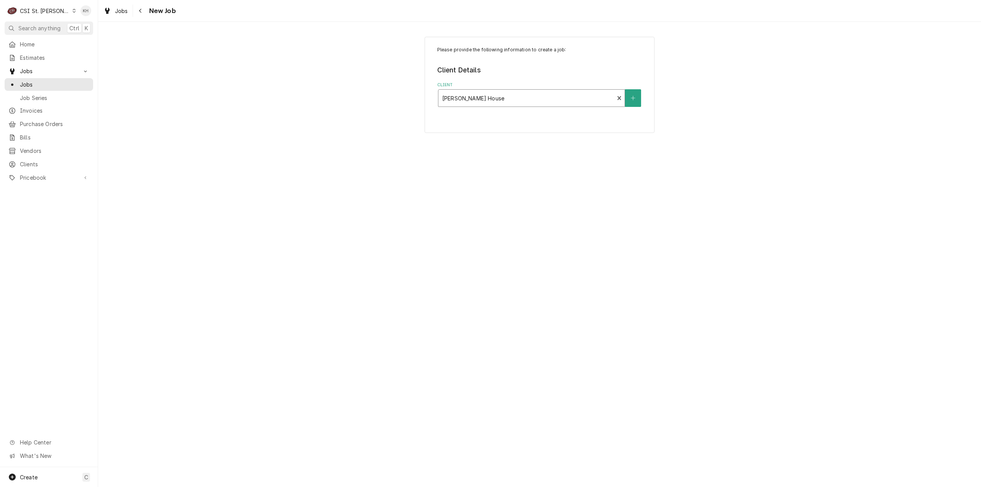
click at [523, 175] on div "Please provide the following information to create a job: Client Details Client…" at bounding box center [539, 254] width 883 height 465
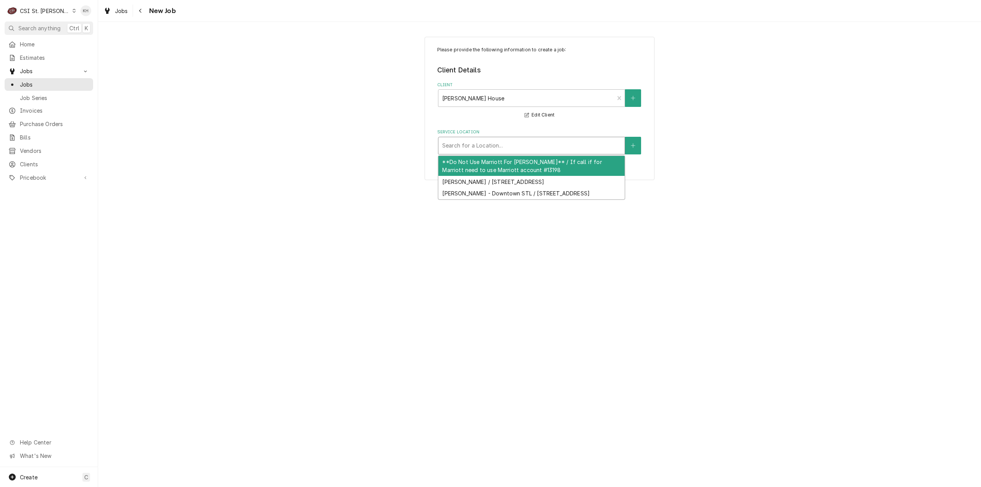
click at [523, 141] on div "Service Location" at bounding box center [531, 146] width 179 height 14
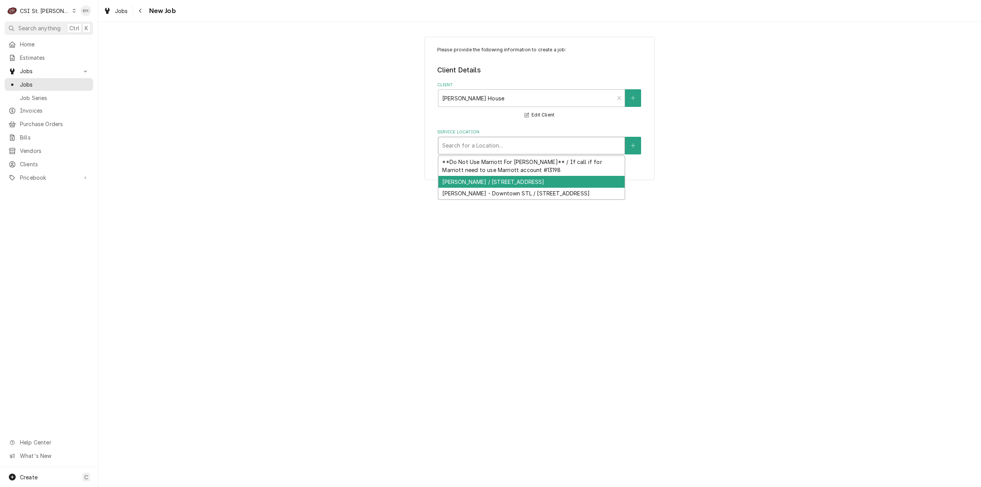
click at [542, 184] on div "[PERSON_NAME] / [STREET_ADDRESS]" at bounding box center [531, 182] width 186 height 12
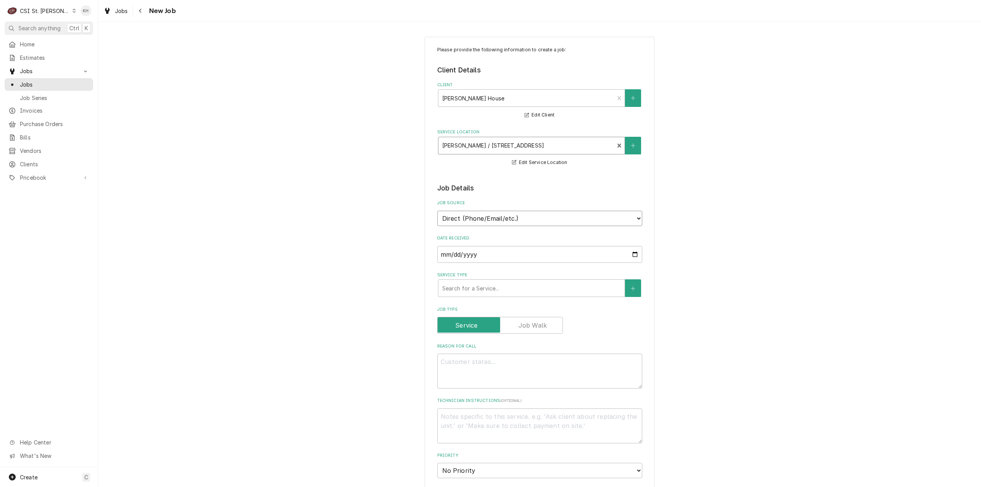
click at [517, 223] on select "Direct (Phone/Email/etc.) Service Channel Corrigo Ecotrak Other" at bounding box center [539, 218] width 205 height 15
drag, startPoint x: 514, startPoint y: 217, endPoint x: 478, endPoint y: 302, distance: 91.9
click at [514, 217] on select "Direct (Phone/Email/etc.) Service Channel Corrigo Ecotrak Other" at bounding box center [539, 218] width 205 height 15
click at [481, 281] on div "Service Type" at bounding box center [531, 288] width 179 height 14
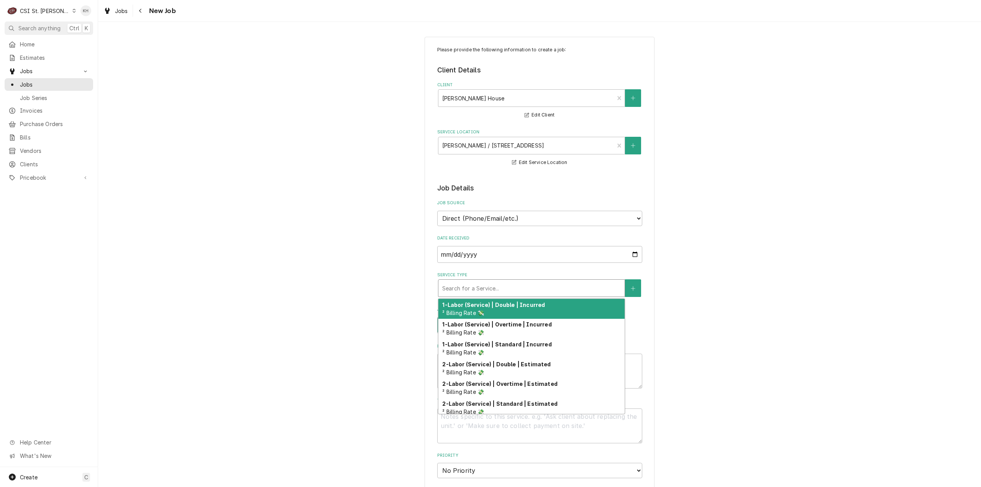
type textarea "x"
type input "s"
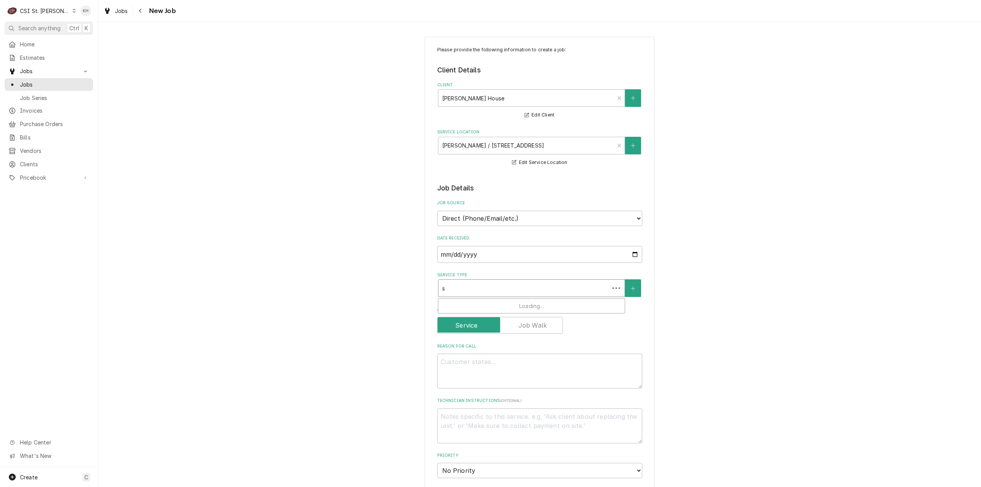
type textarea "x"
type input "se"
type textarea "x"
type input "ser"
type textarea "x"
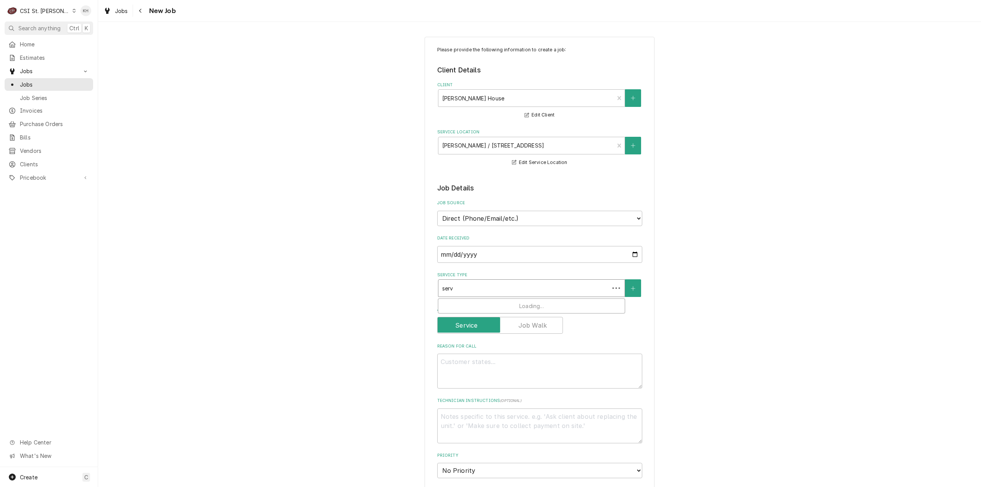
type input "servi"
type textarea "x"
type input "servic"
type textarea "x"
type input "service"
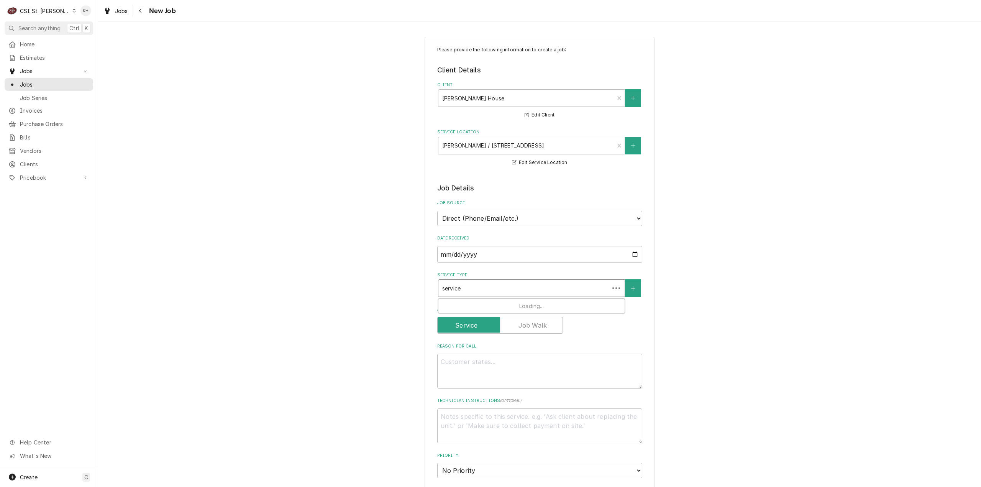
type textarea "x"
type input "service"
type textarea "x"
type input "service c"
type textarea "x"
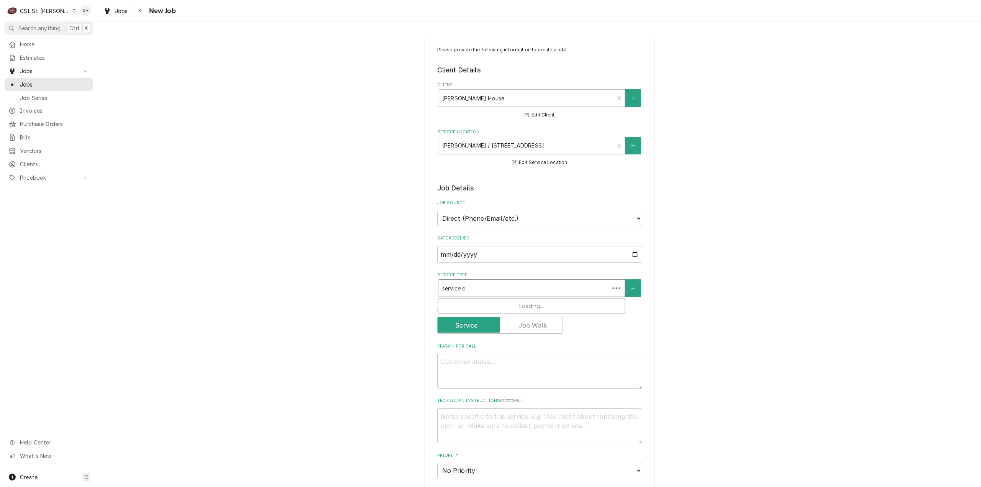
type input "service ca"
type textarea "x"
type input "service cal"
type textarea "x"
type input "service call"
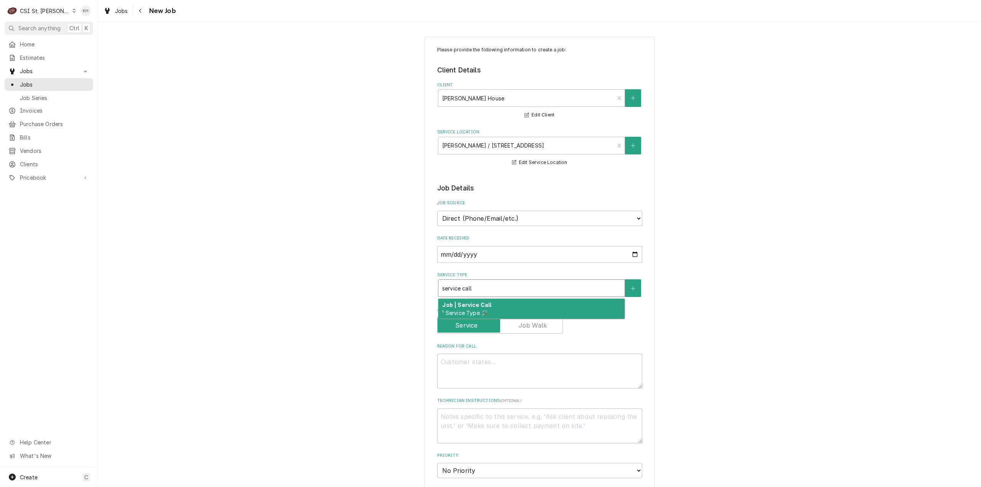
click at [491, 309] on div "Job | Service Call ¹ Service Type 🛠️" at bounding box center [531, 309] width 186 height 20
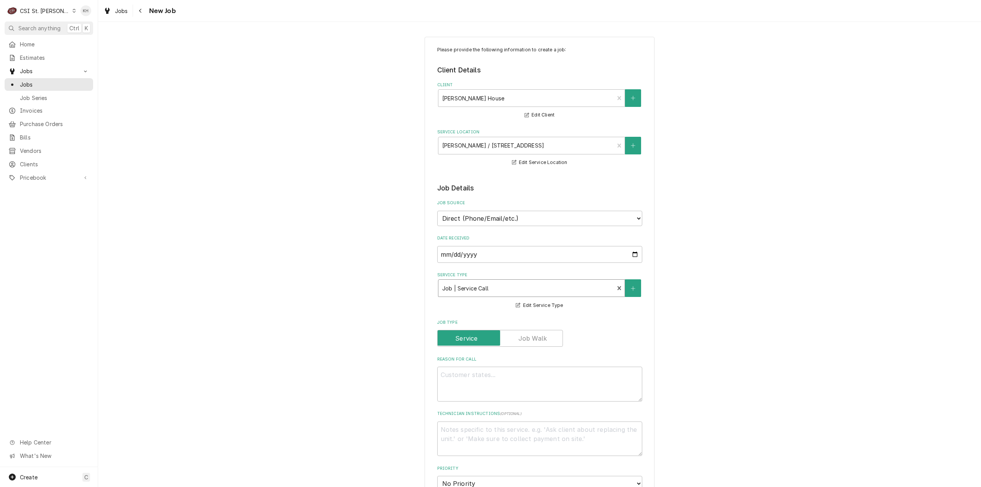
type textarea "x"
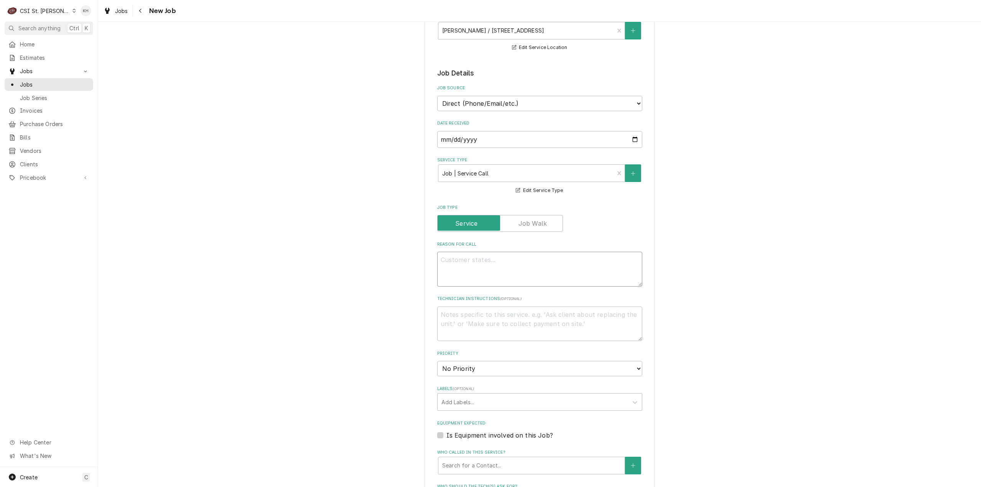
click at [532, 274] on textarea "Reason For Call" at bounding box center [539, 269] width 205 height 35
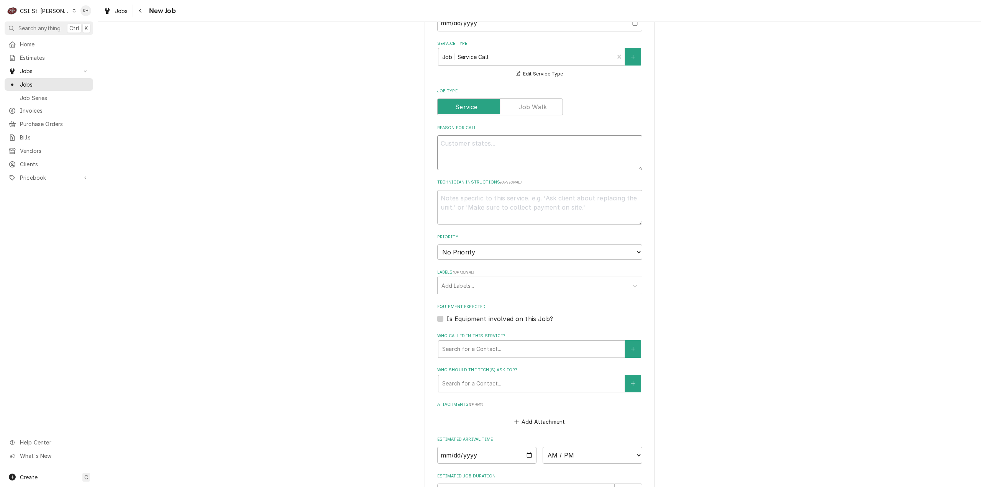
scroll to position [268, 0]
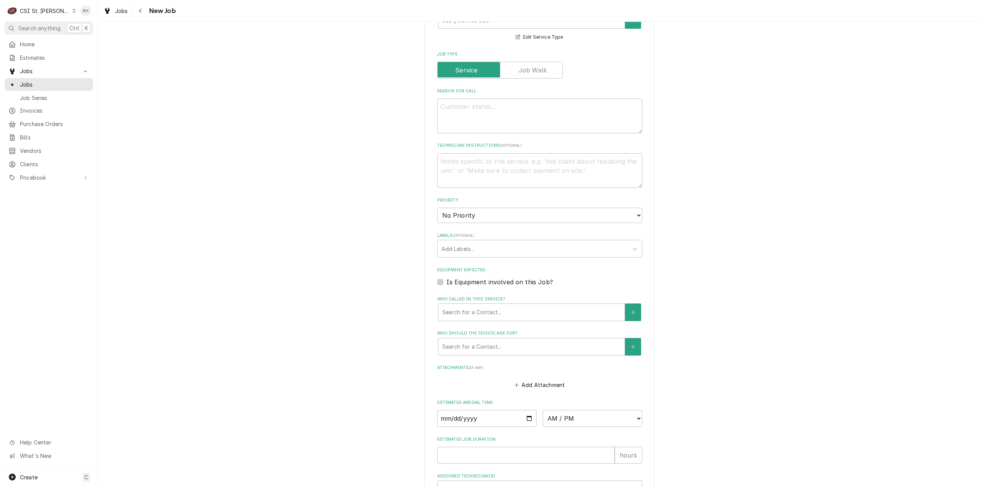
click at [447, 280] on label "Is Equipment involved on this Job?" at bounding box center [500, 281] width 107 height 9
click at [447, 280] on input "Equipment Expected" at bounding box center [549, 285] width 205 height 17
checkbox input "true"
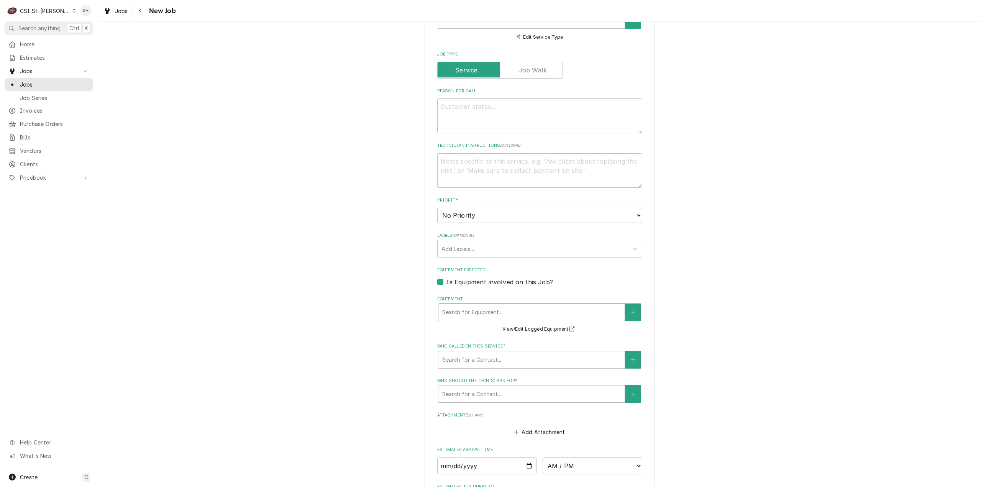
click at [482, 312] on div "Equipment" at bounding box center [531, 312] width 179 height 14
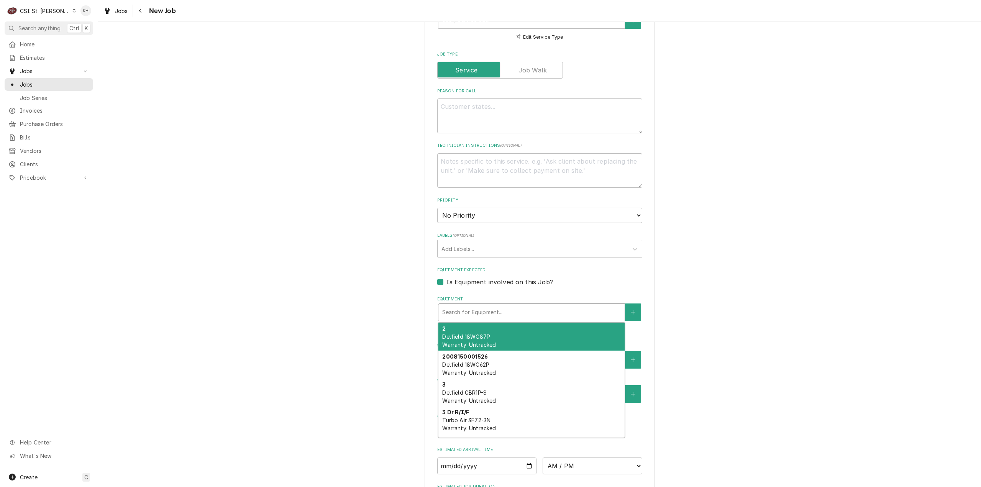
type textarea "x"
type input "o"
type textarea "x"
type input "ov"
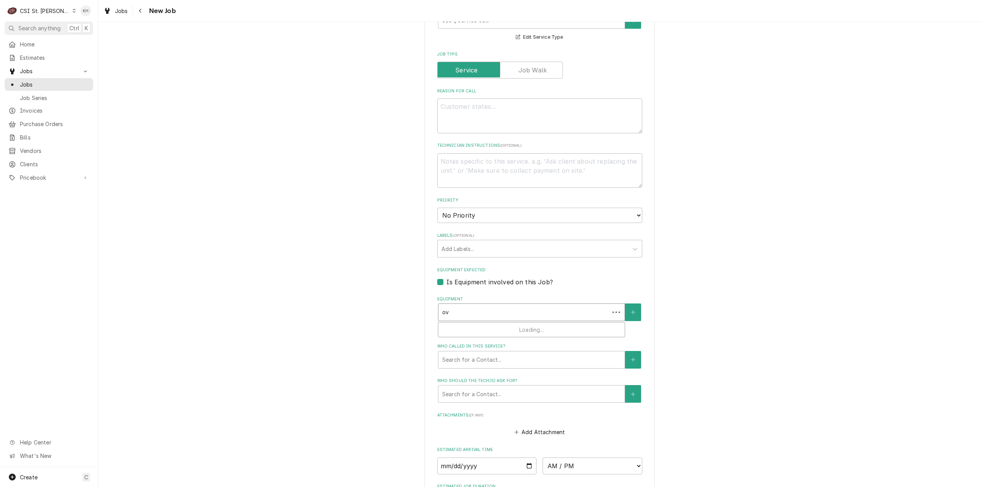
type textarea "x"
type input "ove"
type textarea "x"
type input "oven"
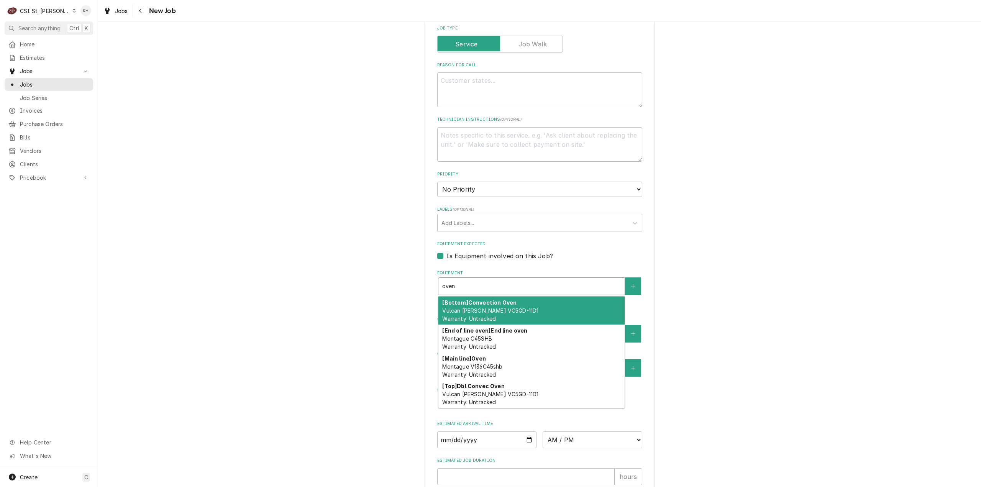
scroll to position [307, 0]
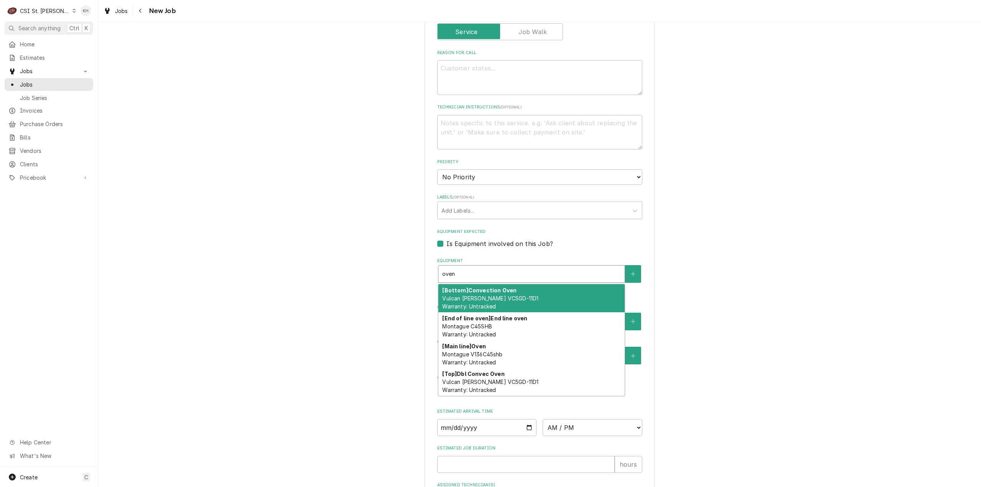
click at [546, 303] on div "[Bottom] Convection Oven Vulcan Hart VC5GD-11D1 Warranty: Untracked" at bounding box center [531, 298] width 186 height 28
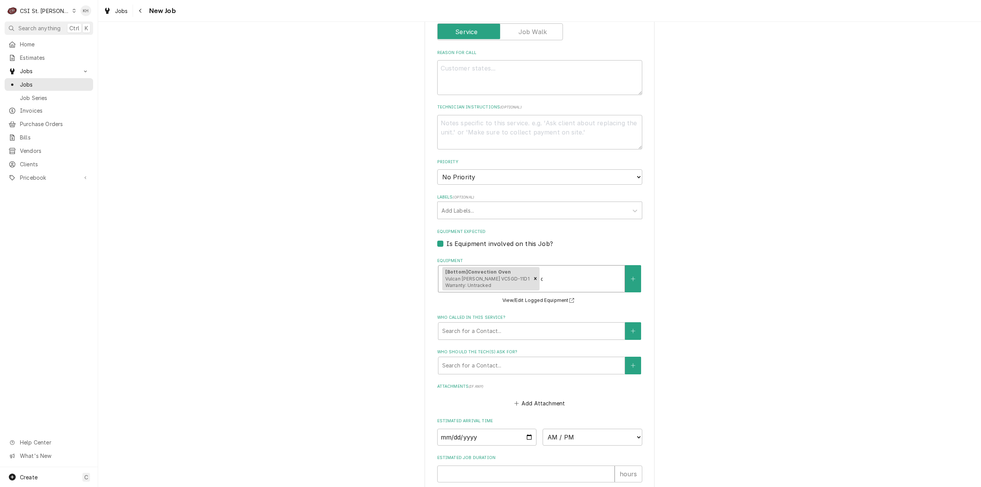
type textarea "x"
click at [514, 69] on textarea "Reason For Call" at bounding box center [539, 77] width 205 height 35
type textarea "x"
type textarea "O"
type textarea "x"
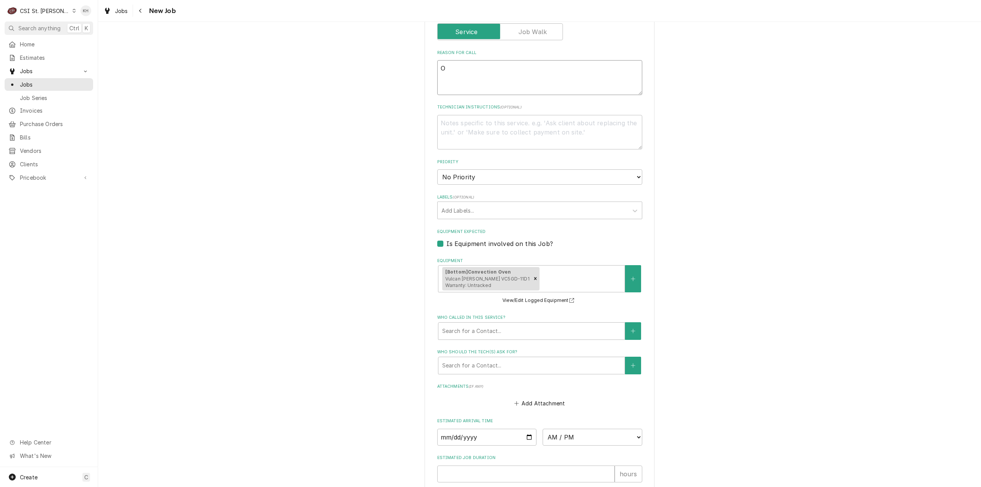
type textarea "Ov"
type textarea "x"
type textarea "Ove"
type textarea "x"
type textarea "Oven"
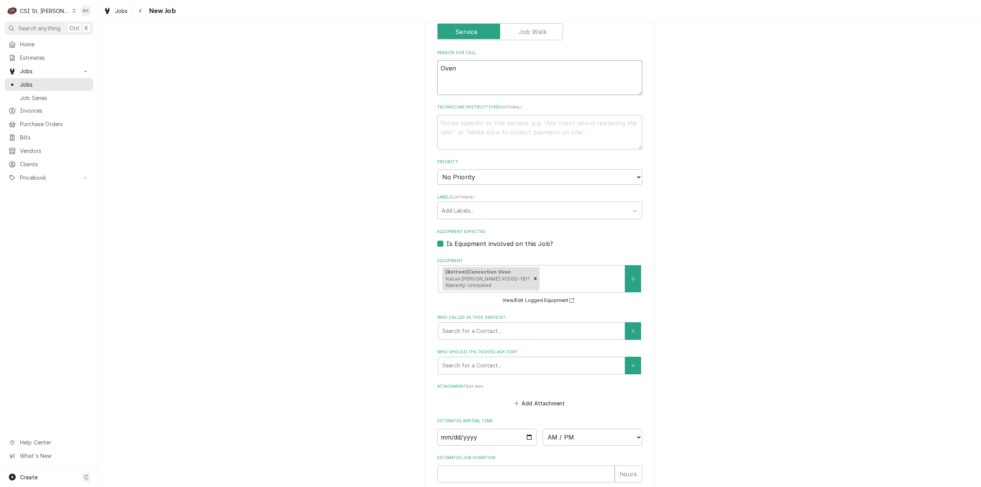
type textarea "x"
type textarea "Oven"
type textarea "x"
type textarea "Oven h"
type textarea "x"
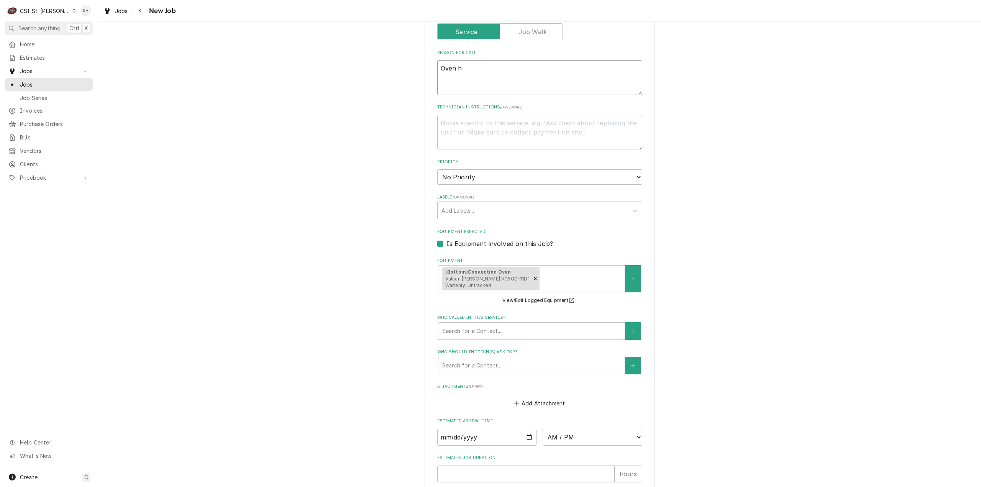
type textarea "Oven ha"
type textarea "x"
type textarea "Oven h"
type textarea "x"
type textarea "Oven"
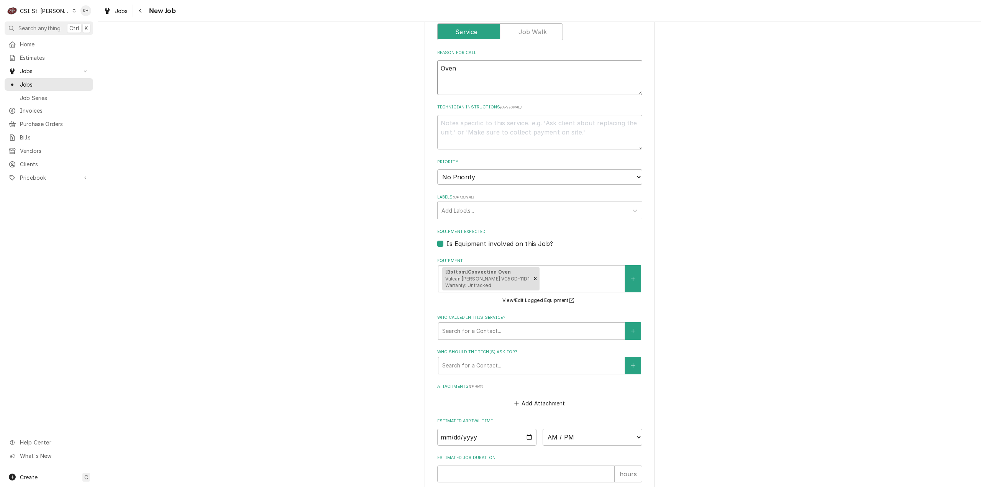
type textarea "x"
type textarea "Oven k"
type textarea "x"
type textarea "Oven ke"
type textarea "x"
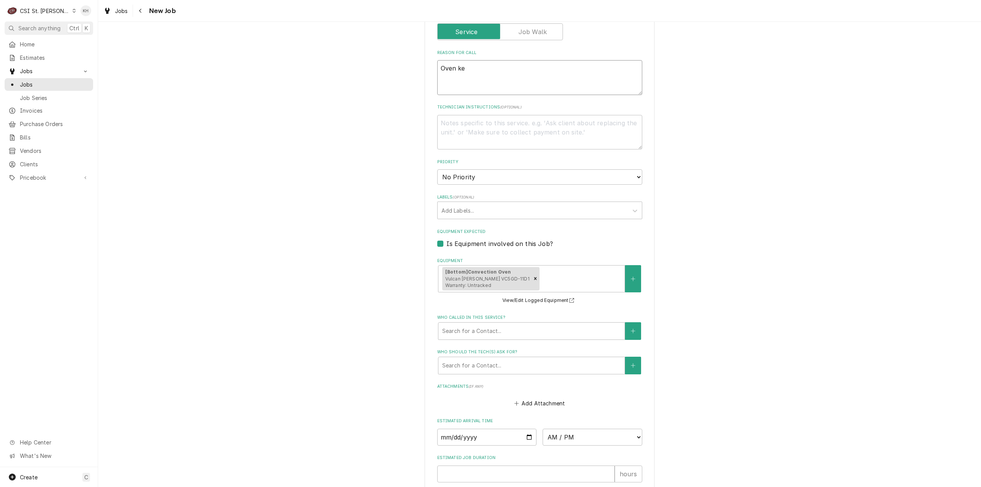
type textarea "Oven kee"
type textarea "x"
type textarea "Oven keep"
type textarea "x"
type textarea "Oven kee"
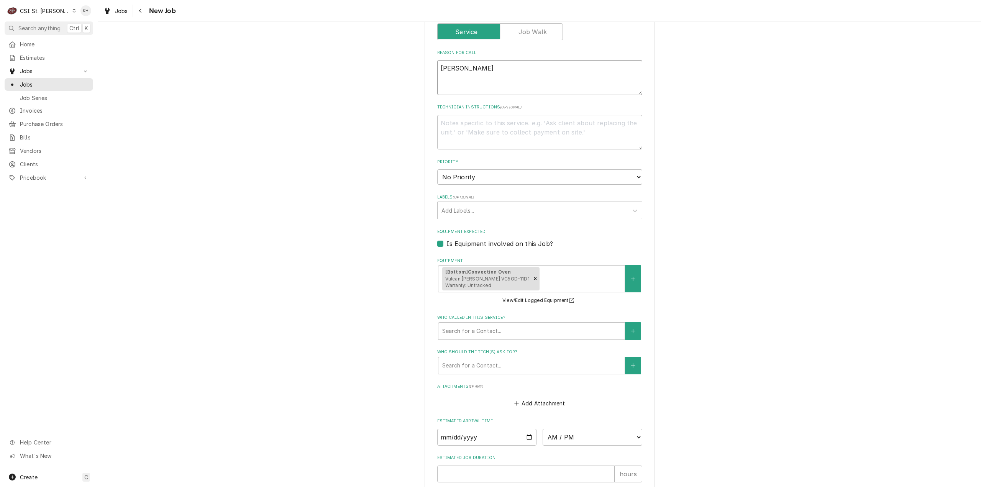
type textarea "x"
type textarea "Oven ke"
type textarea "x"
type textarea "Oven k"
type textarea "x"
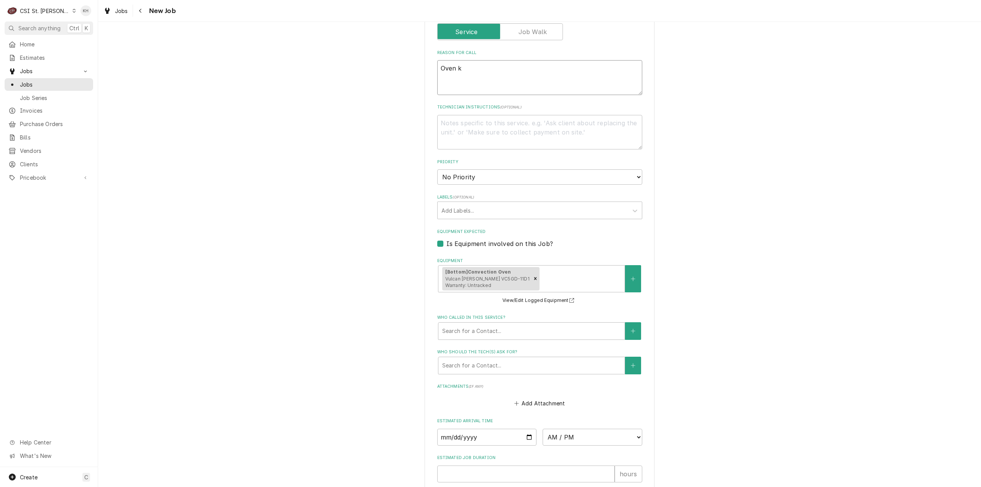
type textarea "Oven"
type textarea "x"
type textarea "Oven g"
type textarea "x"
type textarea "Oven ga"
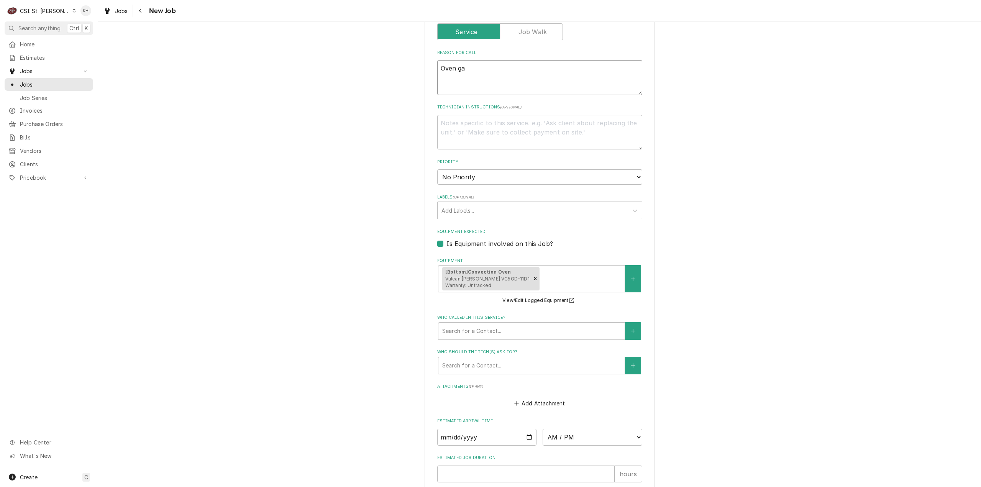
type textarea "x"
type textarea "Oven gas"
type textarea "x"
type textarea "Oven gass"
type textarea "x"
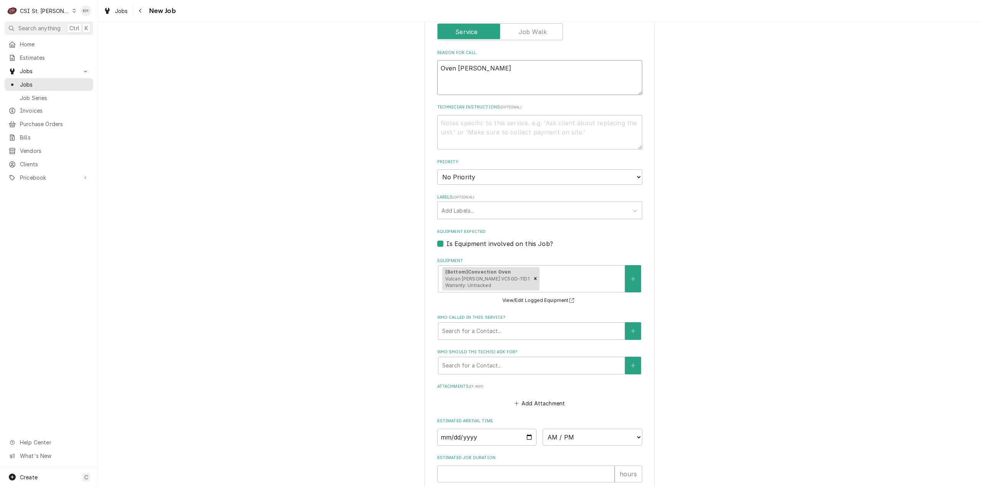
type textarea "Oven gas"
type textarea "x"
type textarea "Oven gas"
type textarea "x"
type textarea "Oven gas l"
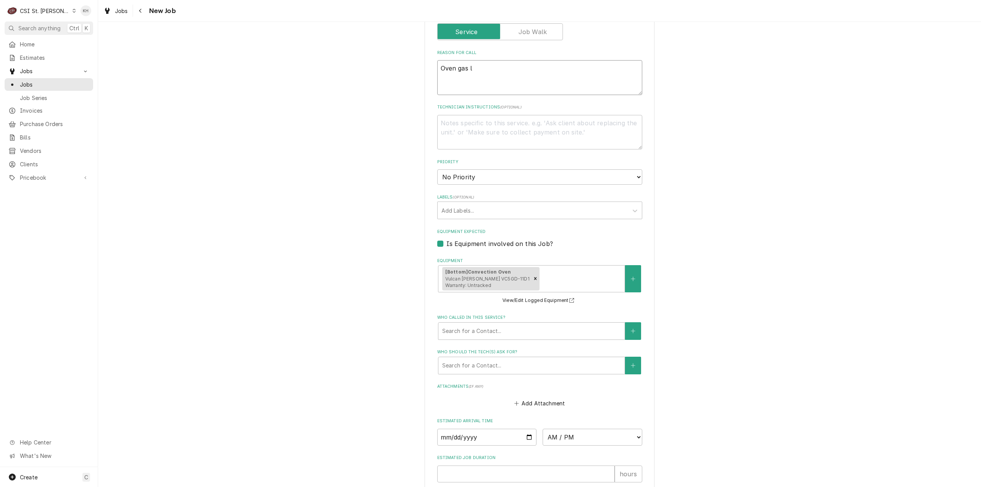
type textarea "x"
type textarea "Oven gas li"
type textarea "x"
type textarea "Oven gas lin"
type textarea "x"
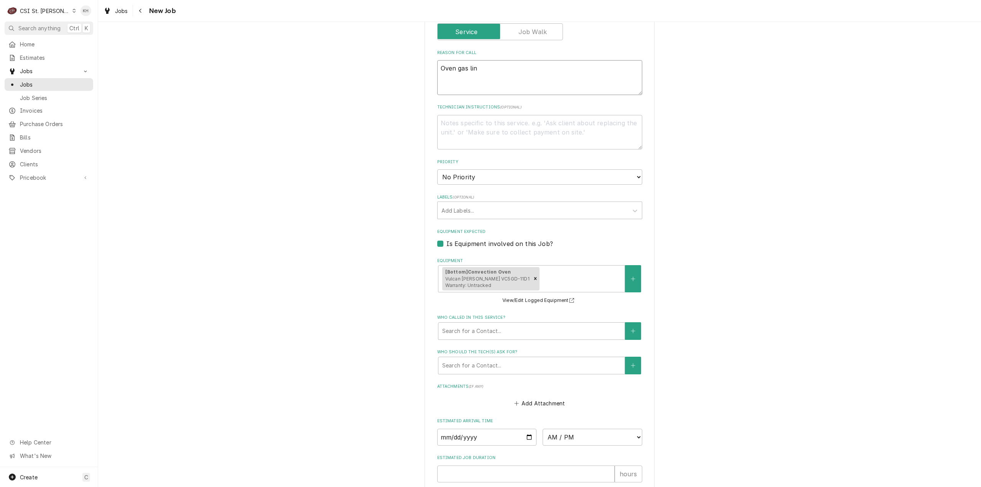
type textarea "Oven gas line"
type textarea "x"
type textarea "Oven gas line"
type textarea "x"
type textarea "Oven gas line d"
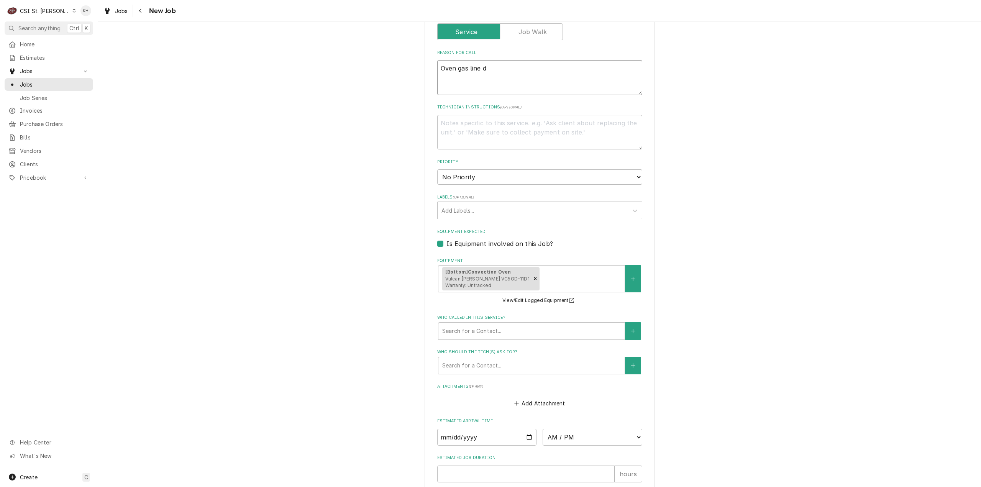
type textarea "x"
type textarea "Oven gas line di"
type textarea "x"
type textarea "Oven gas line dis"
type textarea "x"
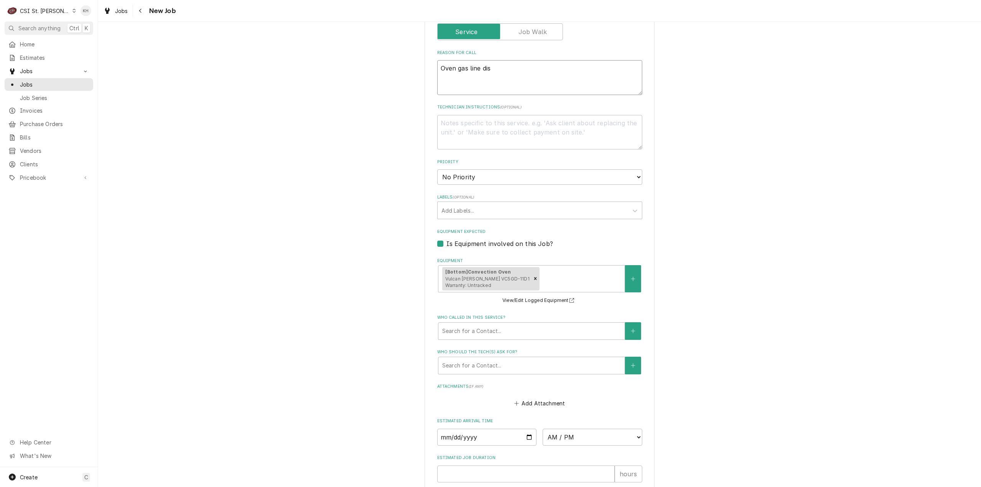
type textarea "Oven gas line disc"
type textarea "x"
type textarea "Oven gas line discon"
type textarea "x"
type textarea "Oven gas line disconn"
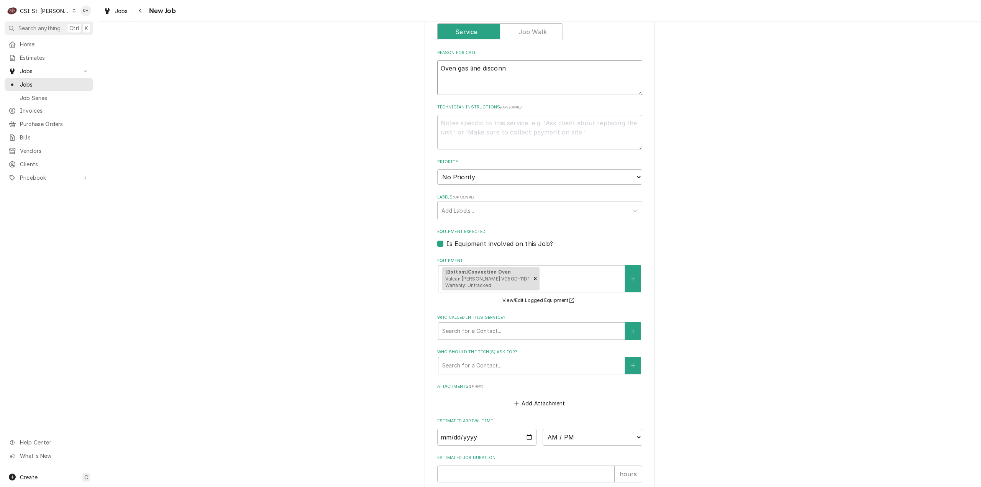
type textarea "x"
type textarea "Oven gas line disconne"
type textarea "x"
type textarea "Oven gas line disconnec"
type textarea "x"
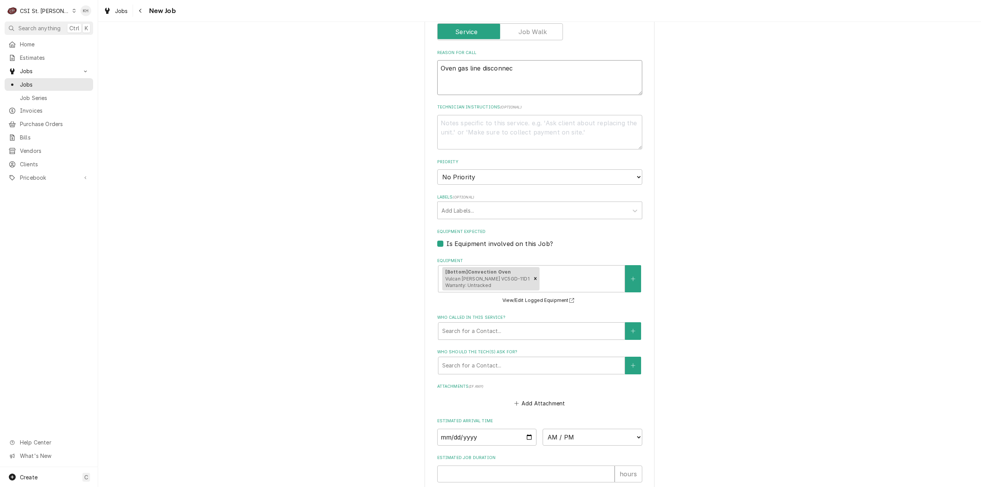
type textarea "Oven gas line disconnect"
type textarea "x"
type textarea "Oven gas line disconnects"
type textarea "x"
type textarea "Oven gas line disconnects"
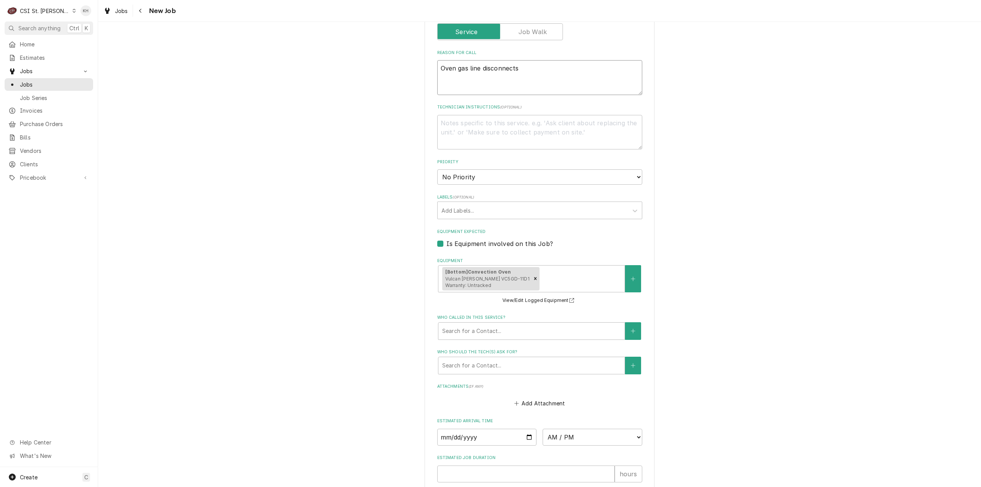
type textarea "x"
type textarea "Oven gas line disconnects an"
type textarea "x"
type textarea "Oven gas line disconnects and"
type textarea "x"
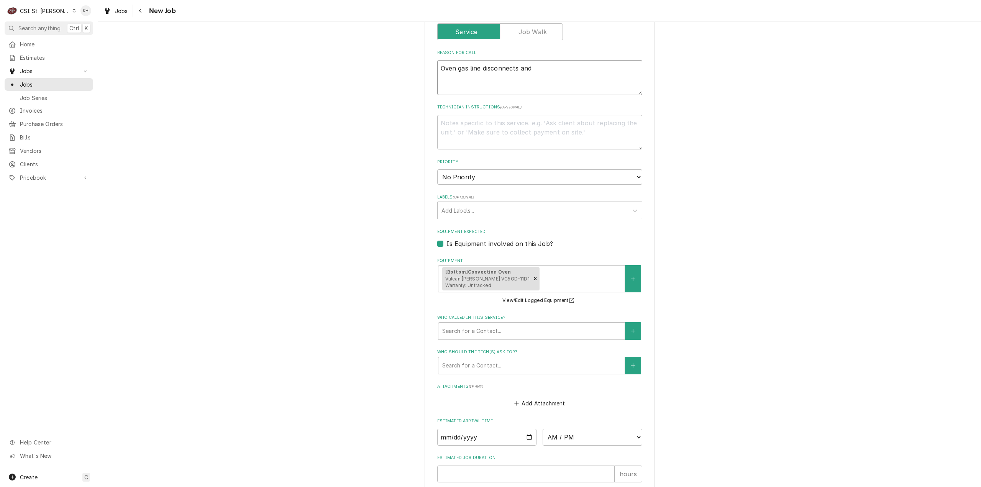
type textarea "Oven gas line disconnects and"
type textarea "x"
type textarea "Oven gas line disconnects and t"
type textarea "x"
type textarea "Oven gas line disconnects and the"
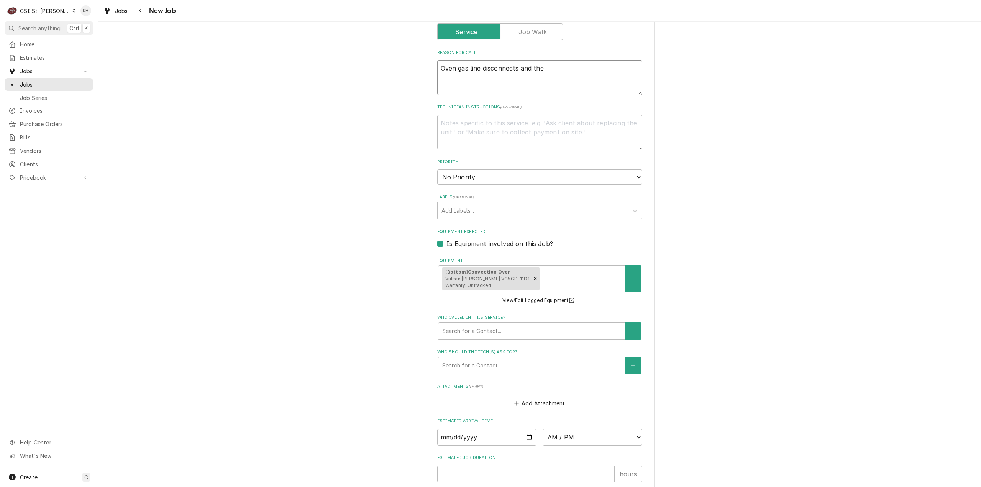
type textarea "x"
type textarea "Oven gas line disconnects and the o"
type textarea "x"
type textarea "Oven gas line disconnects and the ov"
type textarea "x"
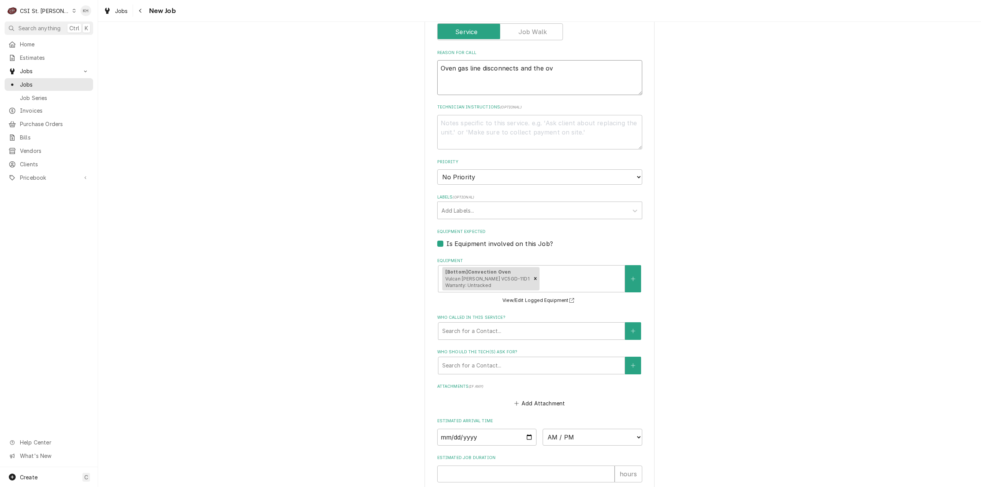
type textarea "Oven gas line disconnects and the ove"
type textarea "x"
type textarea "Oven gas line disconnects and the over"
type textarea "x"
type textarea "Oven gas line disconnects and the over"
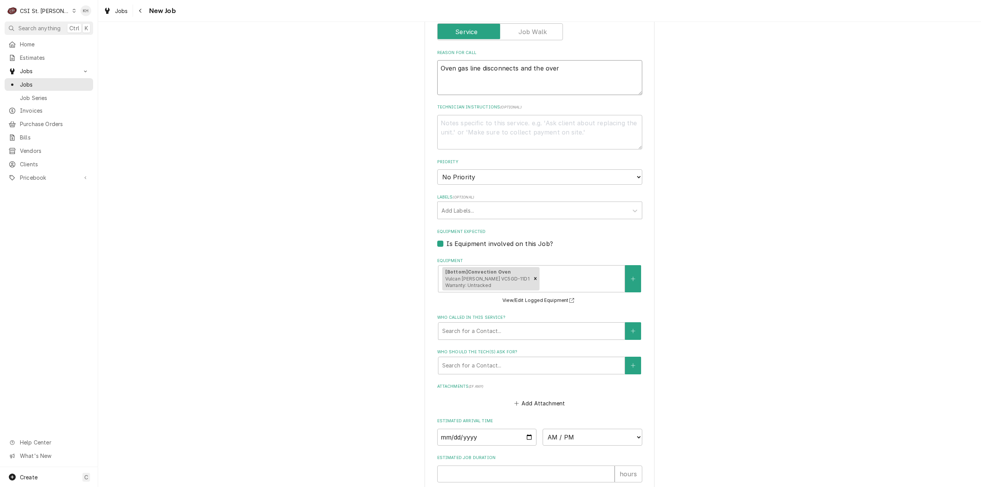
type textarea "x"
type textarea "Oven gas line disconnects and the over s"
type textarea "x"
type textarea "Oven gas line disconnects and the over st"
type textarea "x"
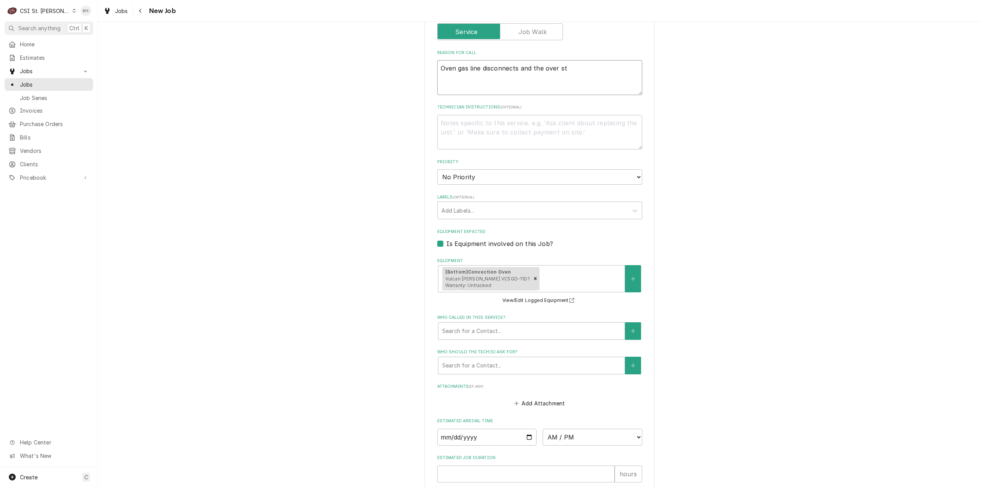
type textarea "Oven gas line disconnects and the over sto"
type textarea "x"
type textarea "Oven gas line disconnects and the over stop"
type textarea "x"
type textarea "Oven gas line disconnects and the over sto"
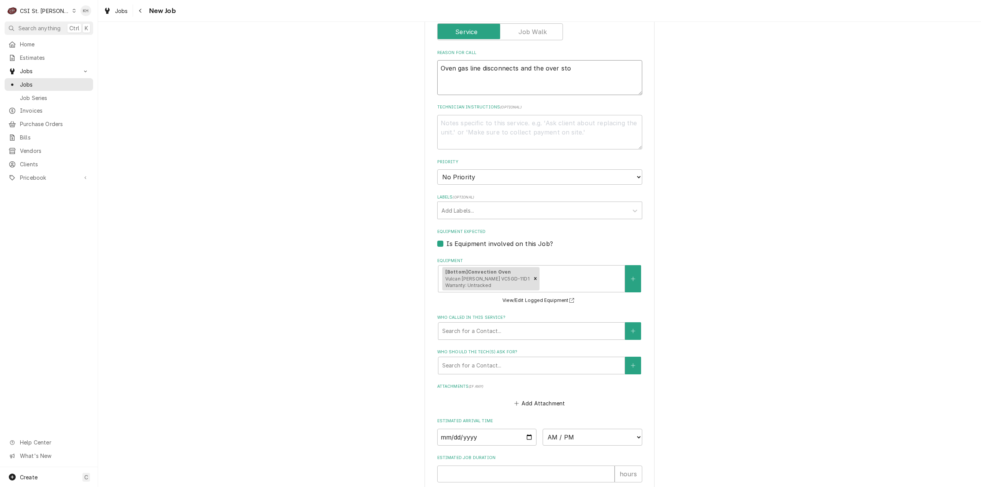
type textarea "x"
type textarea "Oven gas line disconnects and the over st"
type textarea "x"
type textarea "Oven gas line disconnects and the over s"
type textarea "x"
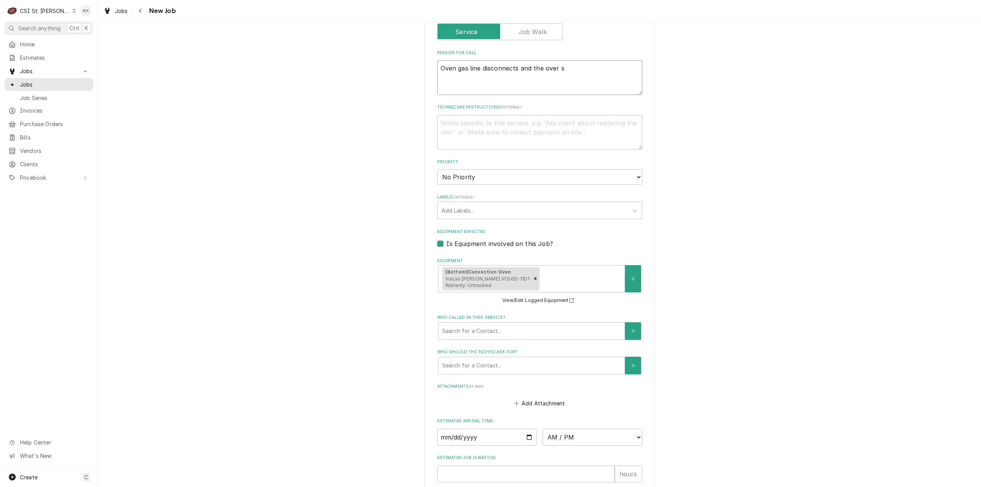
type textarea "Oven gas line disconnects and the over"
type textarea "x"
type textarea "Oven gas line disconnects and the over"
type textarea "x"
type textarea "Oven gas line disconnects and the ove"
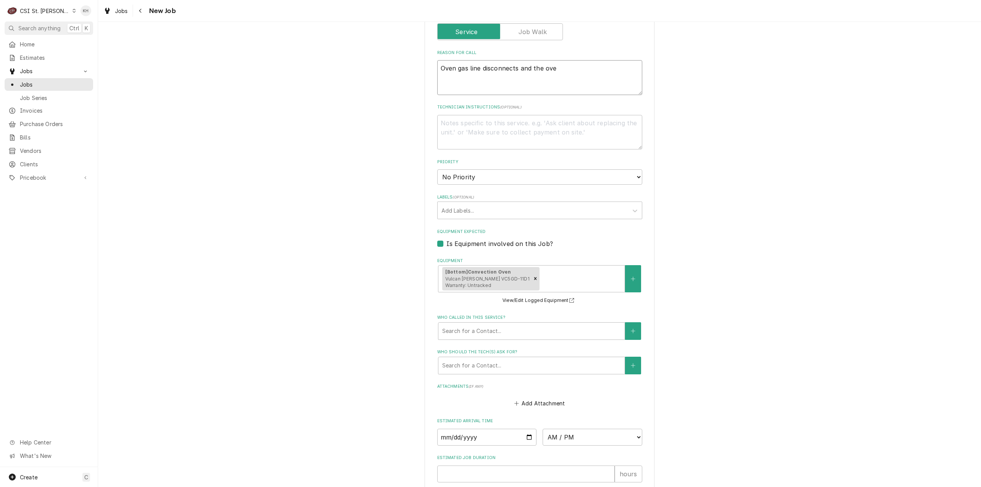
type textarea "x"
type textarea "Oven gas line disconnects and the oven"
type textarea "x"
type textarea "Oven gas line disconnects and the oven"
type textarea "x"
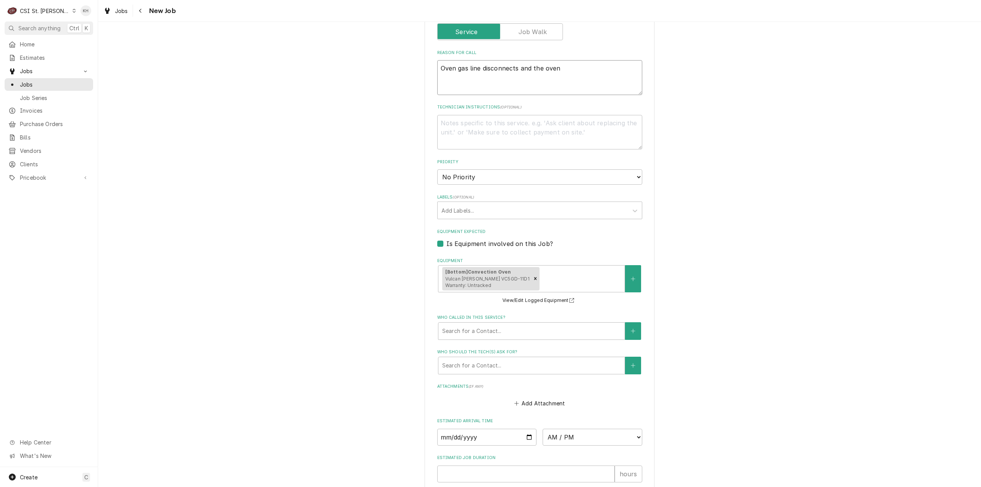
type textarea "Oven gas line disconnects and the oven s"
type textarea "x"
type textarea "Oven gas line disconnects and the oven st"
type textarea "x"
type textarea "Oven gas line disconnects and the oven sto"
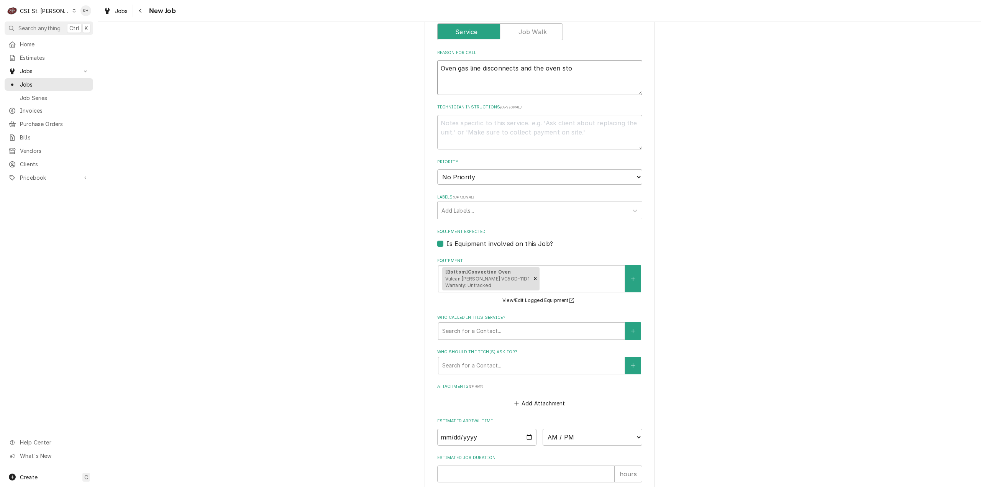
type textarea "x"
type textarea "Oven gas line disconnects and the oven stop"
type textarea "x"
type textarea "Oven gas line disconnects and the oven stops"
type textarea "x"
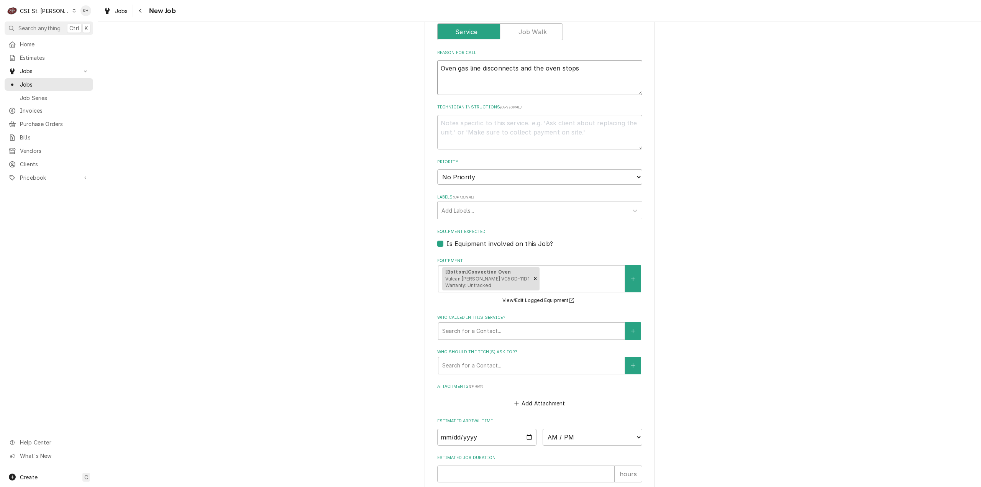
type textarea "Oven gas line disconnects and the oven stops"
type textarea "x"
type textarea "Oven gas line disconnects and the oven stops wo"
type textarea "x"
type textarea "Oven gas line disconnects and the oven stops wor"
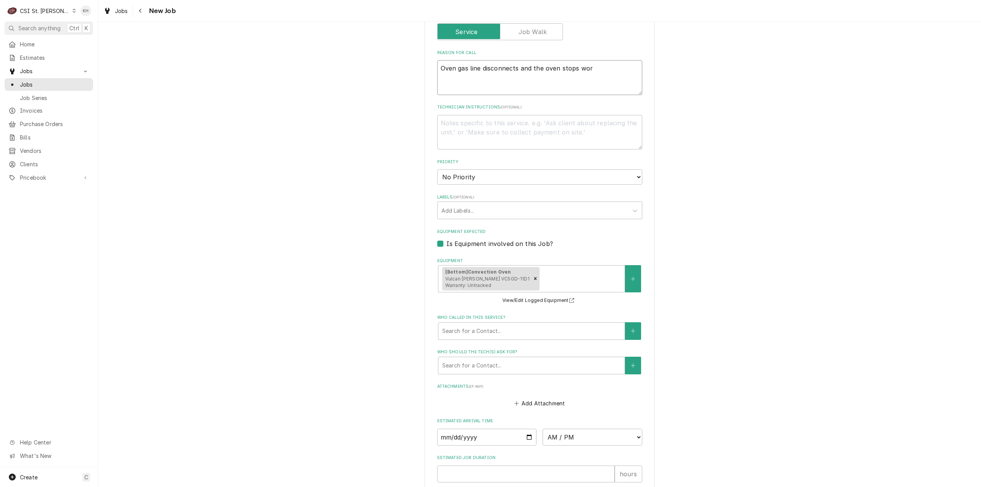
type textarea "x"
type textarea "Oven gas line disconnects and the oven stops work"
type textarea "x"
type textarea "Oven gas line disconnects and the oven stops worki"
type textarea "x"
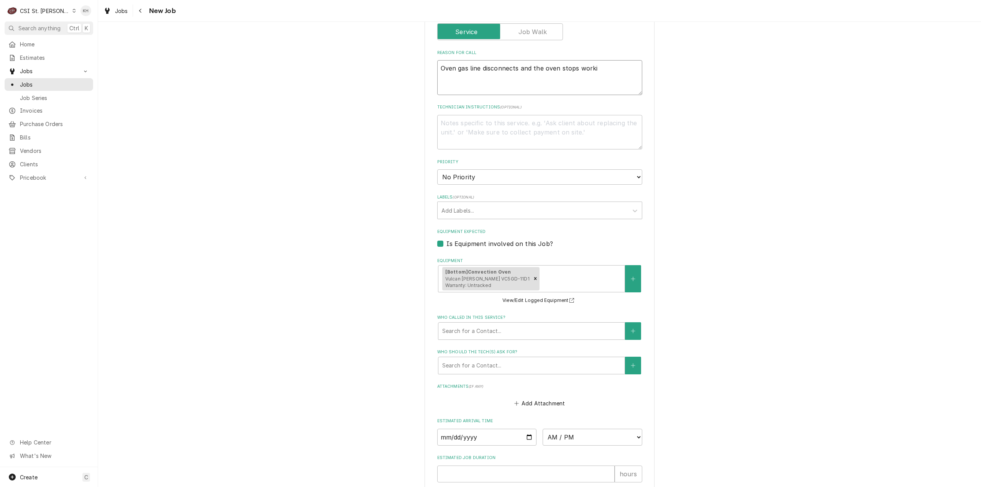
type textarea "Oven gas line disconnects and the oven stops workin"
type textarea "x"
type textarea "Oven gas line disconnects and the oven stops working"
type textarea "x"
type textarea "Oven gas line disconnects and the oven stops working"
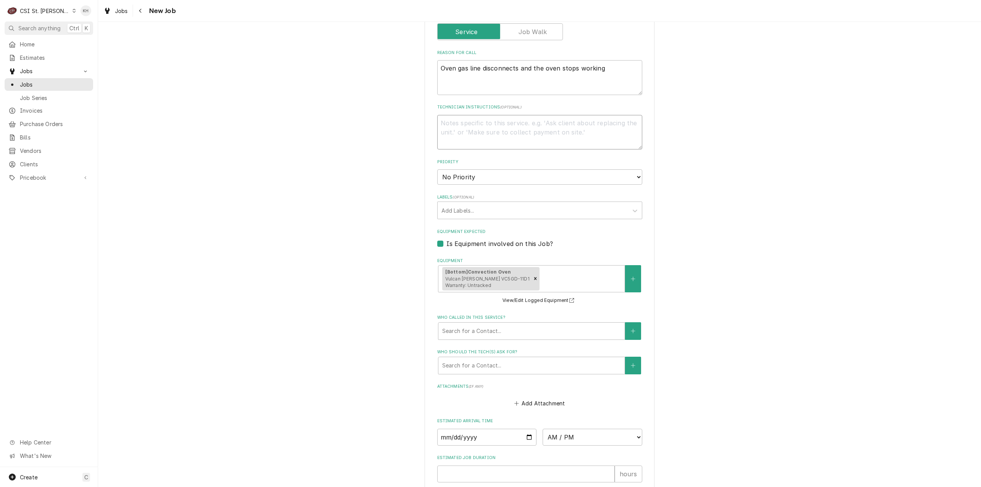
click at [557, 135] on textarea "Technician Instructions ( optional )" at bounding box center [539, 132] width 205 height 35
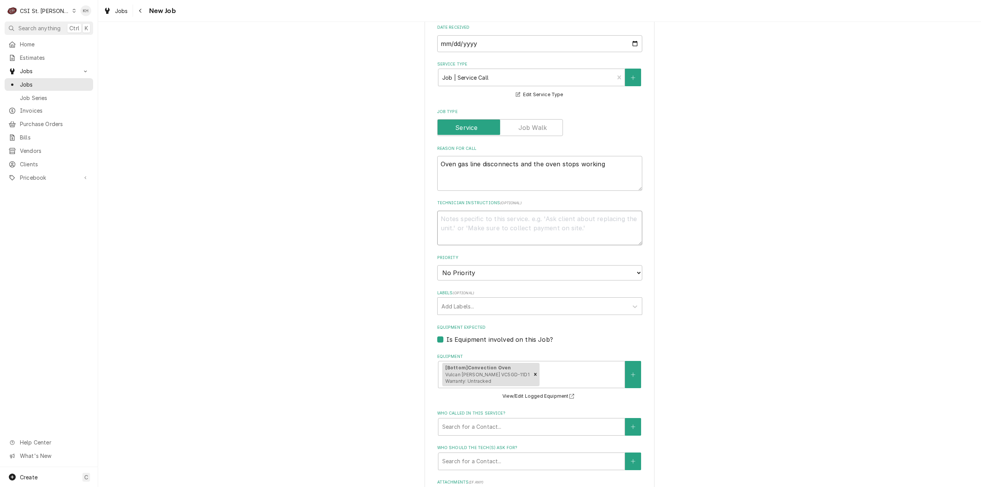
scroll to position [230, 0]
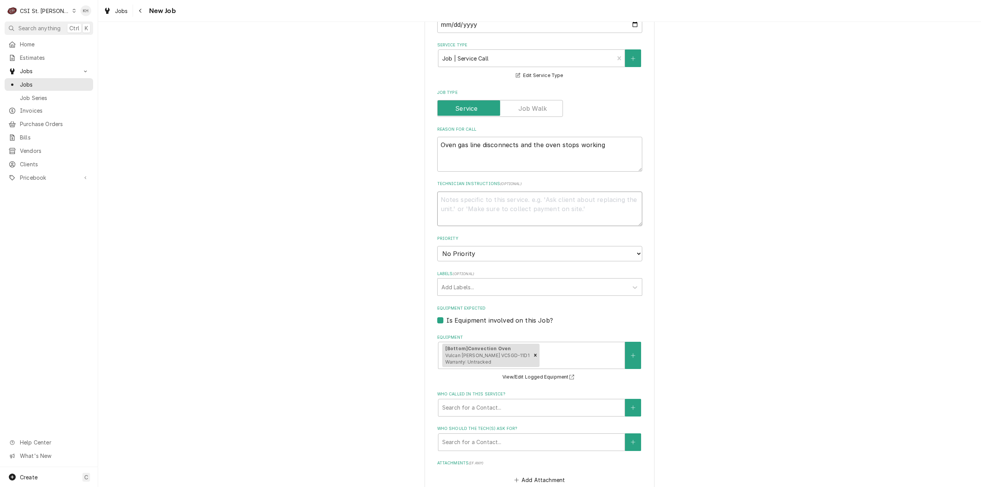
type textarea "x"
type textarea "O"
type textarea "x"
type textarea "OT"
type textarea "x"
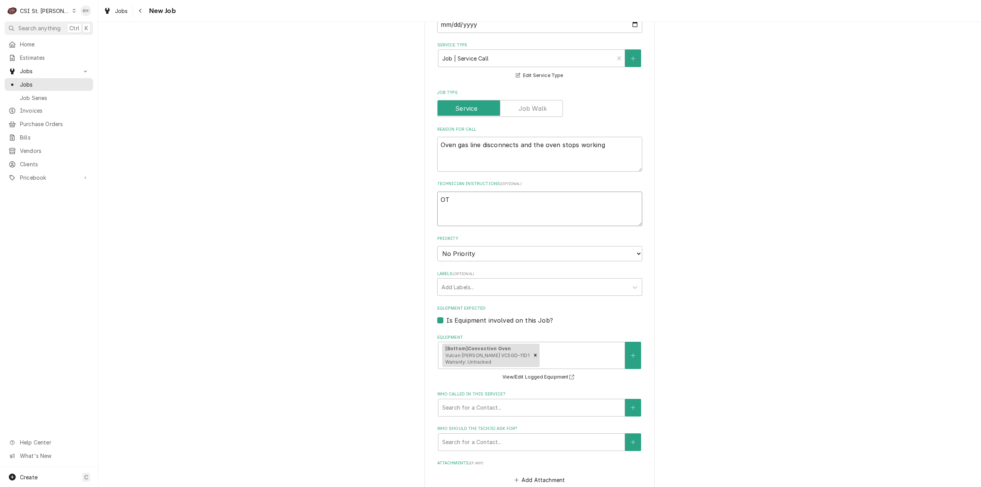
type textarea "OT A"
type textarea "x"
type textarea "OT Ap"
type textarea "x"
type textarea "OT App"
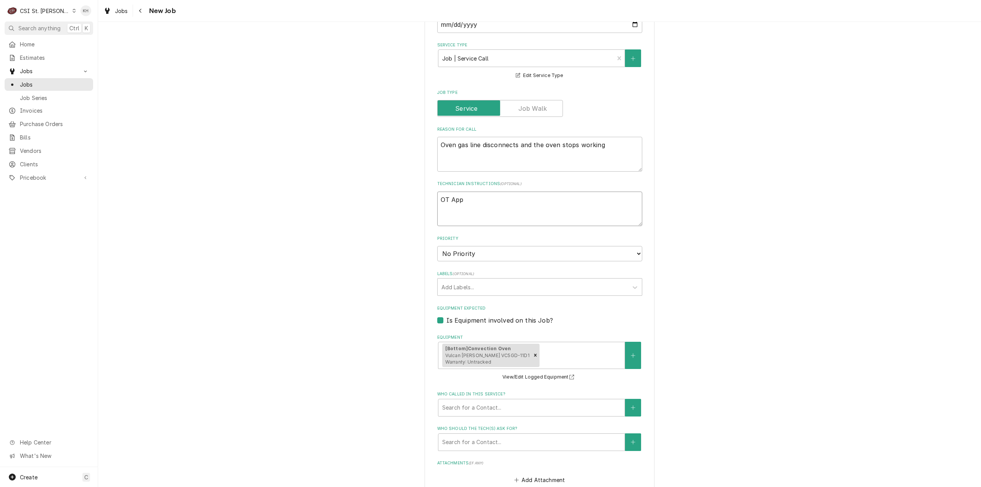
type textarea "x"
type textarea "OT Appr"
type textarea "x"
type textarea "OT Appro"
type textarea "x"
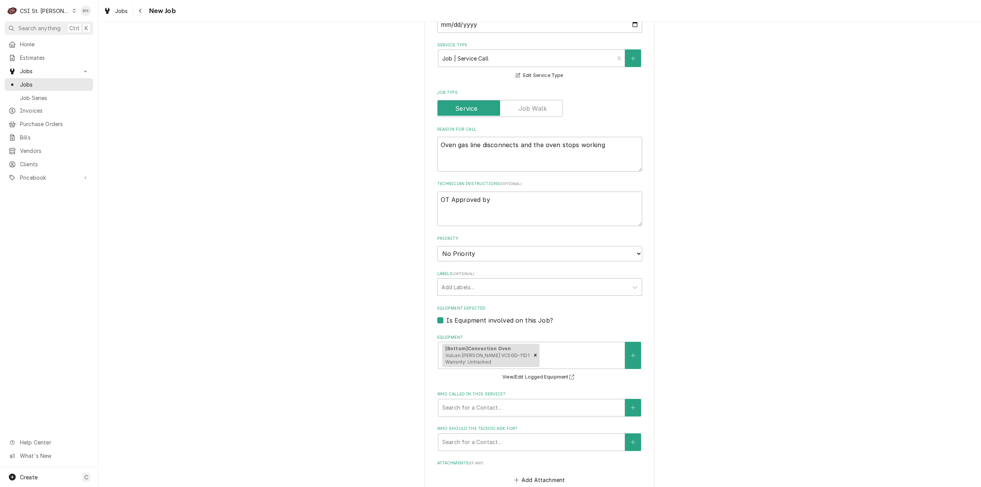
drag, startPoint x: 478, startPoint y: 245, endPoint x: 475, endPoint y: 255, distance: 10.3
click at [477, 247] on div "Priority No Priority Urgent High Medium Low" at bounding box center [539, 249] width 205 height 26
drag, startPoint x: 475, startPoint y: 255, endPoint x: 474, endPoint y: 259, distance: 4.7
click at [474, 255] on select "No Priority Urgent High Medium Low" at bounding box center [539, 253] width 205 height 15
click at [437, 246] on select "No Priority Urgent High Medium Low" at bounding box center [539, 253] width 205 height 15
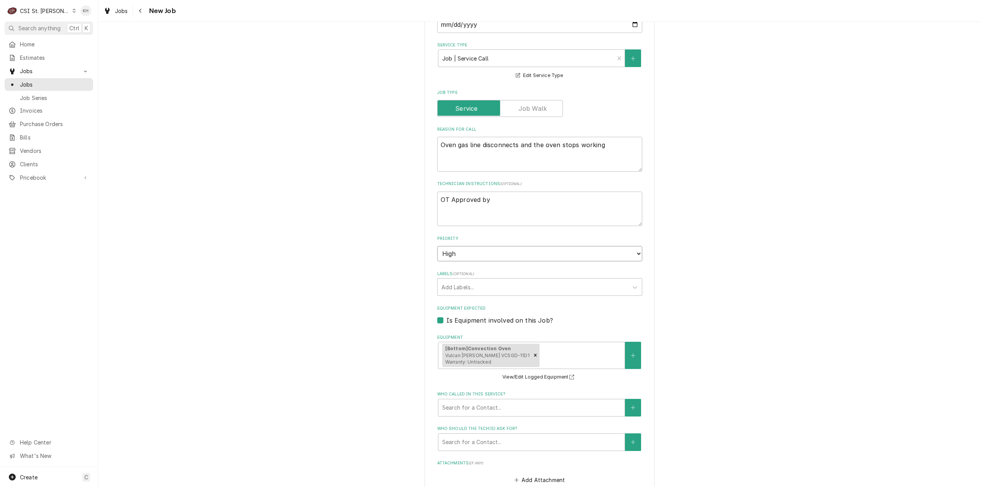
drag, startPoint x: 466, startPoint y: 254, endPoint x: 465, endPoint y: 261, distance: 6.7
click at [465, 261] on select "No Priority Urgent High Medium Low" at bounding box center [539, 253] width 205 height 15
click at [437, 246] on select "No Priority Urgent High Medium Low" at bounding box center [539, 253] width 205 height 15
click at [466, 279] on div "Add Labels..." at bounding box center [533, 287] width 190 height 17
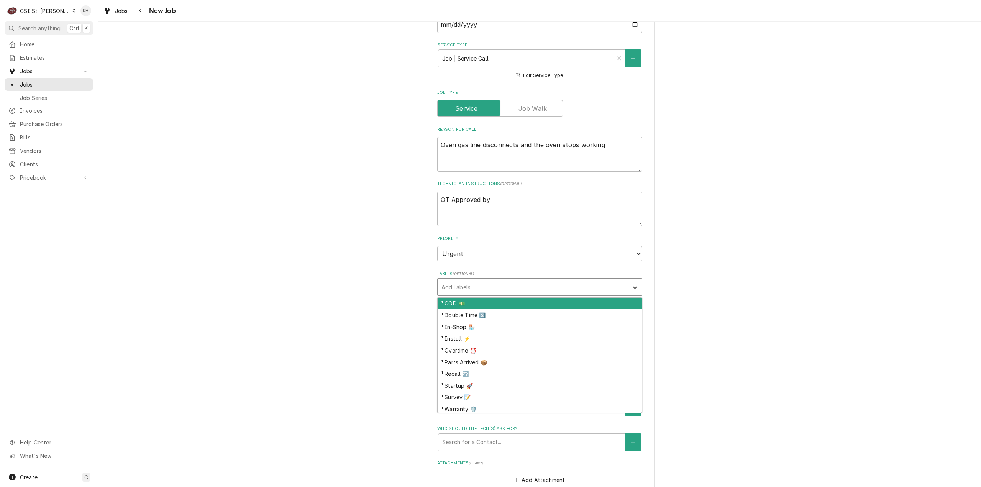
click at [470, 286] on div "Labels" at bounding box center [533, 287] width 183 height 14
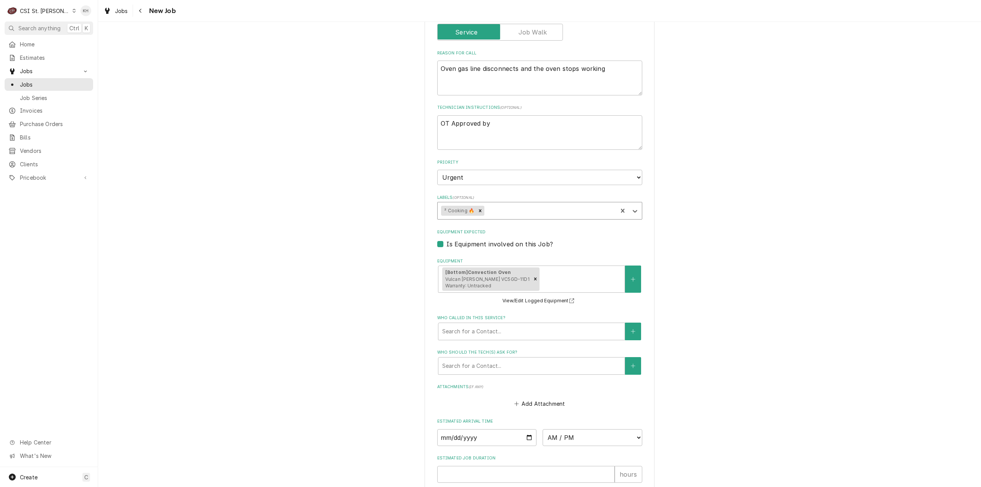
scroll to position [307, 0]
click at [525, 332] on div "Who called in this service?" at bounding box center [531, 331] width 179 height 14
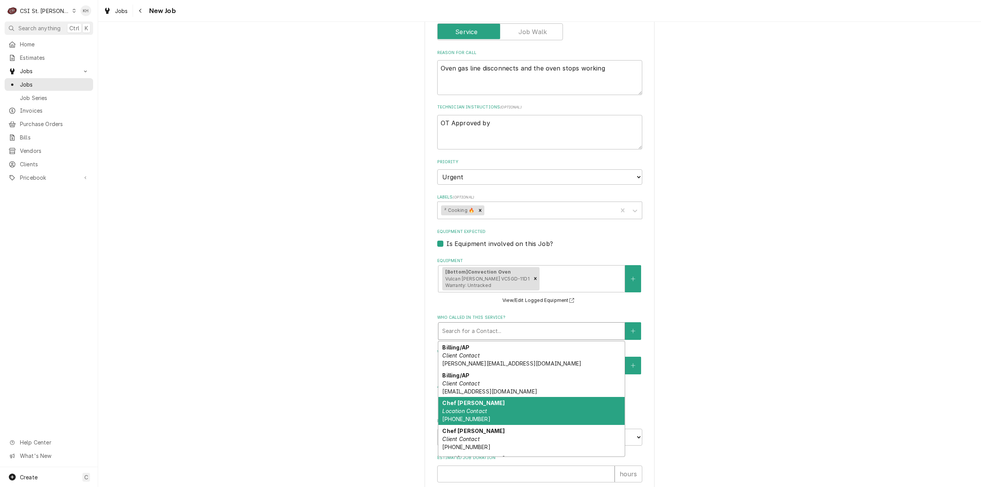
click at [494, 410] on div "Chef Andy Location Contact (636) 346-2899" at bounding box center [531, 411] width 186 height 28
click at [503, 335] on div "Who called in this service?" at bounding box center [526, 331] width 168 height 14
click at [500, 125] on textarea "OT Approved by" at bounding box center [539, 132] width 205 height 35
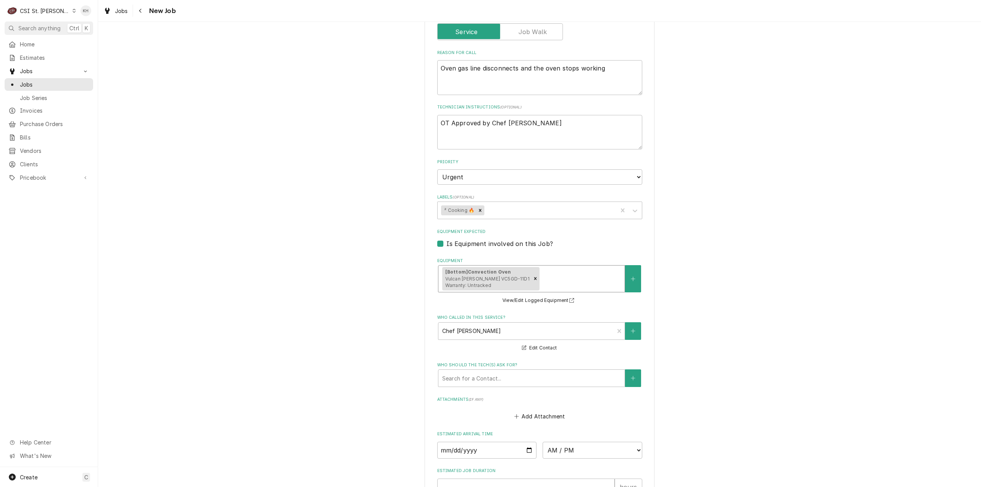
click at [548, 279] on div "[Bottom] Convection Oven Vulcan Hart VC5GD-11D1 Warranty: Untracked" at bounding box center [531, 279] width 186 height 26
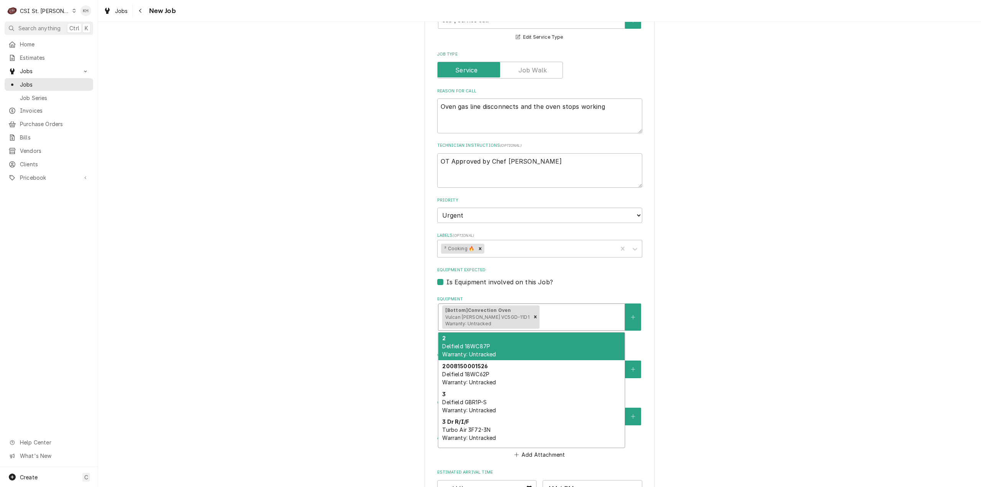
scroll to position [345, 0]
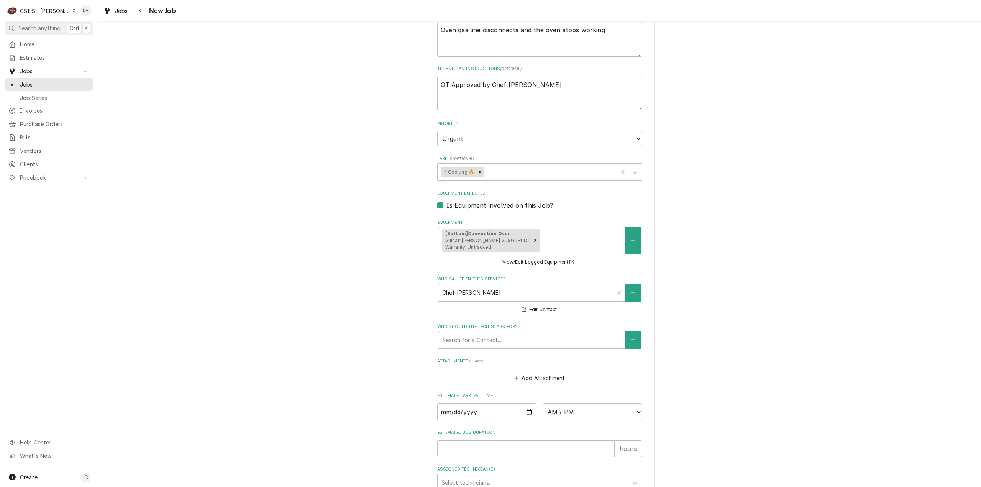
drag, startPoint x: 312, startPoint y: 196, endPoint x: 326, endPoint y: 185, distance: 17.4
click at [315, 192] on div "Please provide the following information to create a job: Client Details Client…" at bounding box center [539, 156] width 883 height 943
drag, startPoint x: 512, startPoint y: 291, endPoint x: 509, endPoint y: 296, distance: 5.7
click at [512, 291] on div "Who called in this service?" at bounding box center [526, 293] width 168 height 14
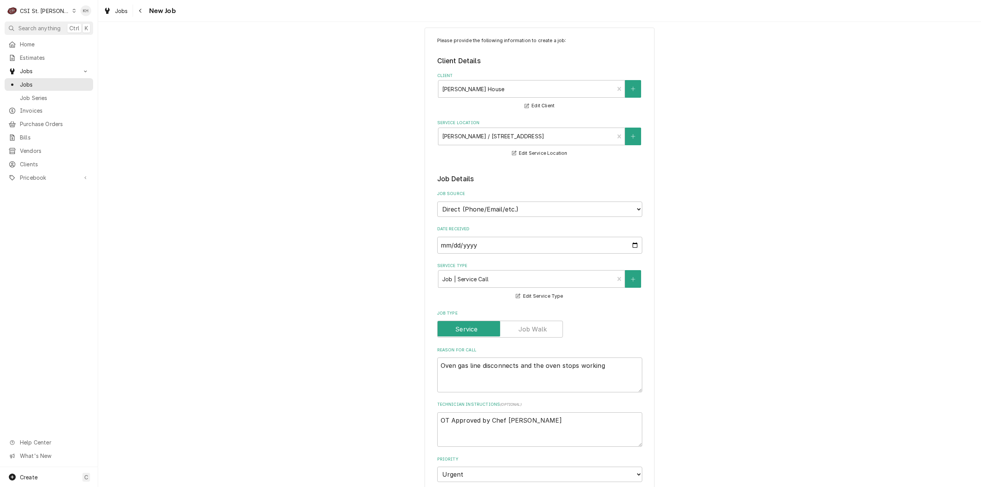
scroll to position [0, 0]
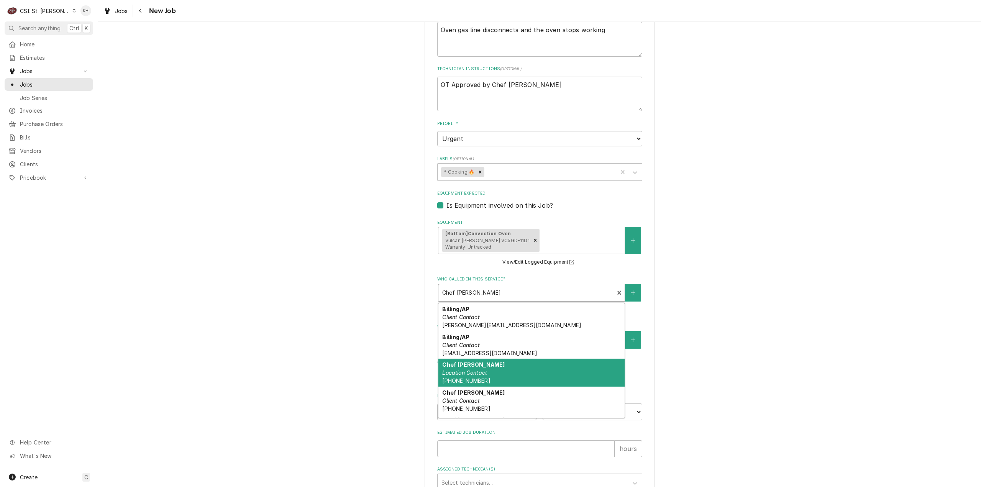
click at [766, 276] on div "Please provide the following information to create a job: Client Details Client…" at bounding box center [539, 156] width 883 height 943
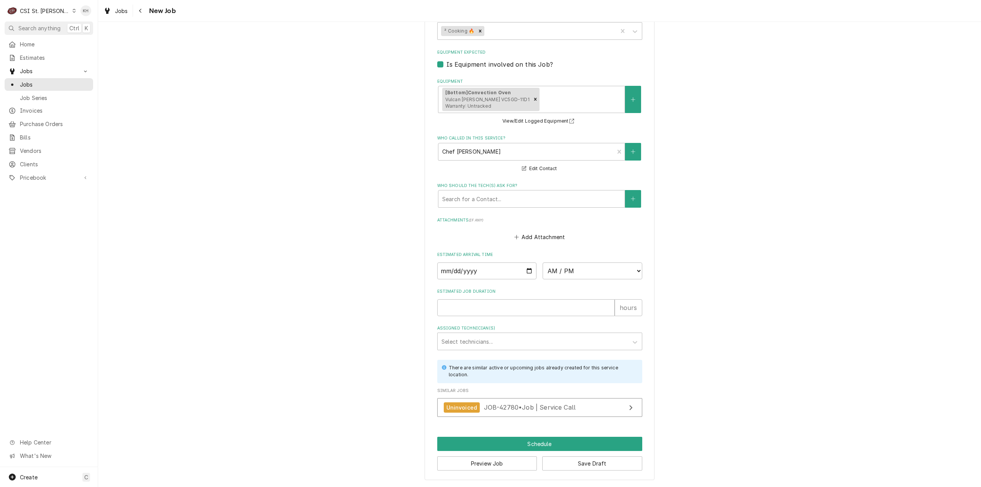
scroll to position [488, 0]
click at [553, 312] on input "Estimated Job Duration" at bounding box center [525, 307] width 177 height 17
click at [778, 238] on div "Please provide the following information to create a job: Client Details Client…" at bounding box center [539, 15] width 883 height 943
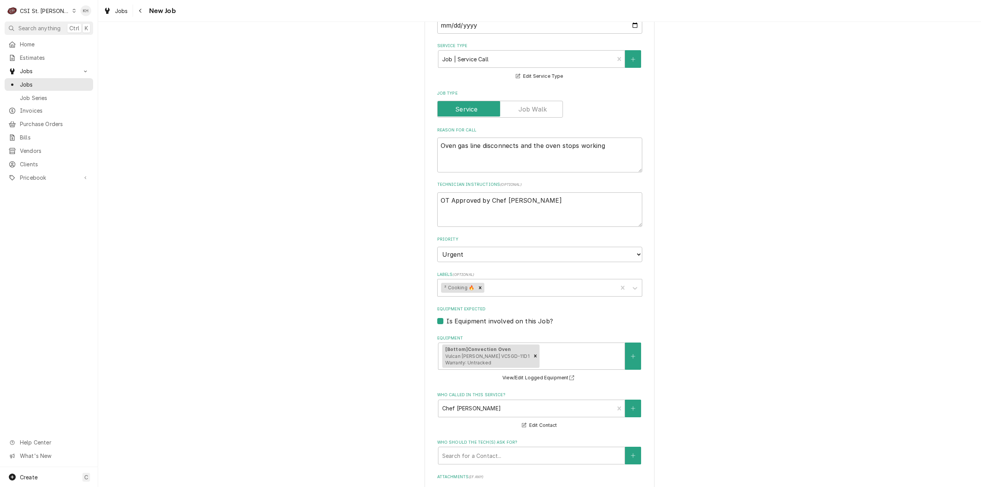
scroll to position [181, 0]
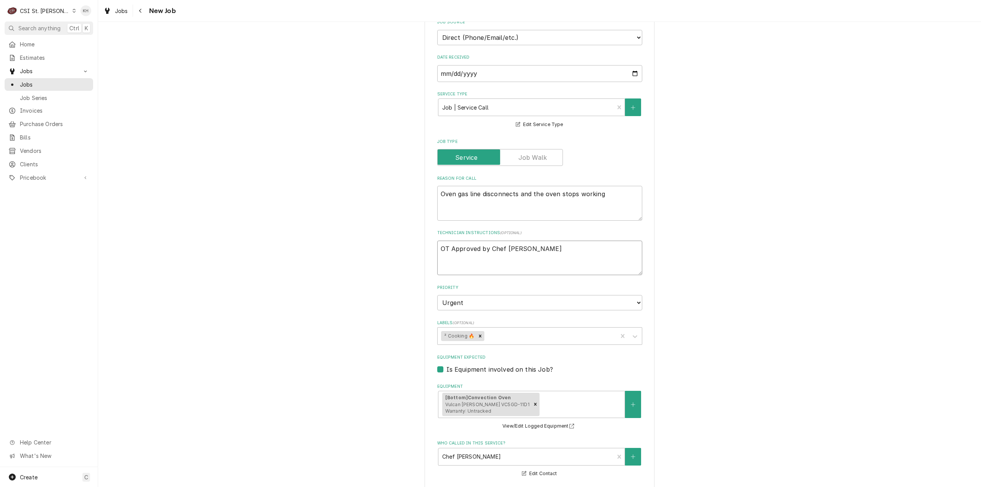
click at [524, 253] on textarea "OT Approved by Chef Andy" at bounding box center [539, 258] width 205 height 35
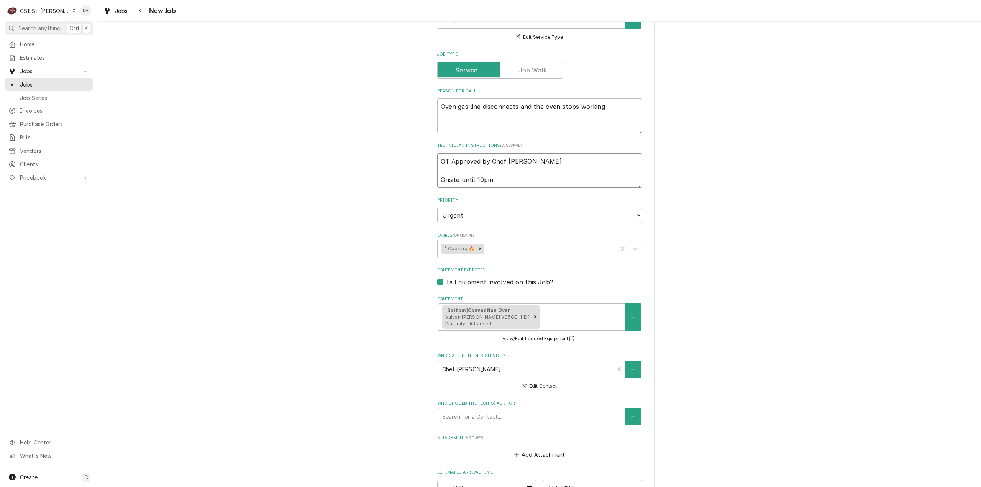
scroll to position [488, 0]
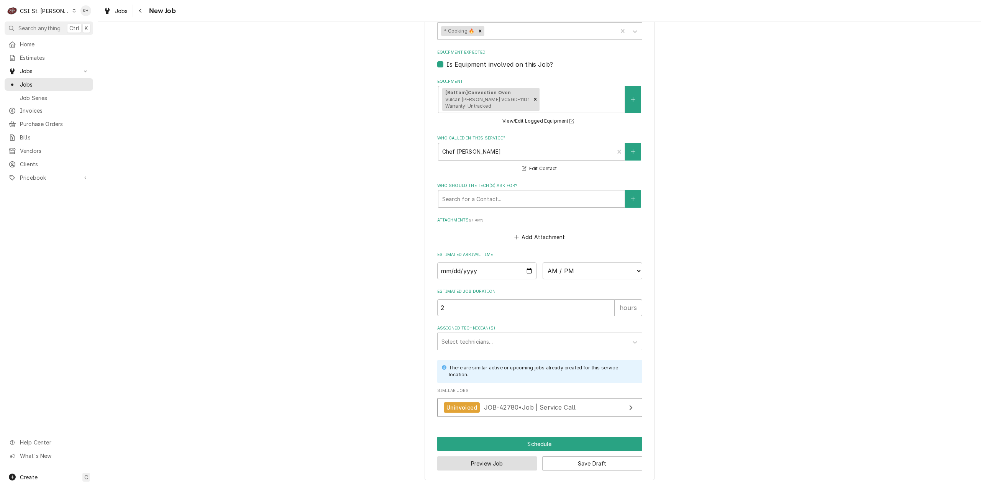
click at [502, 467] on button "Preview Job" at bounding box center [487, 463] width 100 height 14
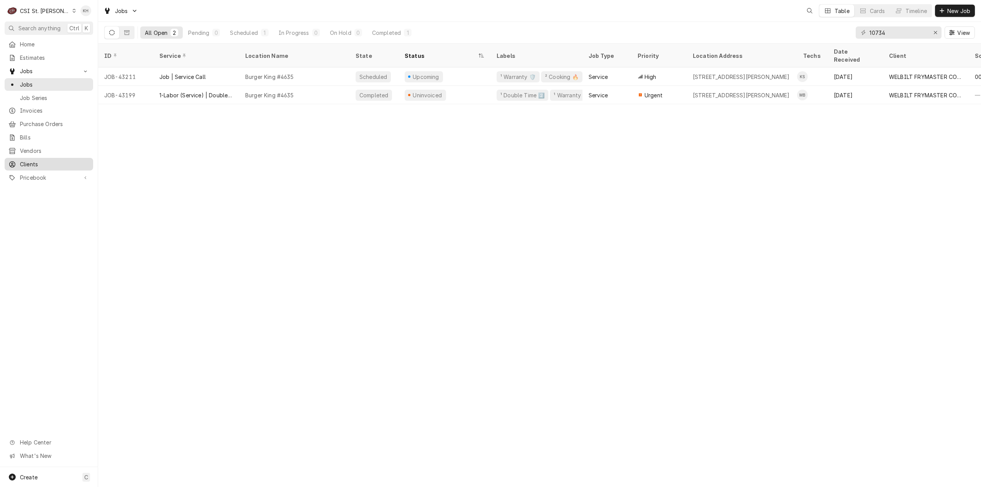
drag, startPoint x: 33, startPoint y: 155, endPoint x: 36, endPoint y: 158, distance: 4.1
click at [33, 159] on div "Clients" at bounding box center [48, 164] width 85 height 10
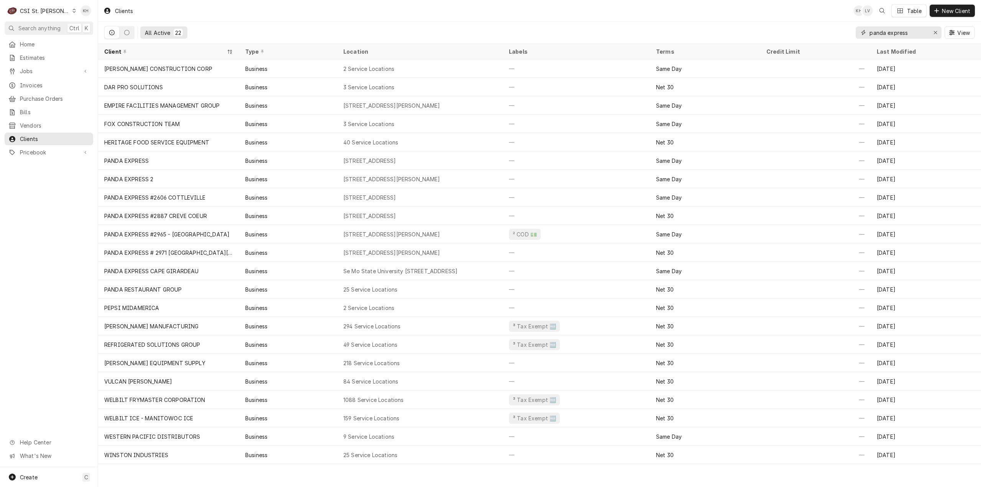
drag, startPoint x: 917, startPoint y: 35, endPoint x: 720, endPoint y: 33, distance: 197.0
click at [720, 33] on div "All Active 22 panda express View" at bounding box center [539, 32] width 871 height 21
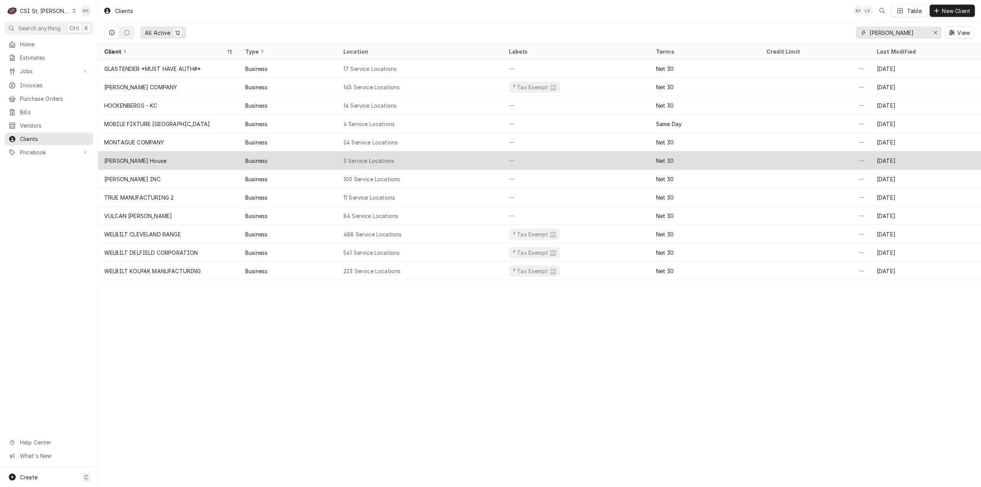
type input "ruth chris"
click at [363, 164] on div "3 Service Locations" at bounding box center [420, 160] width 166 height 18
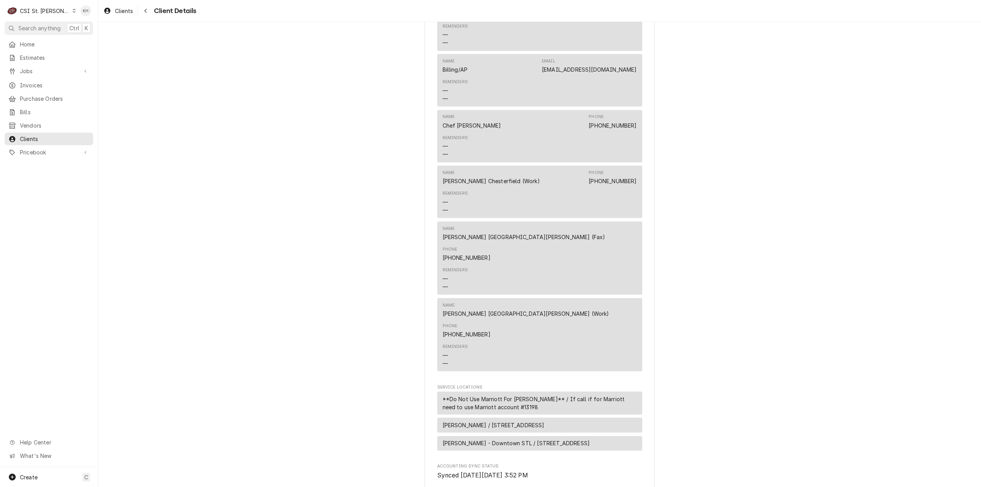
scroll to position [422, 0]
